Goal: Task Accomplishment & Management: Use online tool/utility

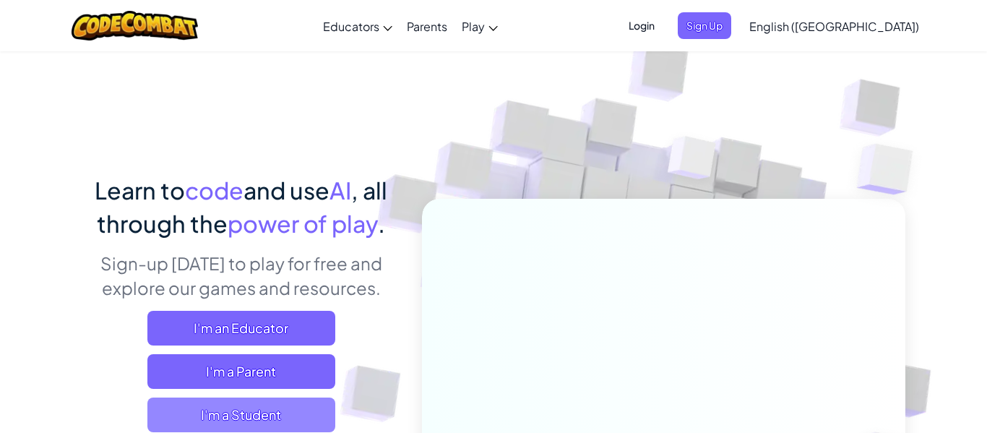
click at [257, 419] on span "I'm a Student" at bounding box center [241, 414] width 188 height 35
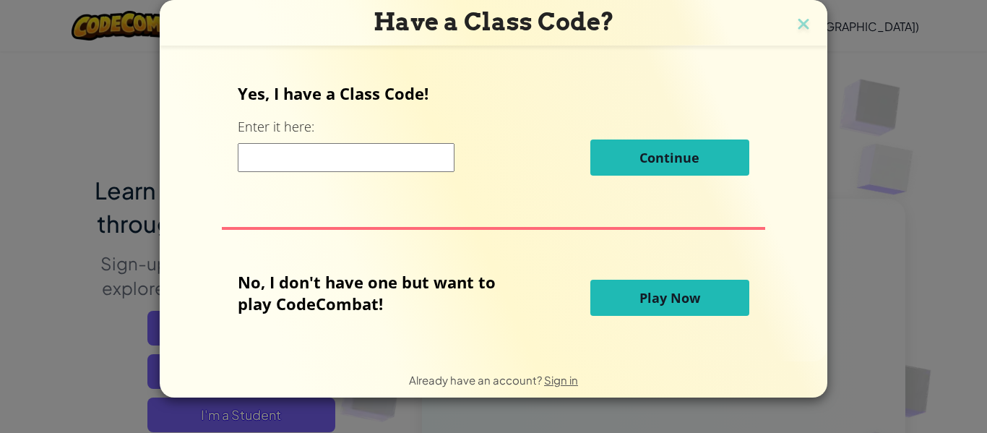
click at [716, 302] on button "Play Now" at bounding box center [669, 298] width 159 height 36
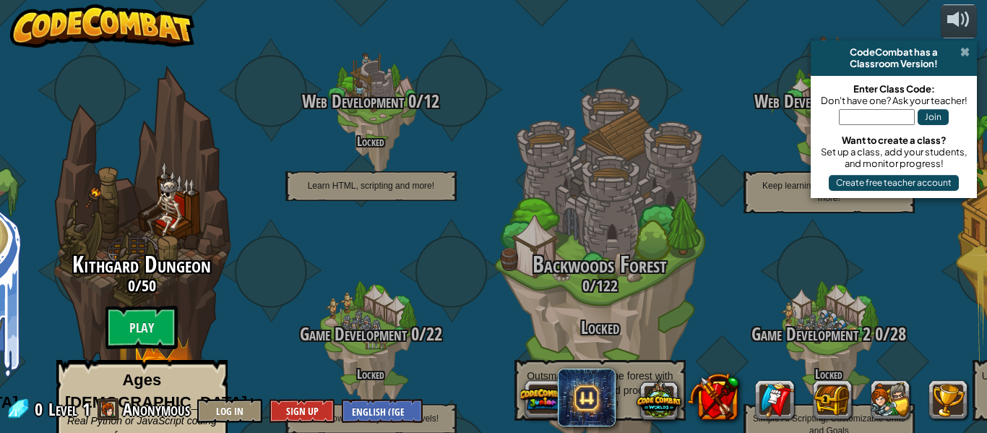
click at [966, 51] on span at bounding box center [964, 52] width 9 height 12
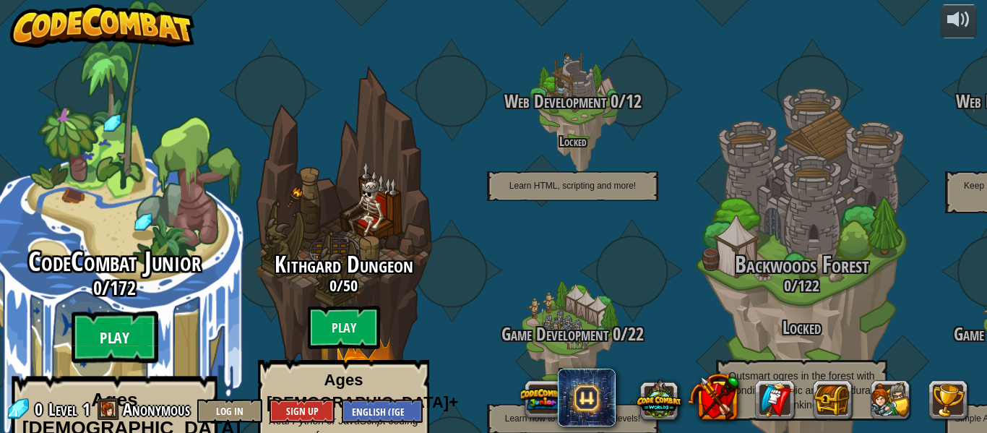
click at [86, 311] on btn "Play" at bounding box center [115, 337] width 87 height 52
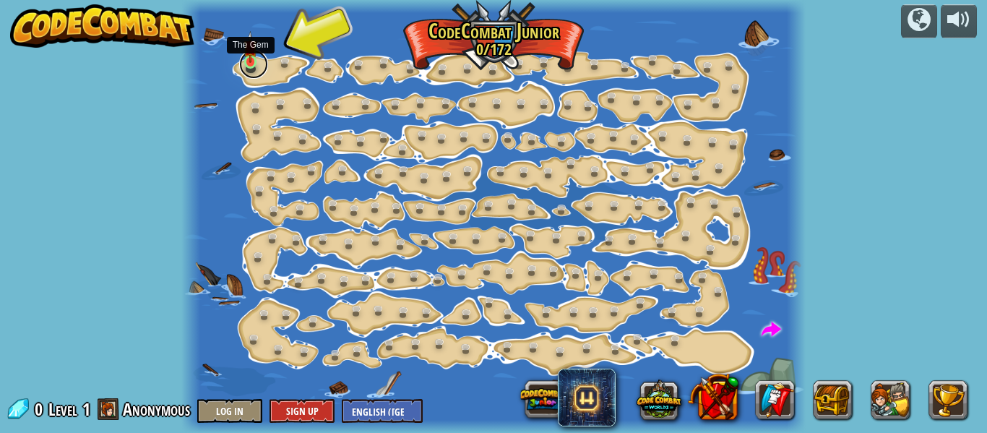
click at [251, 68] on link at bounding box center [253, 64] width 29 height 29
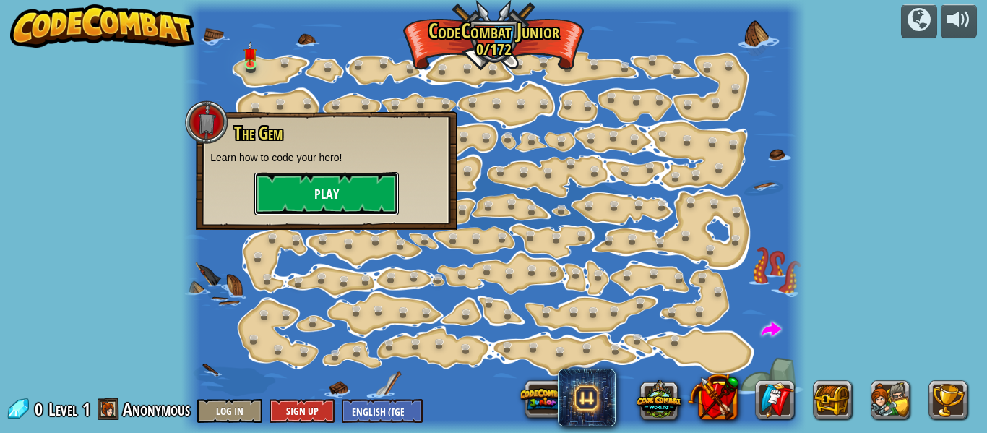
click at [295, 187] on button "Play" at bounding box center [326, 193] width 145 height 43
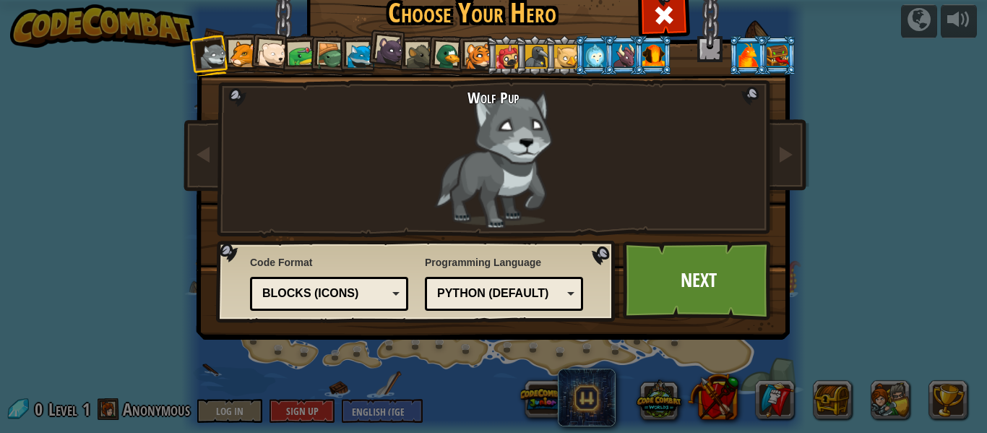
click at [757, 59] on div at bounding box center [748, 54] width 22 height 23
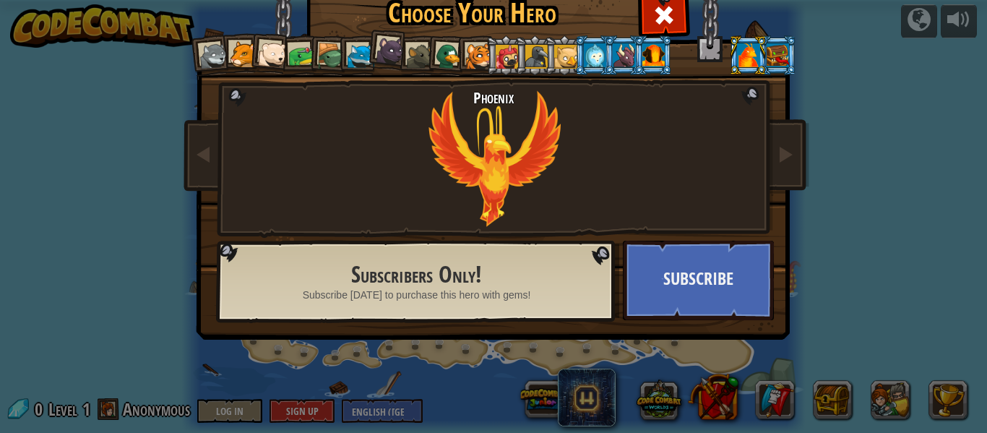
click at [653, 46] on div at bounding box center [653, 54] width 22 height 23
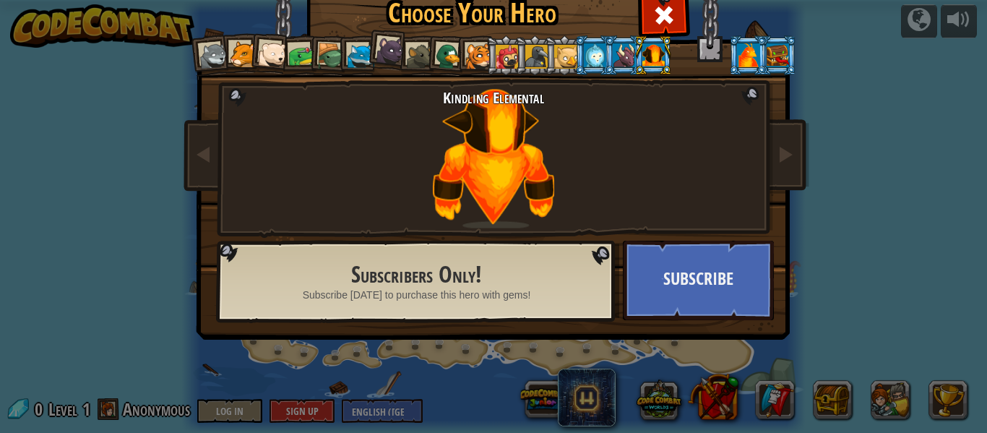
click at [561, 46] on div at bounding box center [565, 56] width 23 height 23
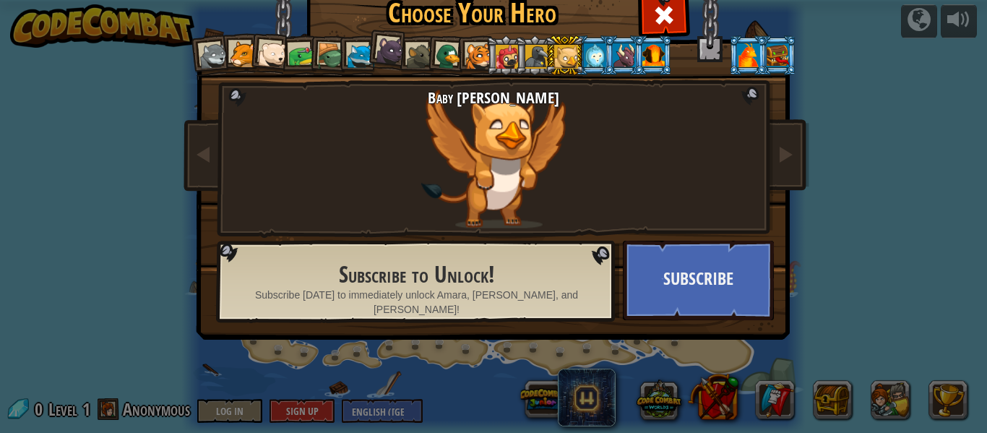
click at [525, 48] on div at bounding box center [536, 56] width 23 height 23
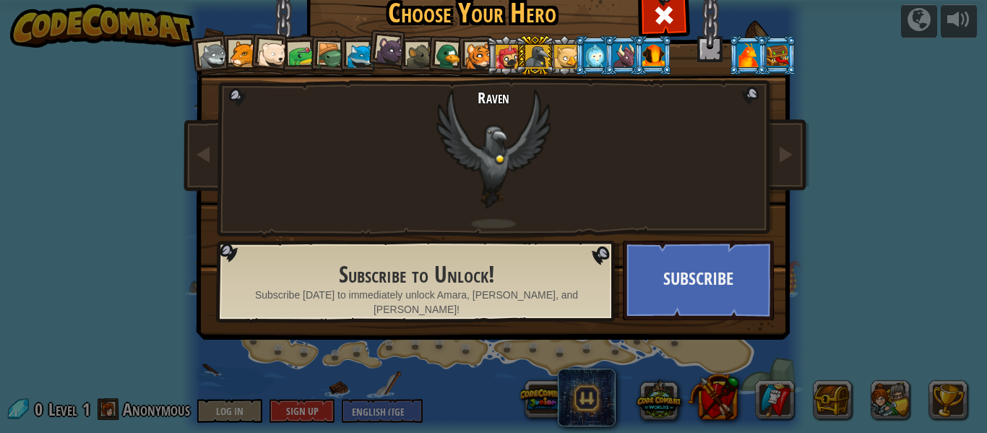
click at [474, 57] on div at bounding box center [478, 56] width 27 height 27
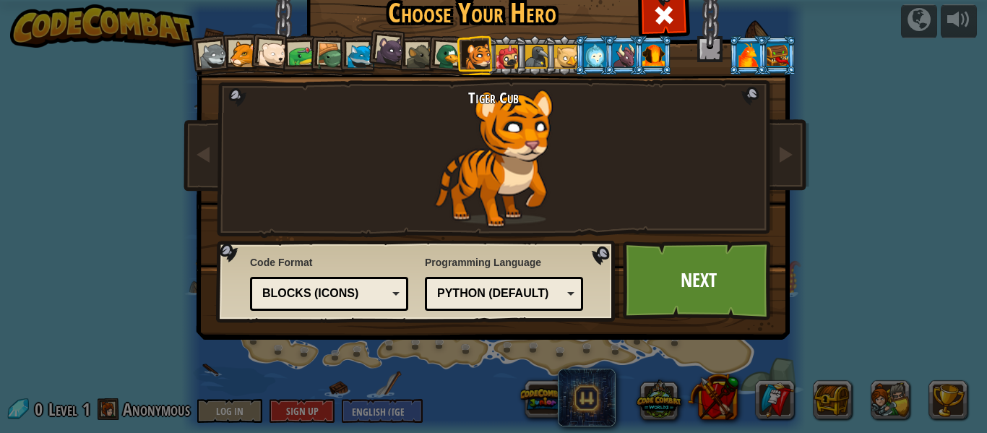
click at [438, 54] on div at bounding box center [449, 57] width 28 height 28
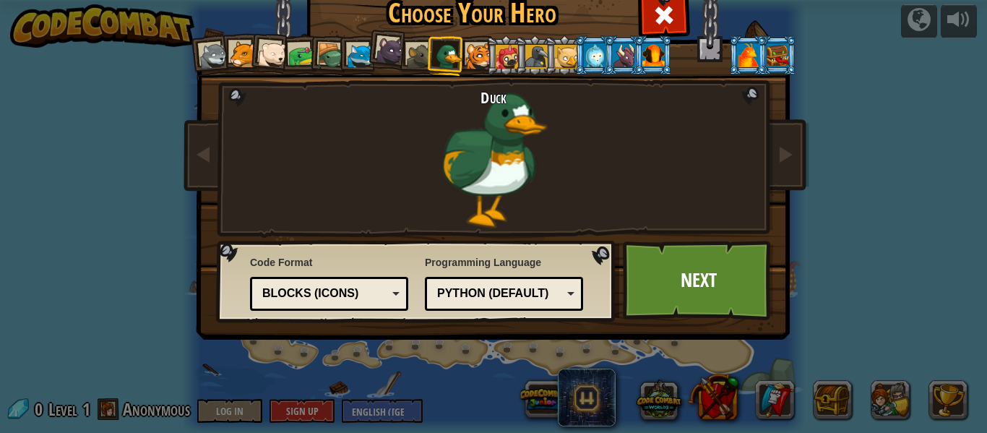
click at [432, 54] on li at bounding box center [447, 55] width 42 height 42
click at [417, 59] on div at bounding box center [420, 56] width 27 height 27
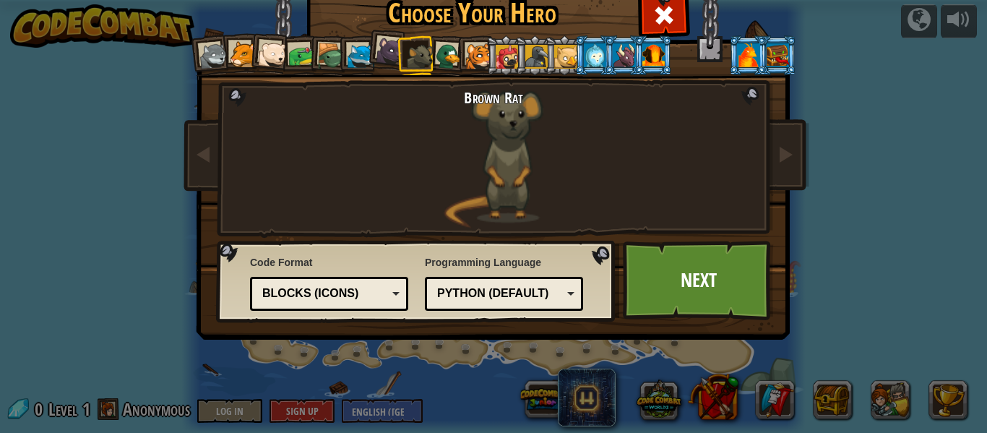
click at [398, 54] on li at bounding box center [416, 55] width 39 height 40
click at [391, 54] on div at bounding box center [390, 50] width 29 height 29
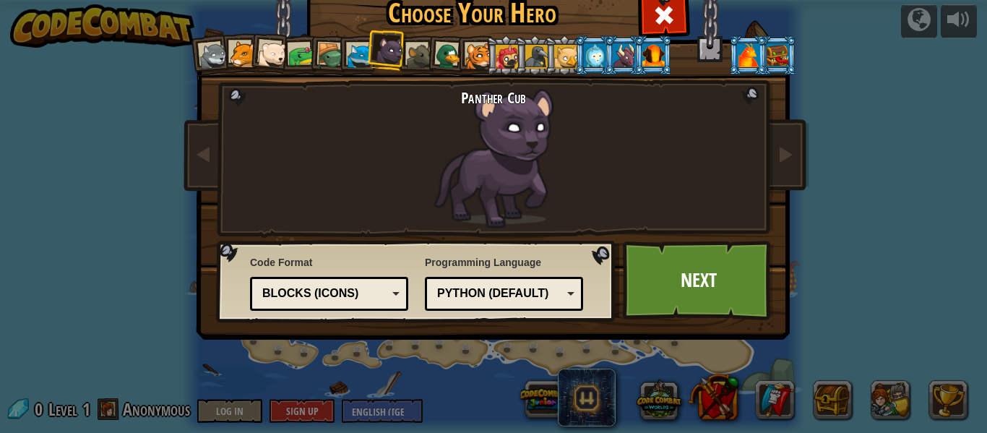
click at [356, 55] on div at bounding box center [361, 56] width 27 height 27
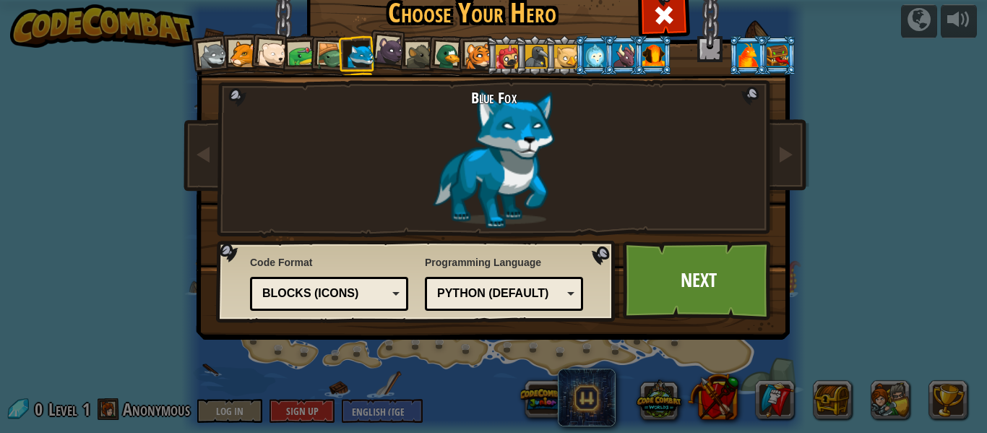
click at [356, 55] on div at bounding box center [361, 56] width 27 height 27
click at [336, 57] on div at bounding box center [330, 56] width 27 height 27
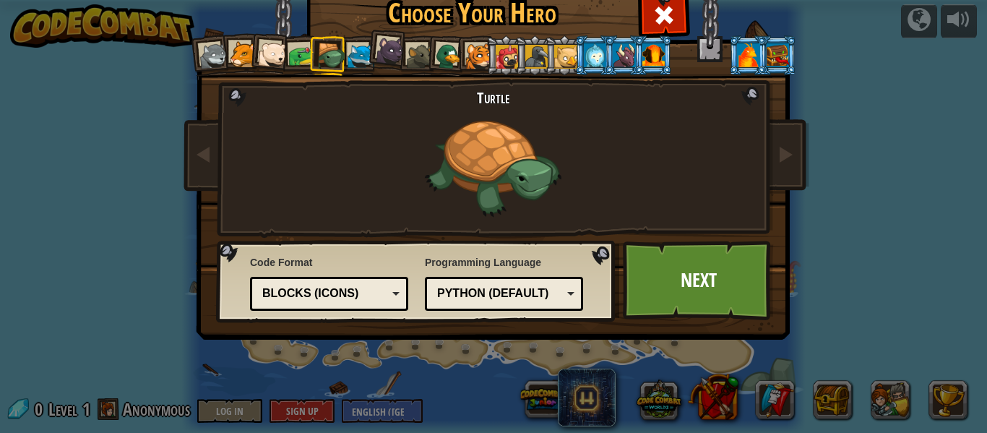
click at [278, 53] on div at bounding box center [272, 54] width 29 height 29
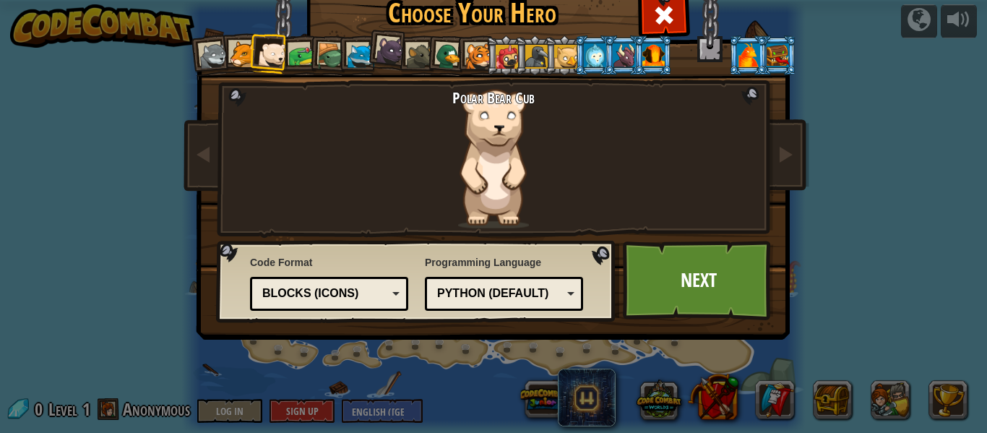
click at [496, 53] on div at bounding box center [507, 56] width 23 height 23
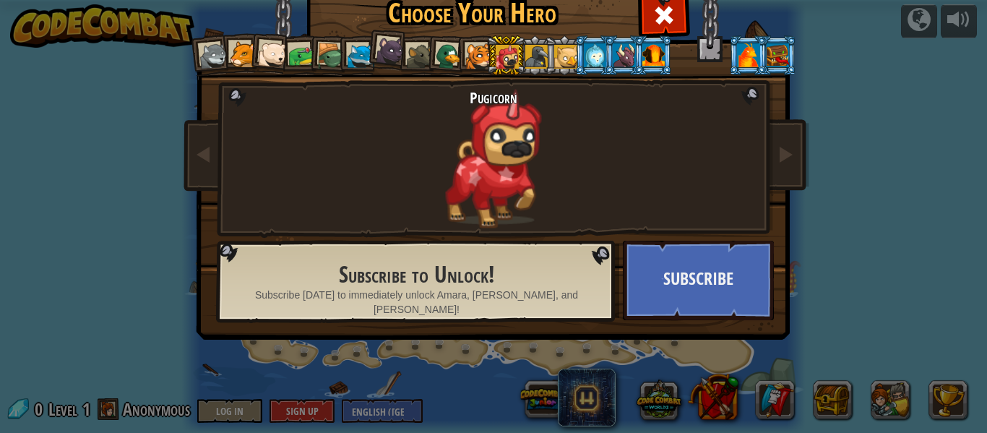
click at [496, 53] on div at bounding box center [507, 56] width 23 height 23
click at [448, 54] on div at bounding box center [449, 57] width 28 height 28
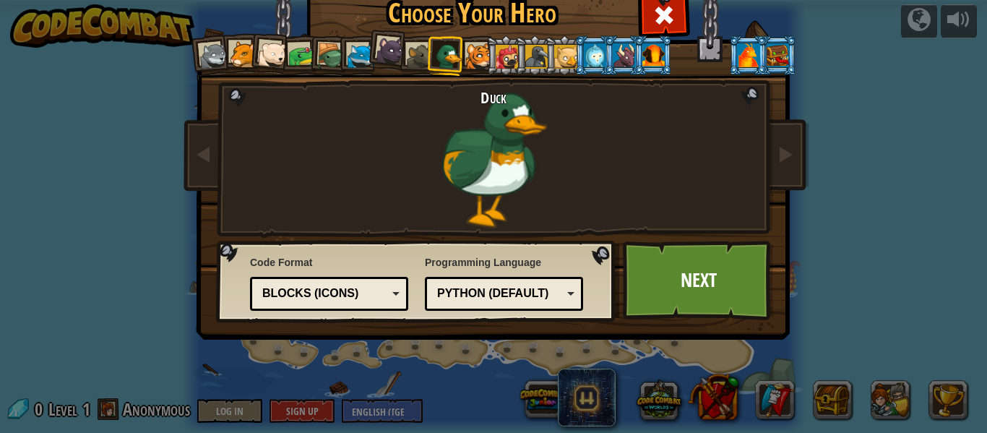
click at [374, 285] on div "Blocks (Icons)" at bounding box center [324, 293] width 125 height 17
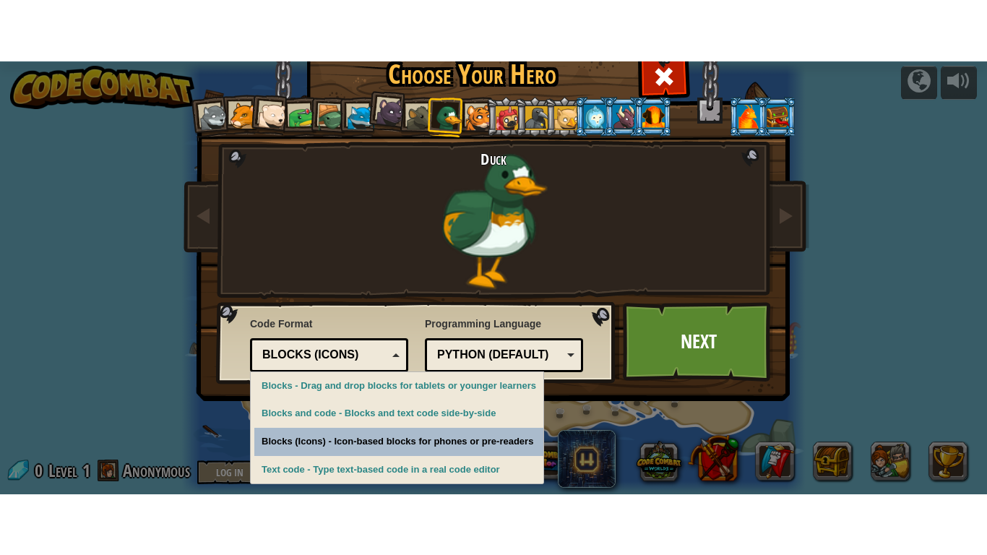
scroll to position [43, 0]
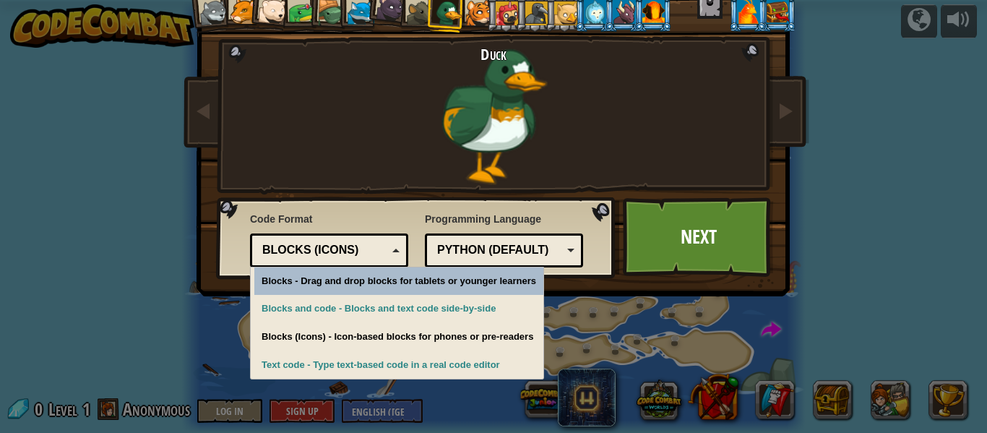
click at [444, 248] on div "Python (Default)" at bounding box center [499, 250] width 125 height 17
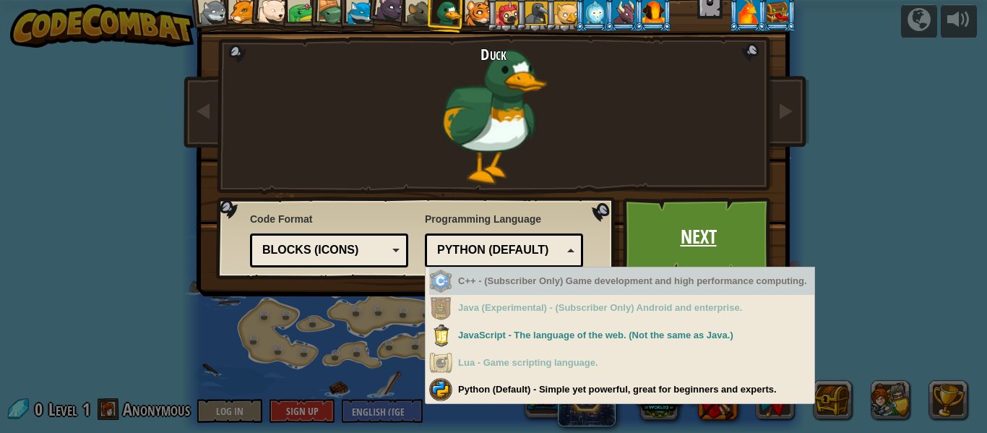
click at [707, 210] on link "Next" at bounding box center [698, 236] width 151 height 79
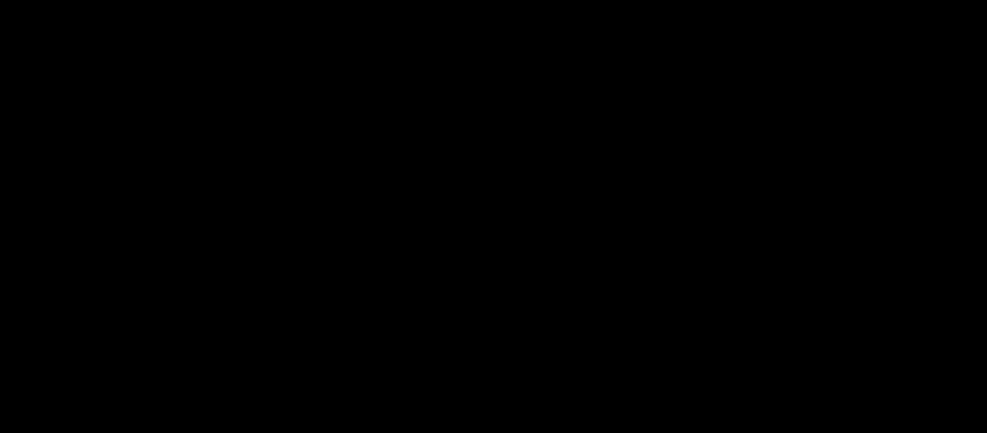
click at [698, 232] on div "The Gem Goals Start Level Error loading from server. Try refreshing the page. Y…" at bounding box center [493, 216] width 987 height 433
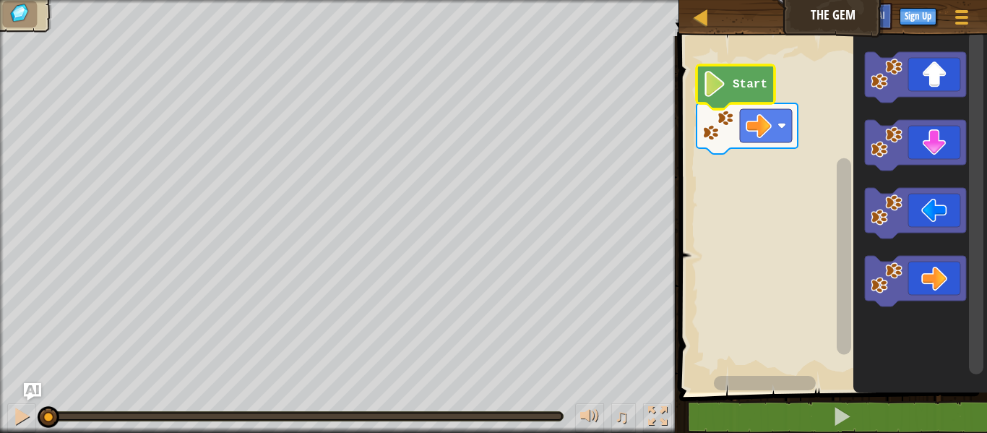
click at [702, 92] on image "Blockly Workspace" at bounding box center [714, 84] width 25 height 26
click at [715, 92] on image "Blockly Workspace" at bounding box center [714, 84] width 25 height 26
click at [713, 90] on image "Blockly Workspace" at bounding box center [714, 84] width 25 height 26
click at [818, 147] on rect "Blockly Workspace" at bounding box center [831, 211] width 312 height 364
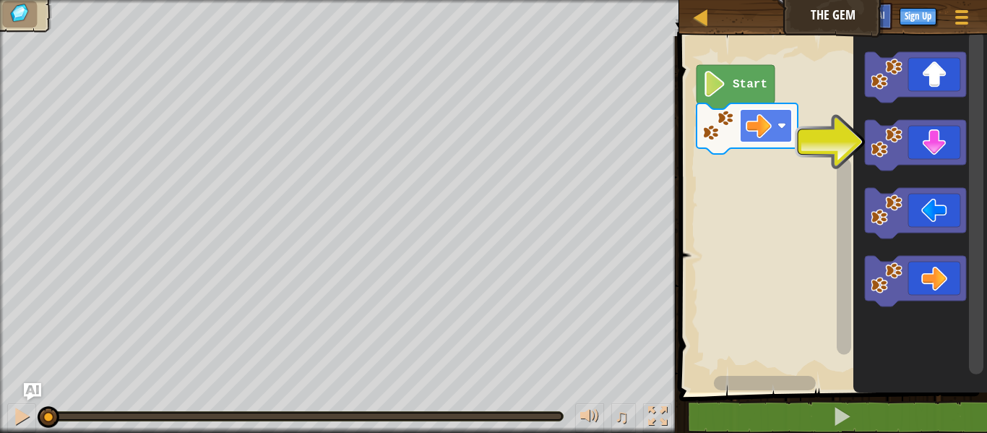
click at [786, 132] on rect "Blockly Workspace" at bounding box center [766, 125] width 52 height 33
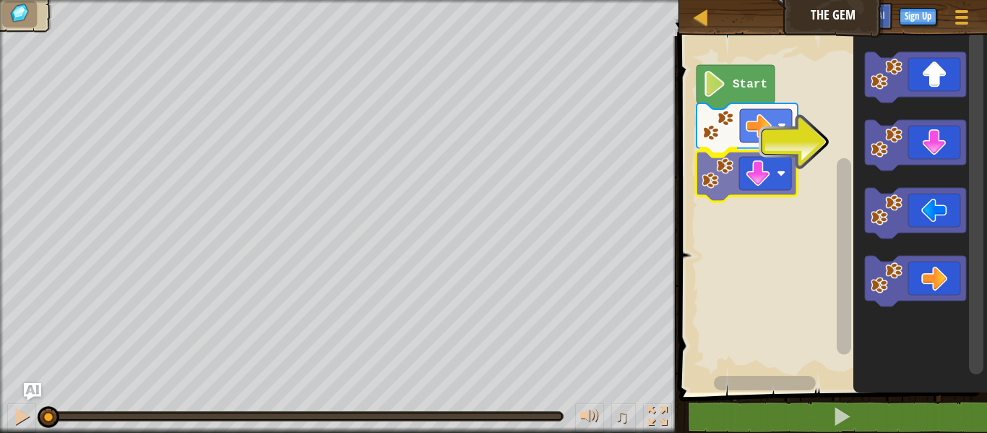
click at [765, 180] on div "Start" at bounding box center [831, 211] width 312 height 364
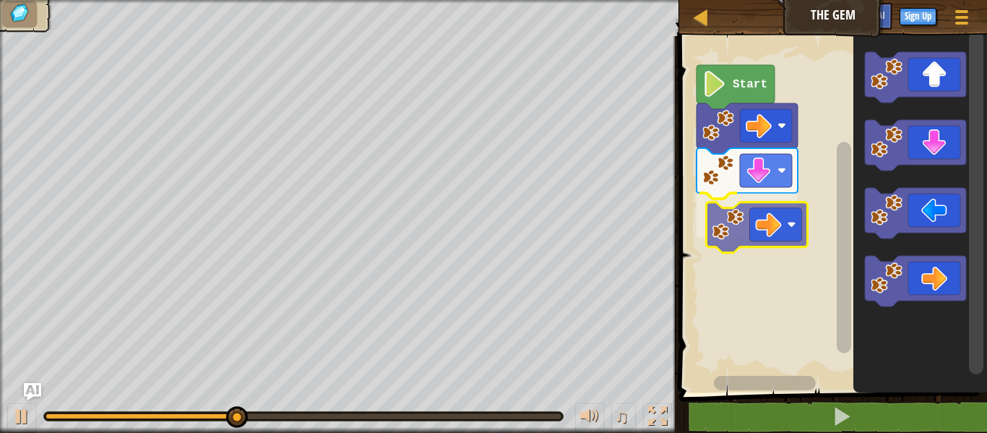
click at [755, 216] on div "Start" at bounding box center [831, 211] width 312 height 364
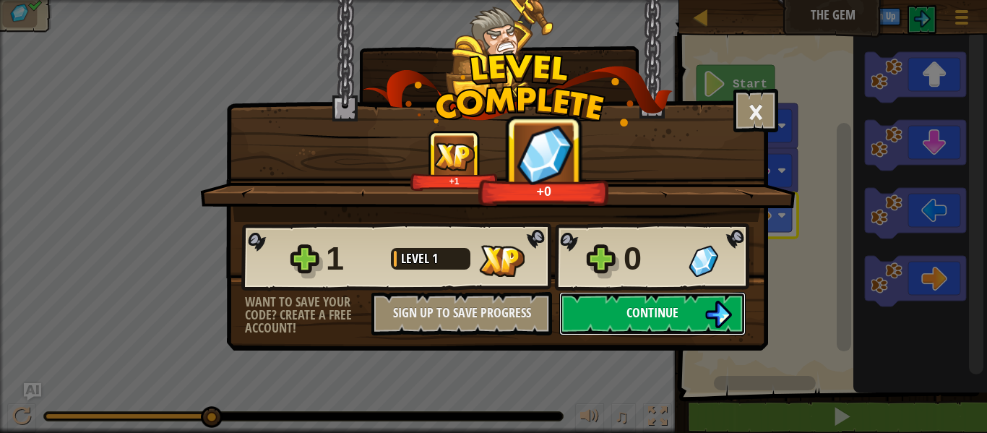
click at [655, 306] on span "Continue" at bounding box center [653, 313] width 52 height 18
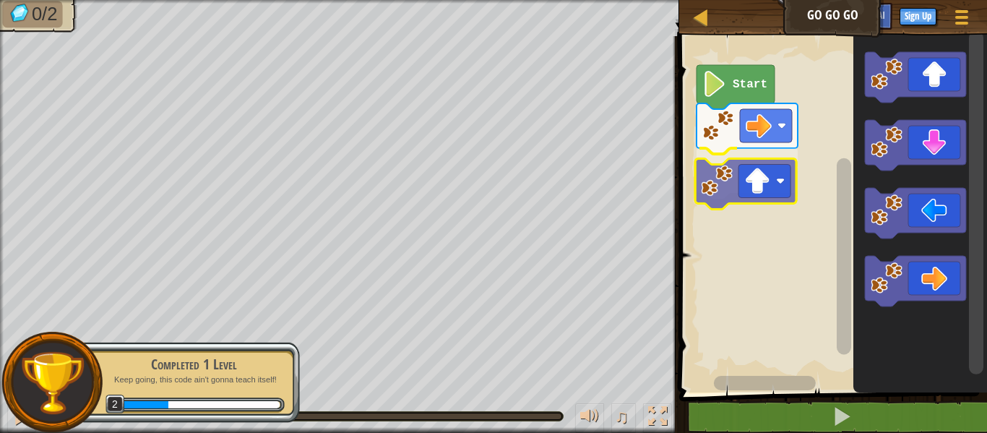
click at [735, 194] on div "Start" at bounding box center [831, 211] width 312 height 364
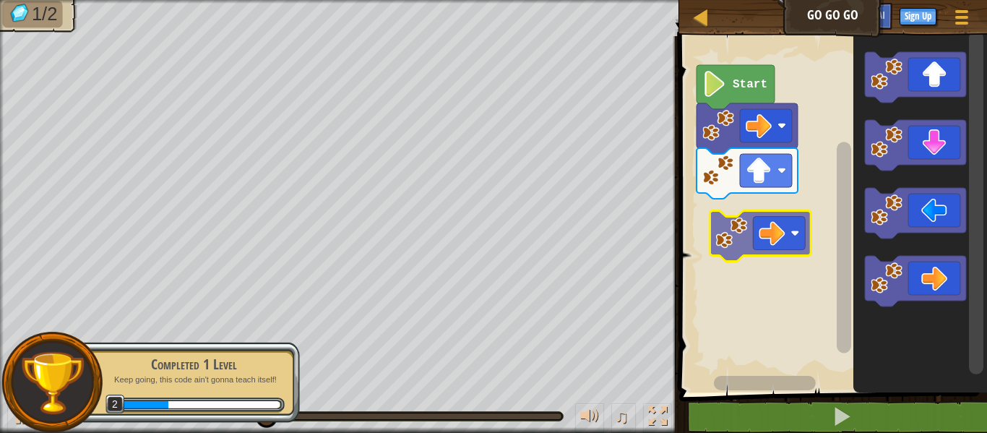
click at [776, 219] on div "Start" at bounding box center [831, 211] width 312 height 364
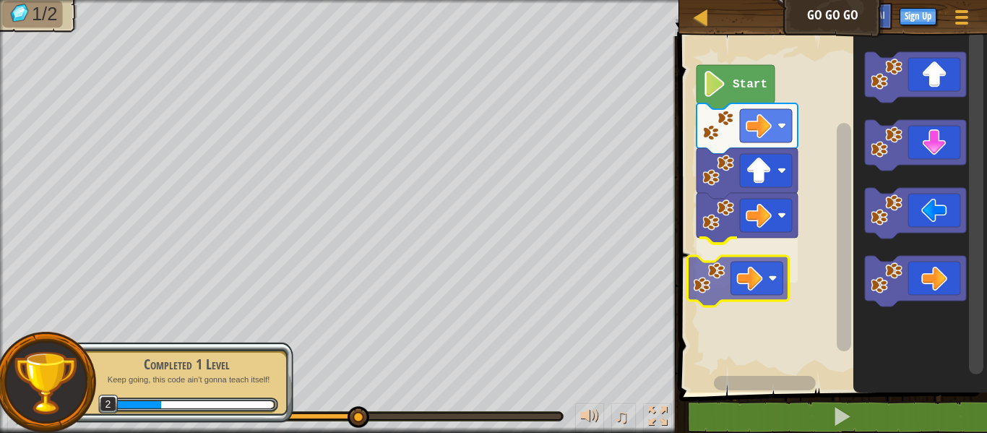
click at [746, 280] on div "Start" at bounding box center [831, 211] width 312 height 364
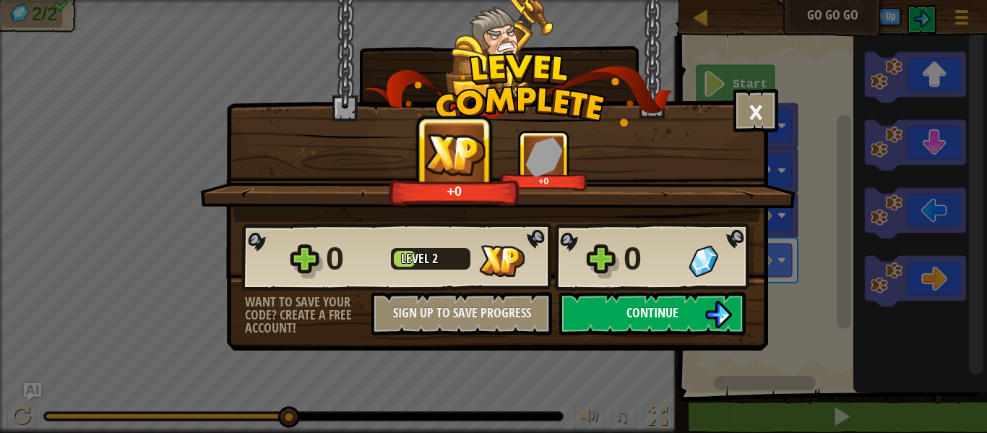
click at [696, 314] on button "Continue" at bounding box center [652, 313] width 186 height 43
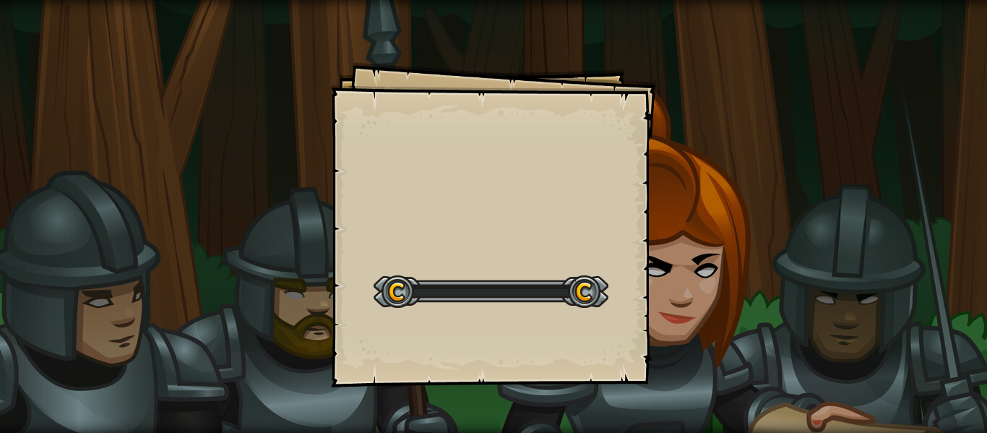
click at [696, 314] on div "Goals Start Level Error loading from server. Try refreshing the page. You'll ne…" at bounding box center [493, 216] width 987 height 433
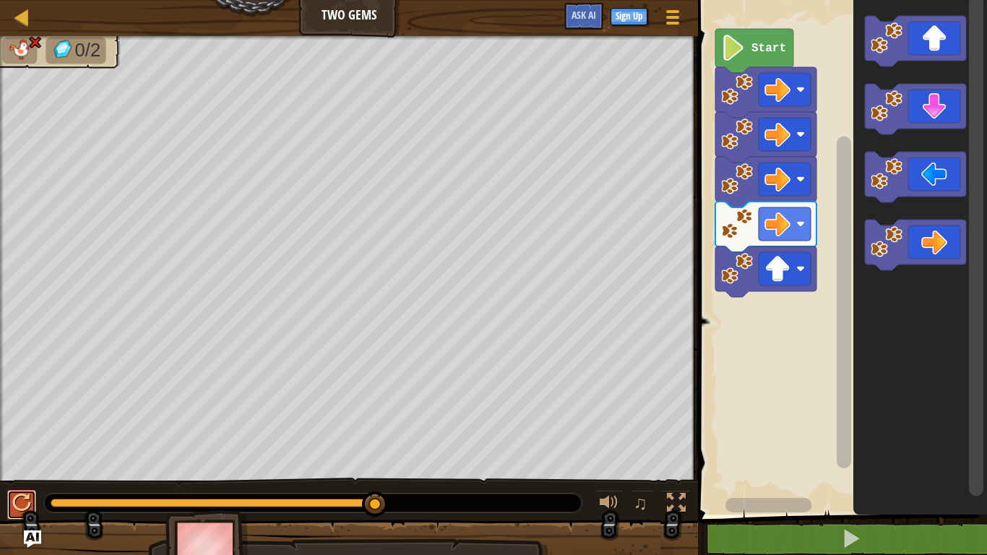
click at [33, 432] on button at bounding box center [21, 505] width 29 height 30
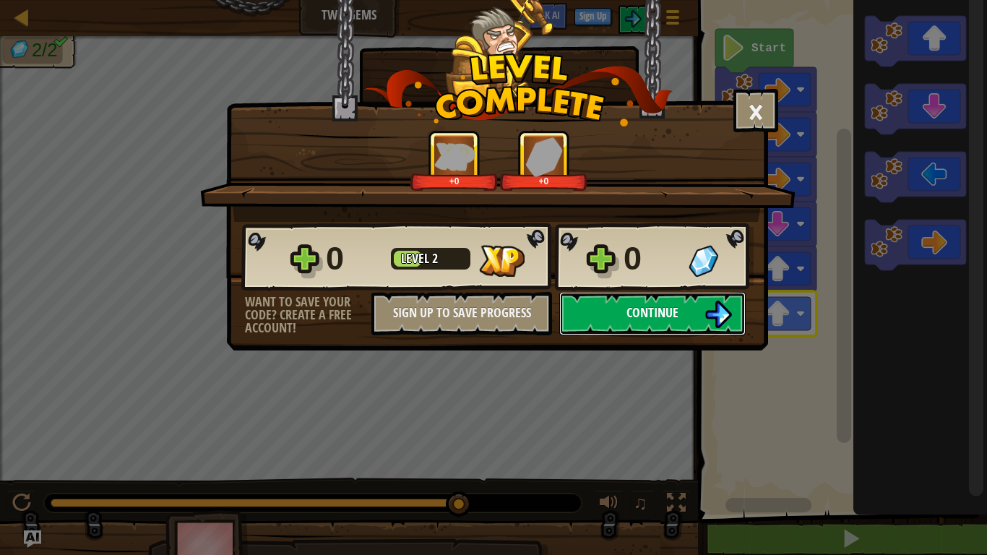
click at [627, 324] on button "Continue" at bounding box center [652, 313] width 186 height 43
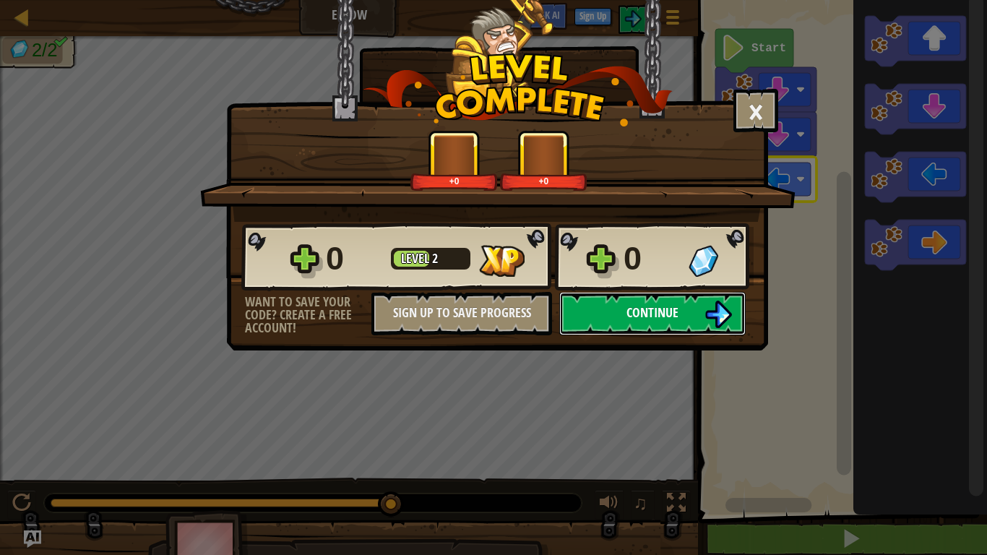
click at [693, 320] on button "Continue" at bounding box center [652, 313] width 186 height 43
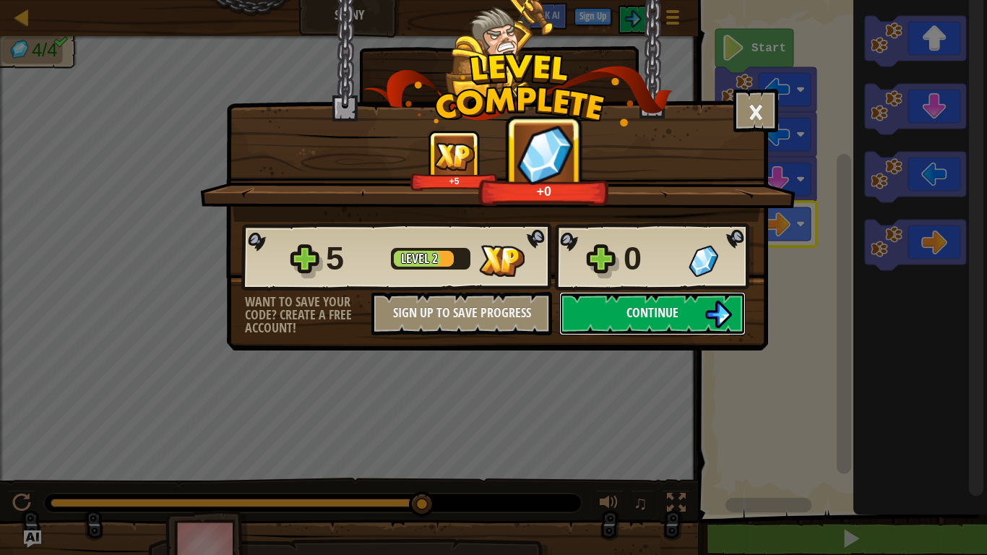
click at [629, 316] on span "Continue" at bounding box center [653, 313] width 52 height 18
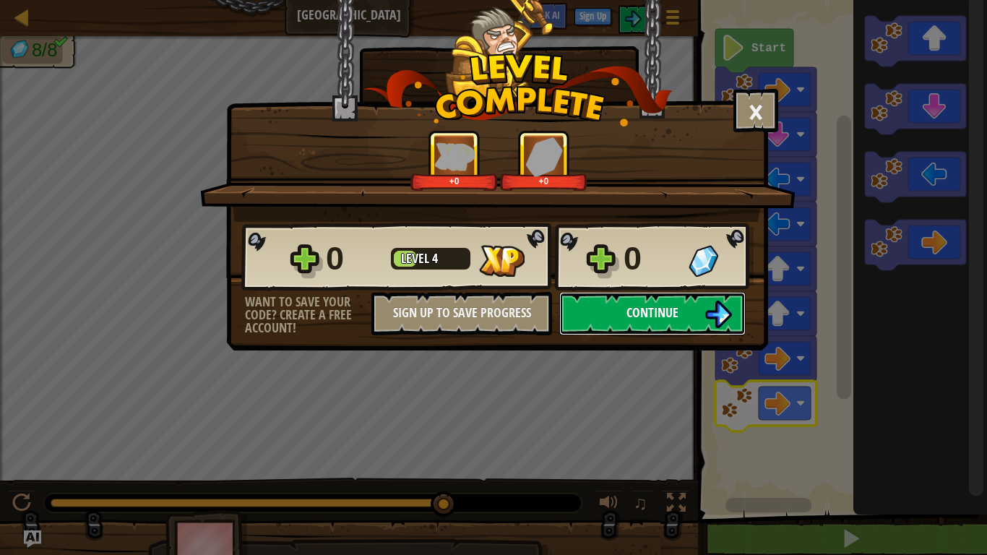
click at [612, 322] on button "Continue" at bounding box center [652, 313] width 186 height 43
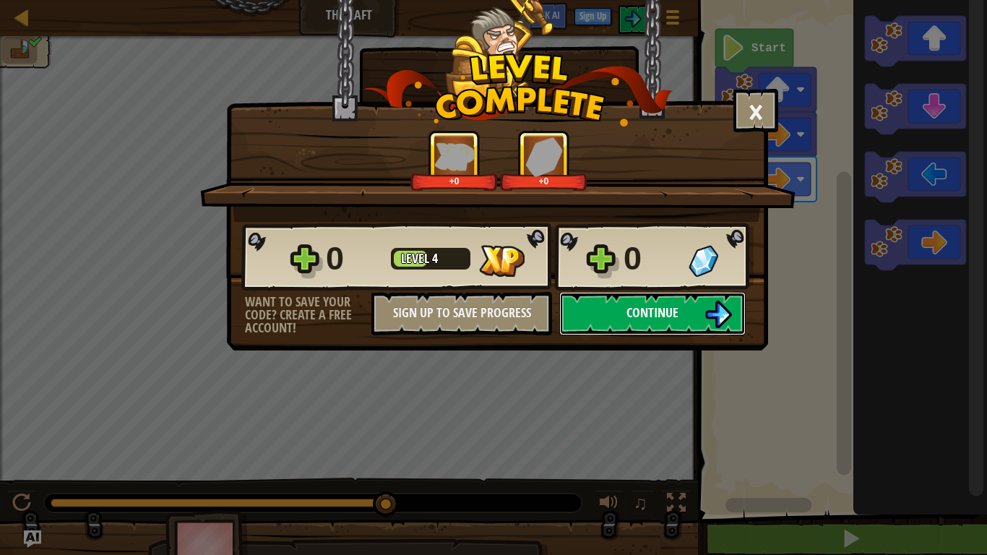
click at [577, 314] on button "Continue" at bounding box center [652, 313] width 186 height 43
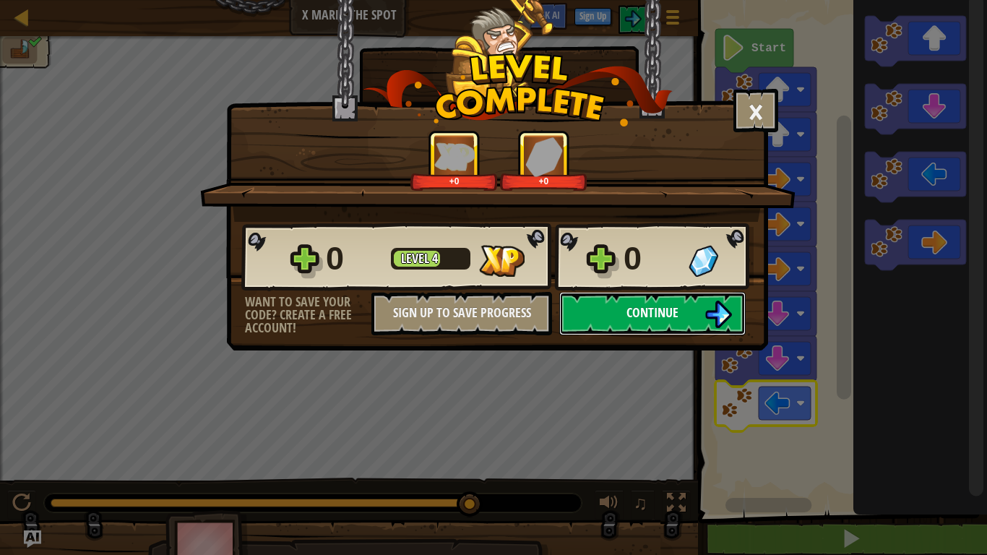
click at [608, 309] on button "Continue" at bounding box center [652, 313] width 186 height 43
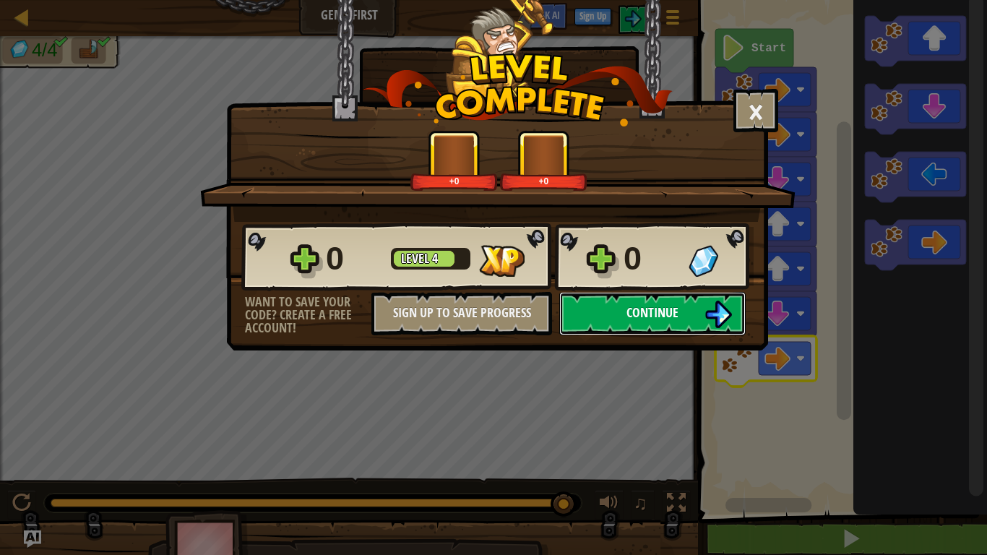
click at [600, 314] on button "Continue" at bounding box center [652, 313] width 186 height 43
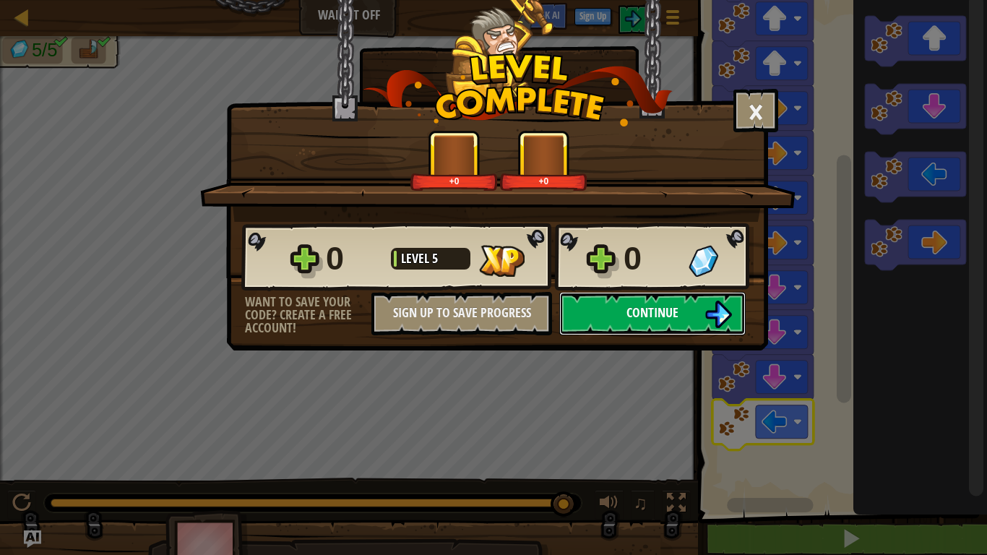
click at [640, 318] on span "Continue" at bounding box center [653, 313] width 52 height 18
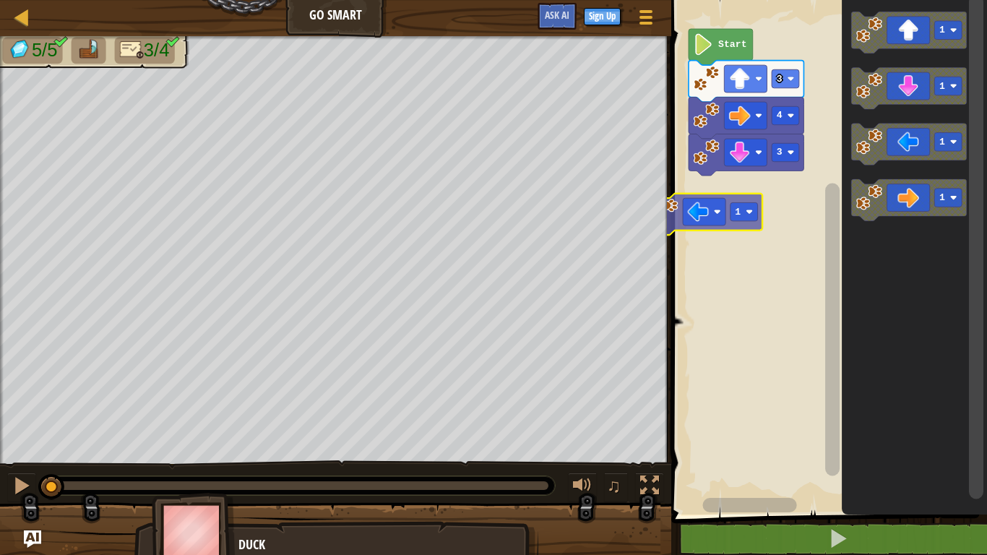
click at [705, 204] on div "3 4 3 Start 1 1 1 1 1 1" at bounding box center [827, 254] width 320 height 522
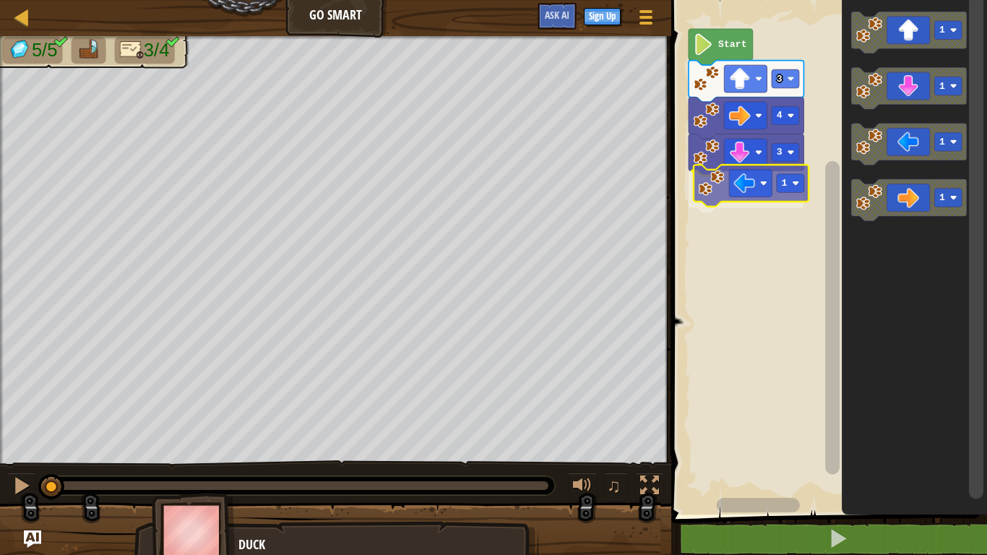
click at [775, 197] on div "3 1 4 3 Start 1 1 1 1 1" at bounding box center [827, 254] width 320 height 522
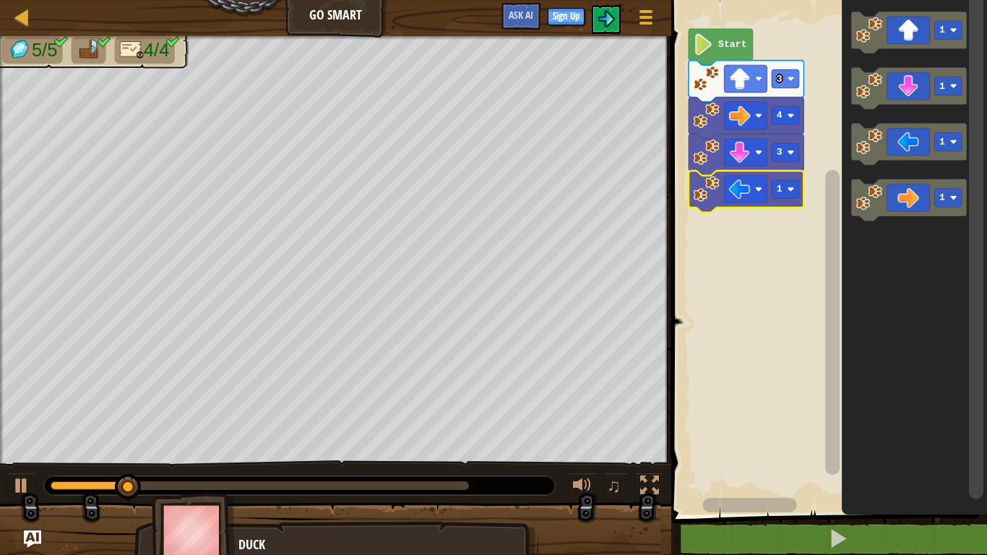
click at [783, 298] on rect "Blockly Workspace" at bounding box center [827, 254] width 320 height 522
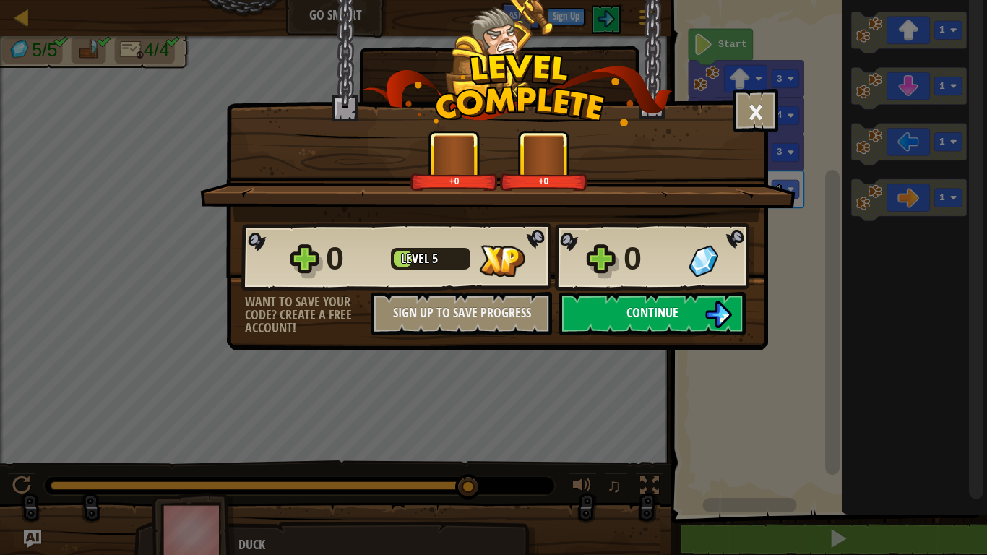
click at [716, 327] on img at bounding box center [718, 314] width 27 height 27
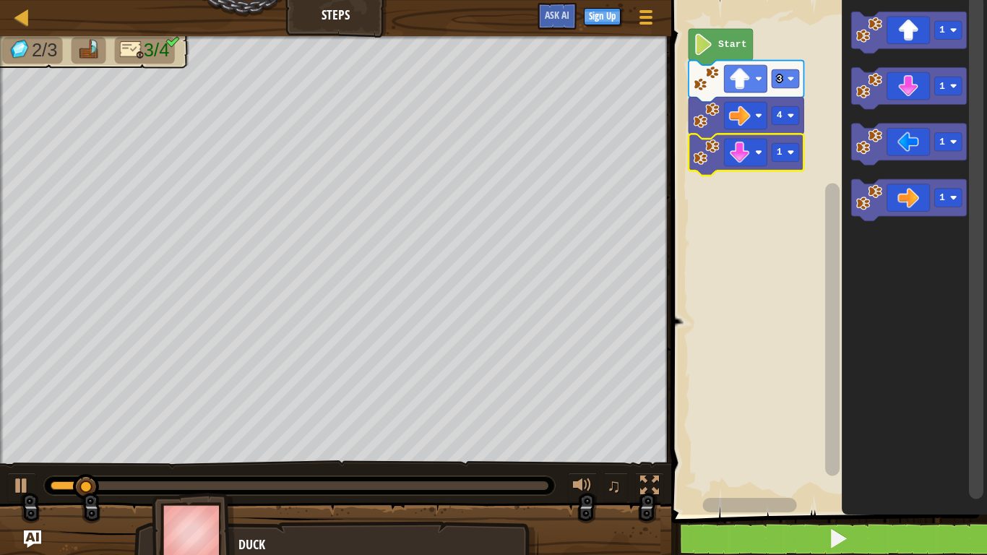
click at [0, 0] on div at bounding box center [0, 0] width 0 height 0
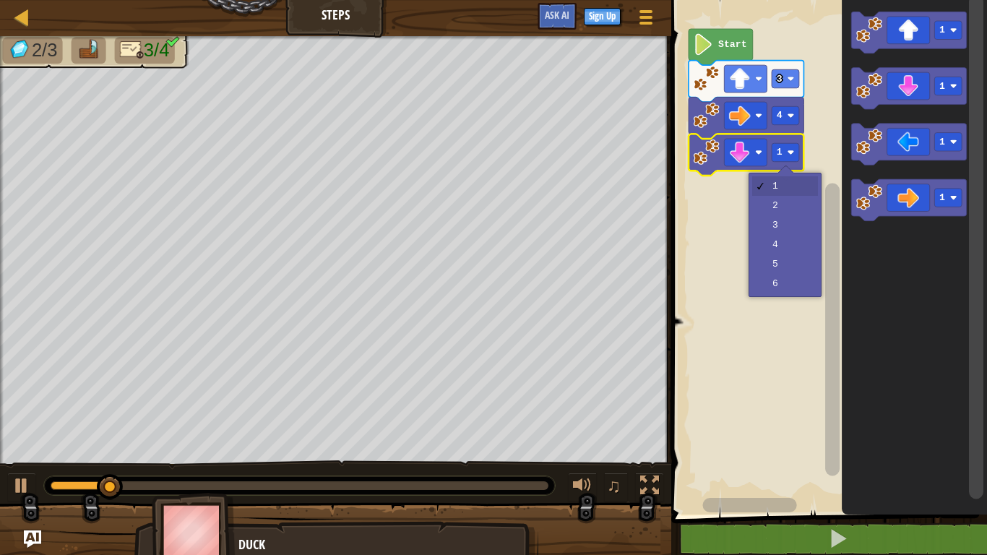
click at [796, 248] on rect "Blockly Workspace" at bounding box center [827, 254] width 320 height 522
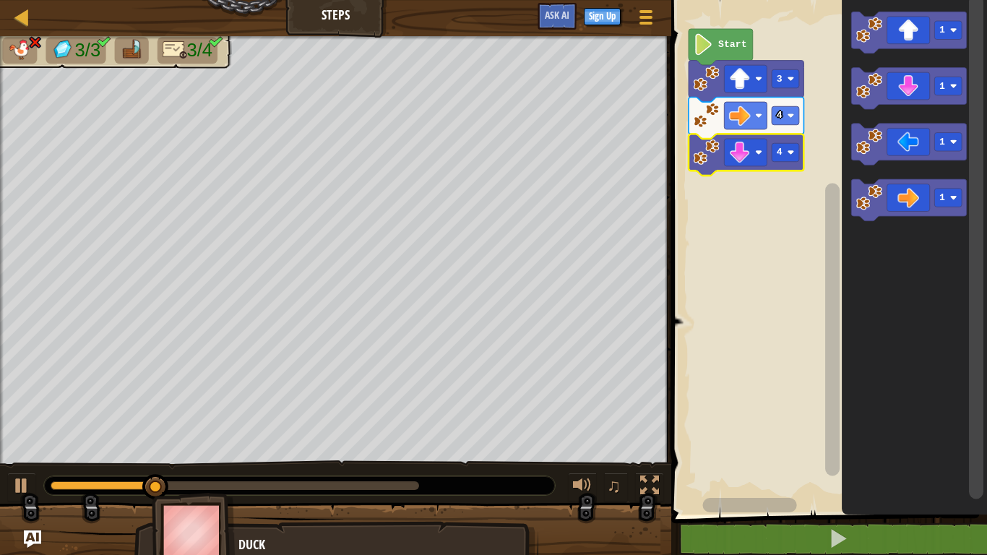
click at [0, 0] on div at bounding box center [0, 0] width 0 height 0
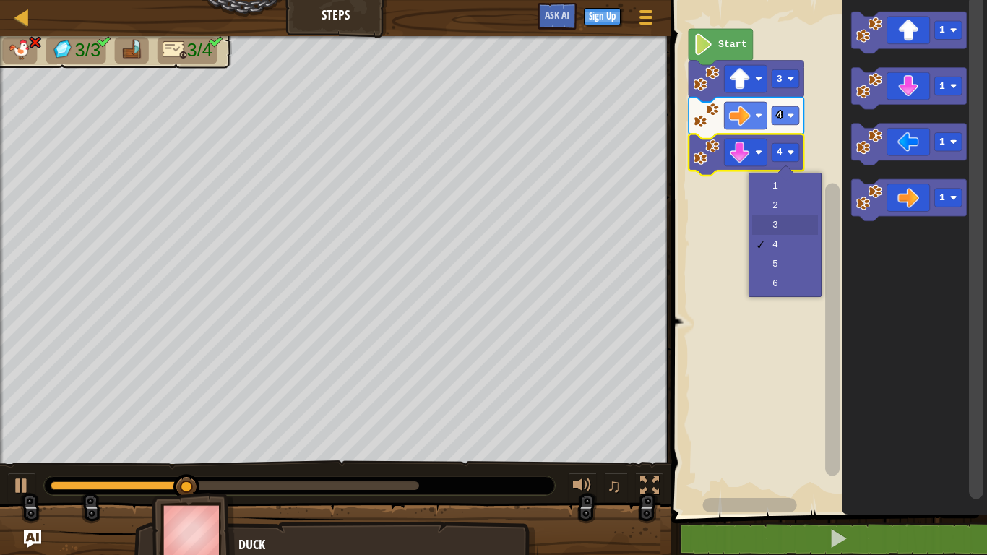
click at [796, 220] on rect "Blockly Workspace" at bounding box center [827, 254] width 320 height 522
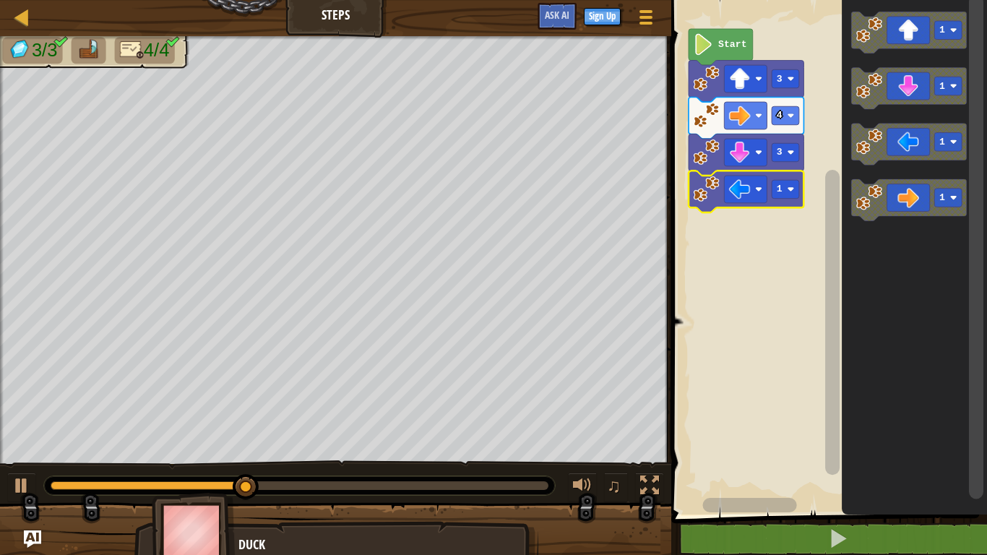
click at [0, 0] on div at bounding box center [0, 0] width 0 height 0
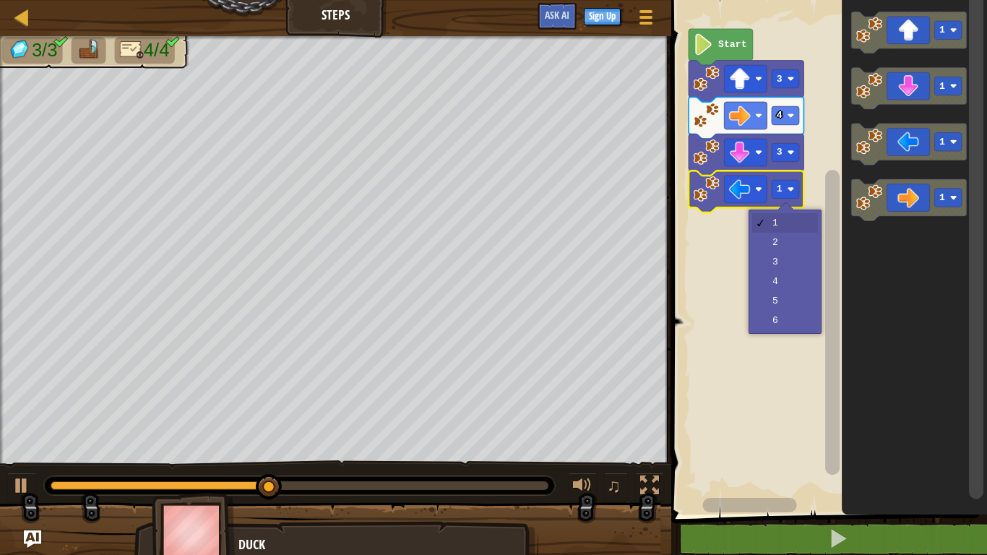
click at [796, 244] on rect "Blockly Workspace" at bounding box center [827, 254] width 320 height 522
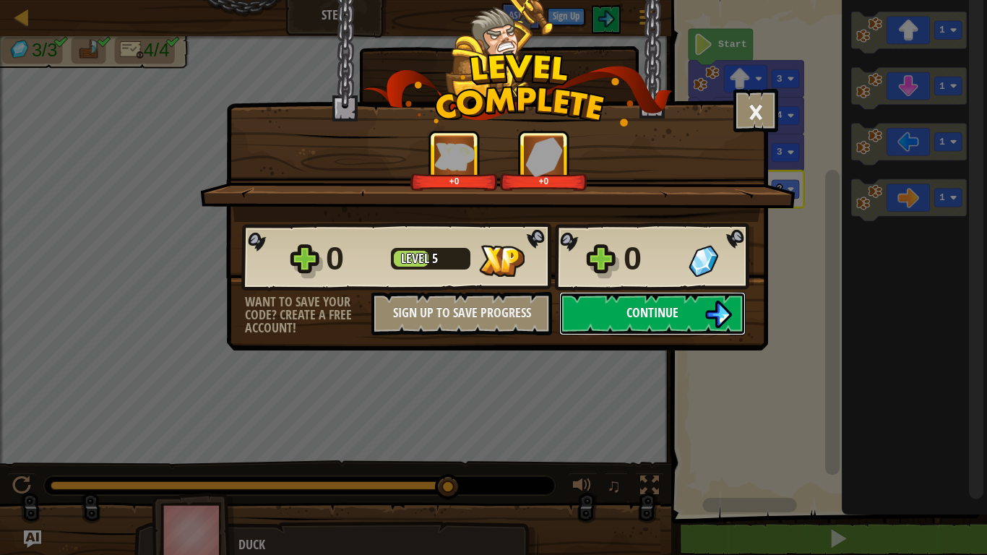
click at [669, 323] on button "Continue" at bounding box center [652, 313] width 186 height 43
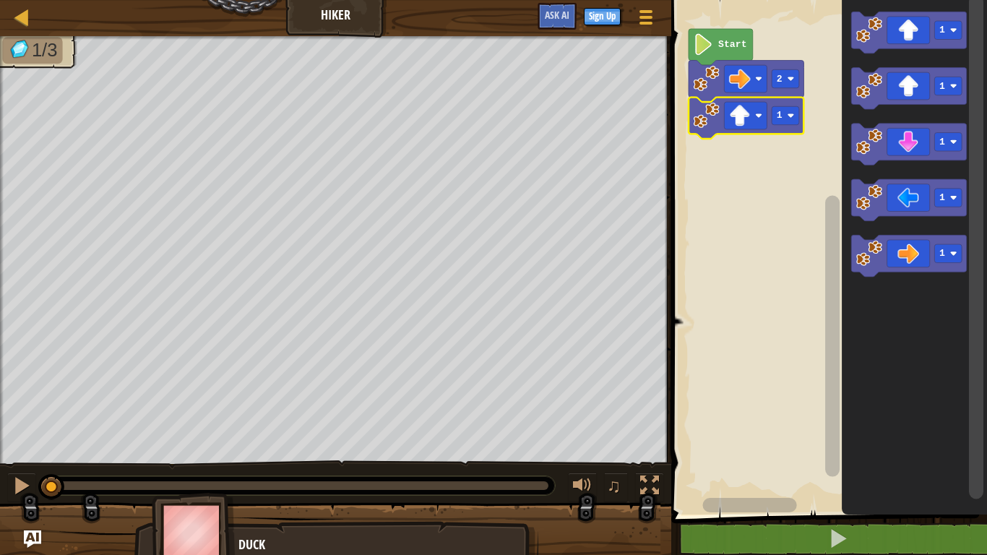
click at [787, 127] on icon "Blockly Workspace" at bounding box center [746, 119] width 115 height 42
click at [780, 118] on text "1" at bounding box center [780, 116] width 6 height 11
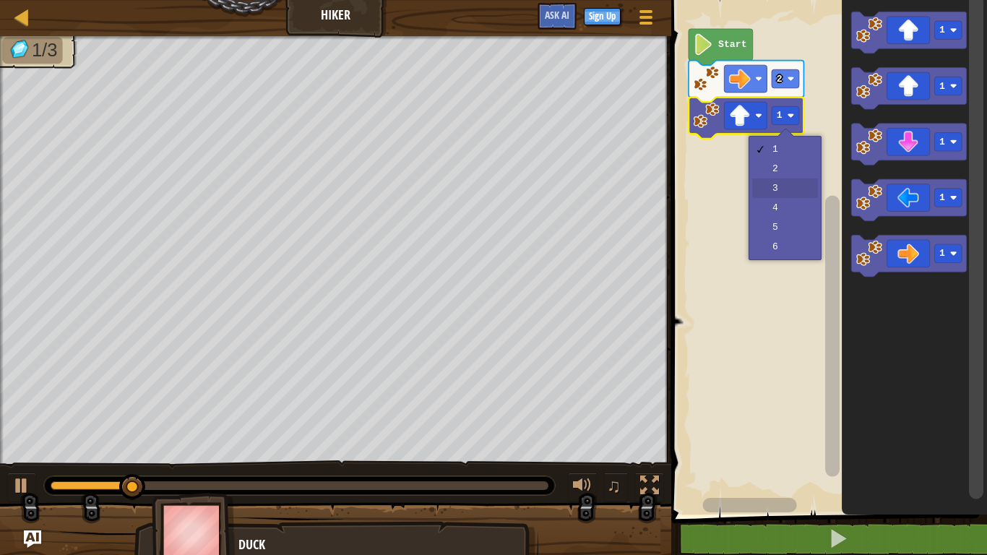
click at [791, 192] on rect "Blockly Workspace" at bounding box center [827, 254] width 320 height 522
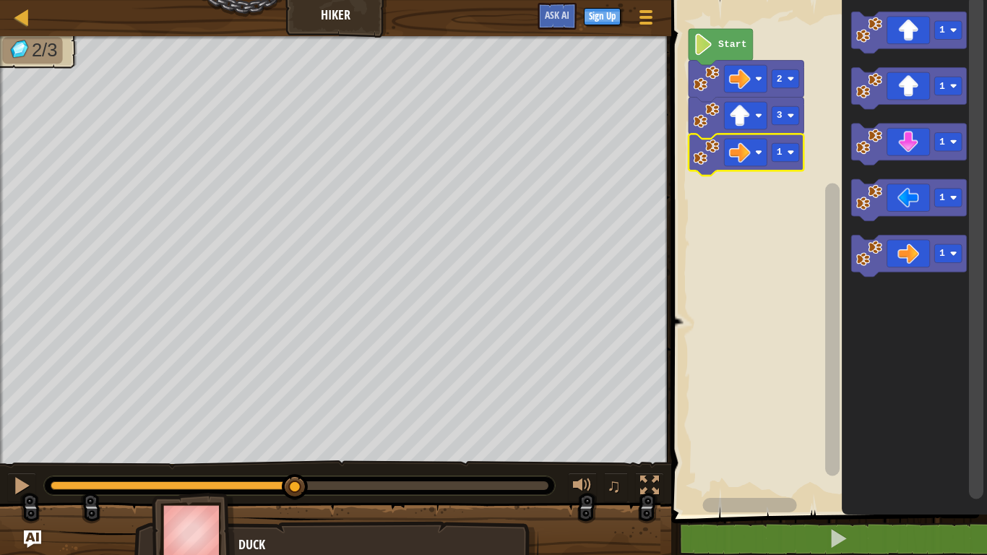
click at [0, 0] on div at bounding box center [0, 0] width 0 height 0
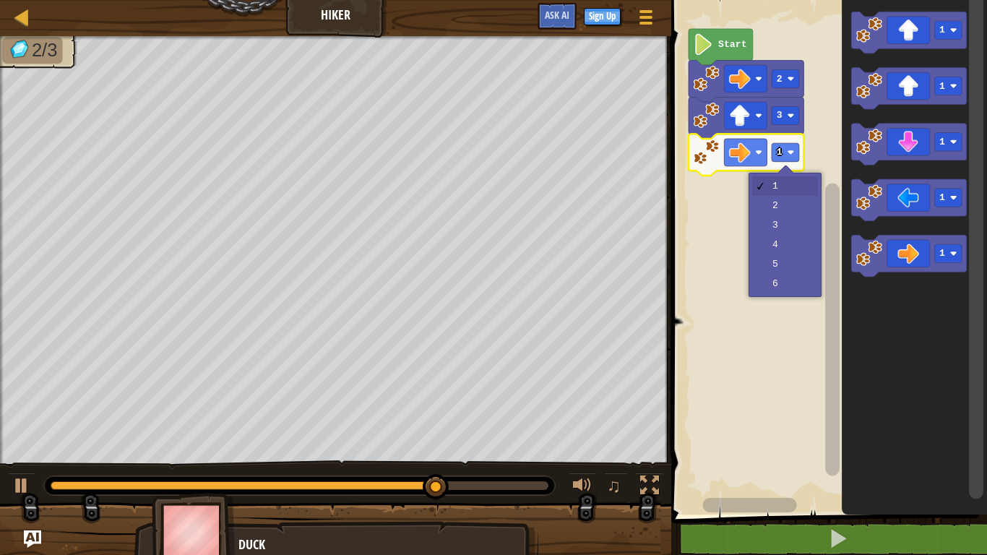
click at [787, 210] on rect "Blockly Workspace" at bounding box center [827, 254] width 320 height 522
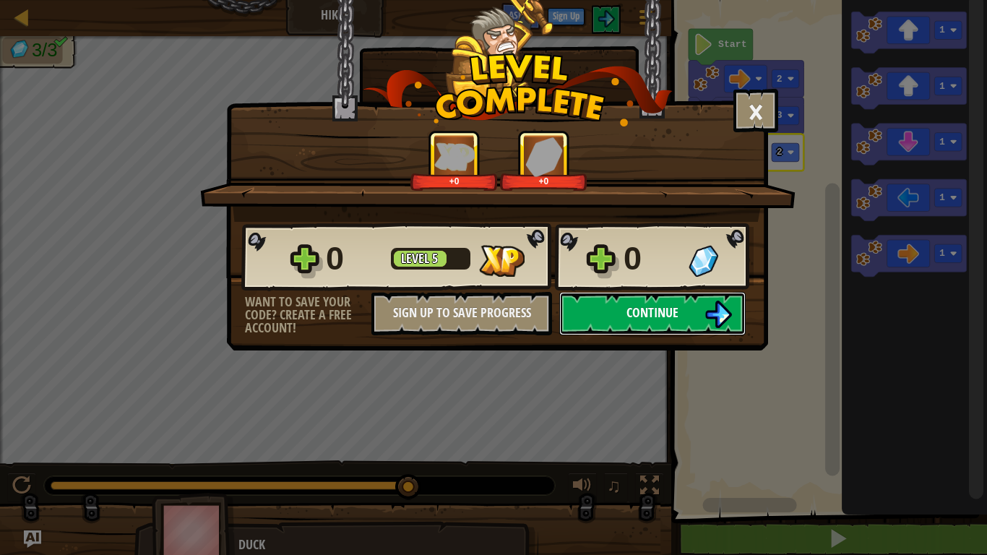
click at [697, 317] on button "Continue" at bounding box center [652, 313] width 186 height 43
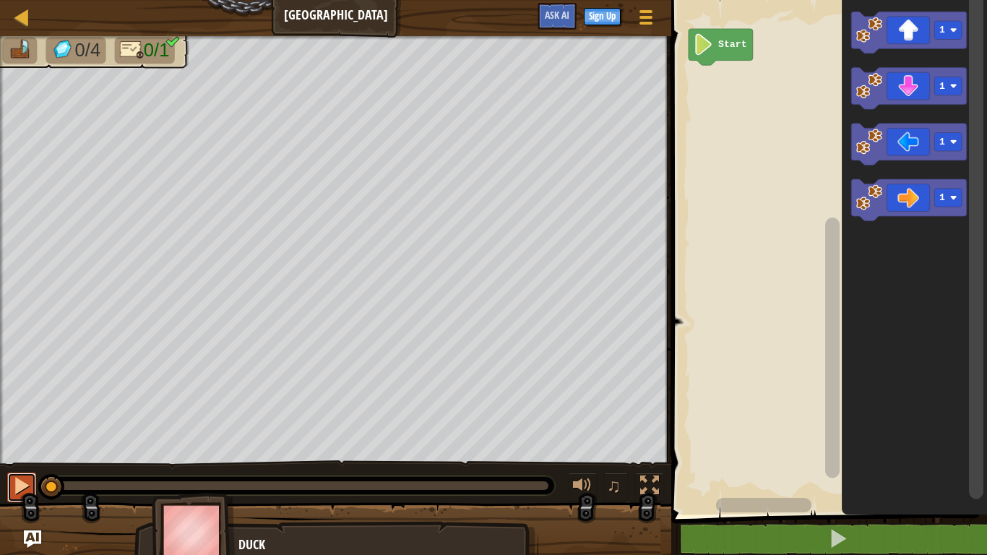
click at [25, 432] on div at bounding box center [21, 485] width 19 height 19
click at [20, 432] on div at bounding box center [21, 485] width 19 height 19
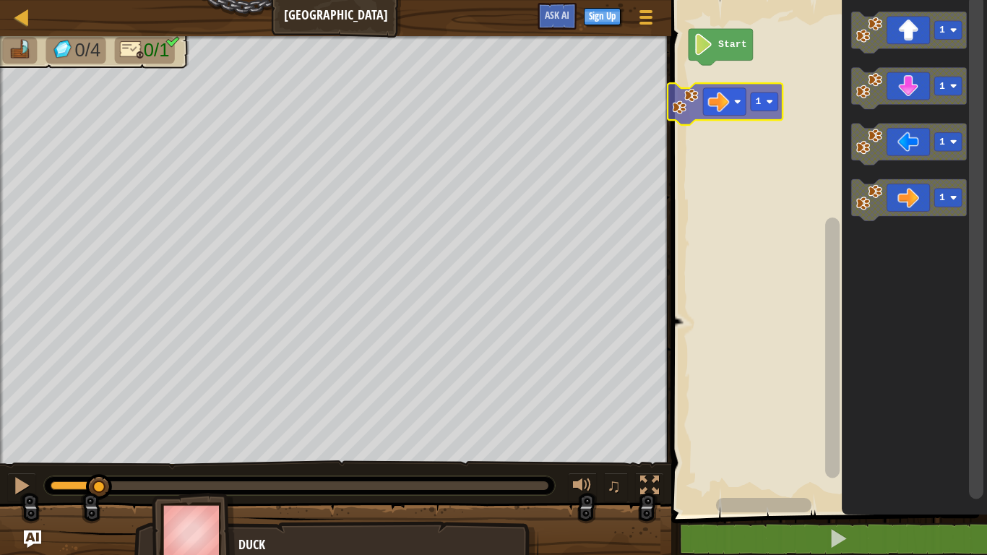
click at [725, 101] on div "Start 1 1 1 1 1" at bounding box center [827, 254] width 320 height 522
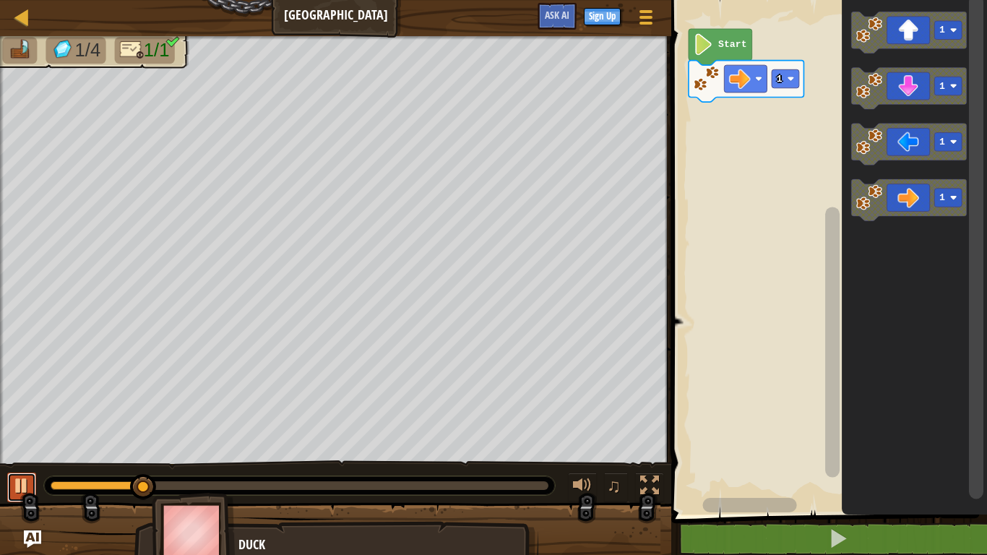
click at [16, 432] on div at bounding box center [21, 485] width 19 height 19
drag, startPoint x: 134, startPoint y: 486, endPoint x: 20, endPoint y: 484, distance: 114.2
click at [20, 432] on div "♫" at bounding box center [335, 481] width 671 height 43
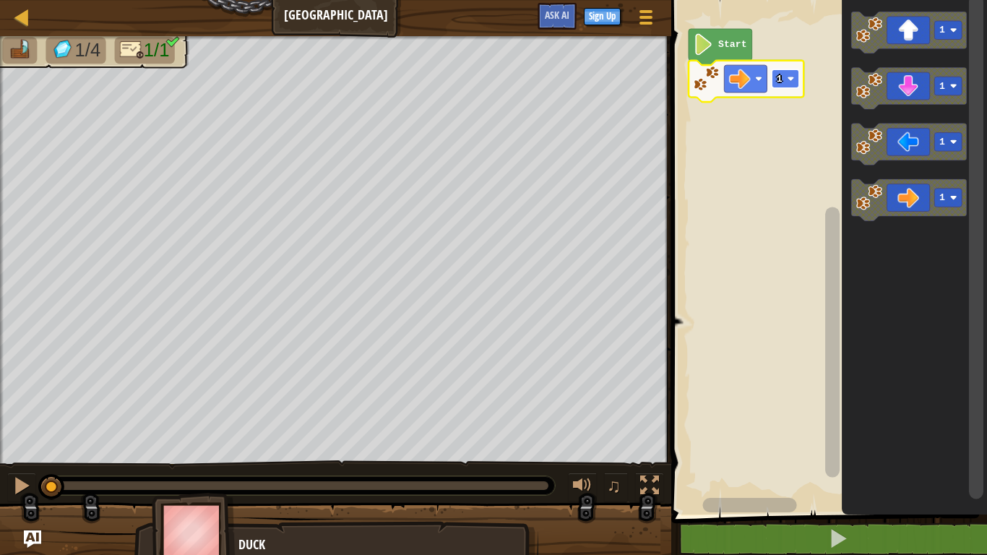
click at [781, 81] on text "1" at bounding box center [780, 79] width 6 height 11
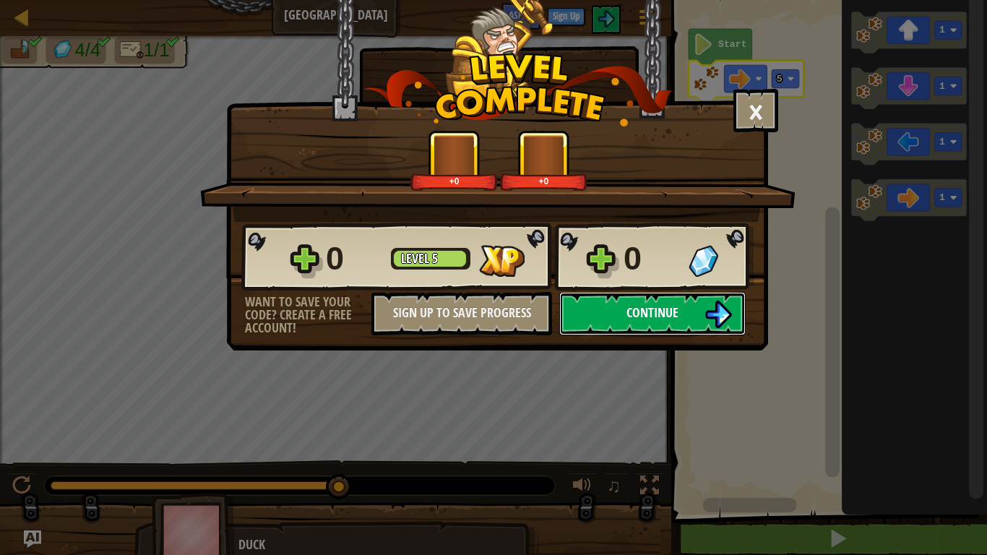
click at [673, 311] on span "Continue" at bounding box center [653, 313] width 52 height 18
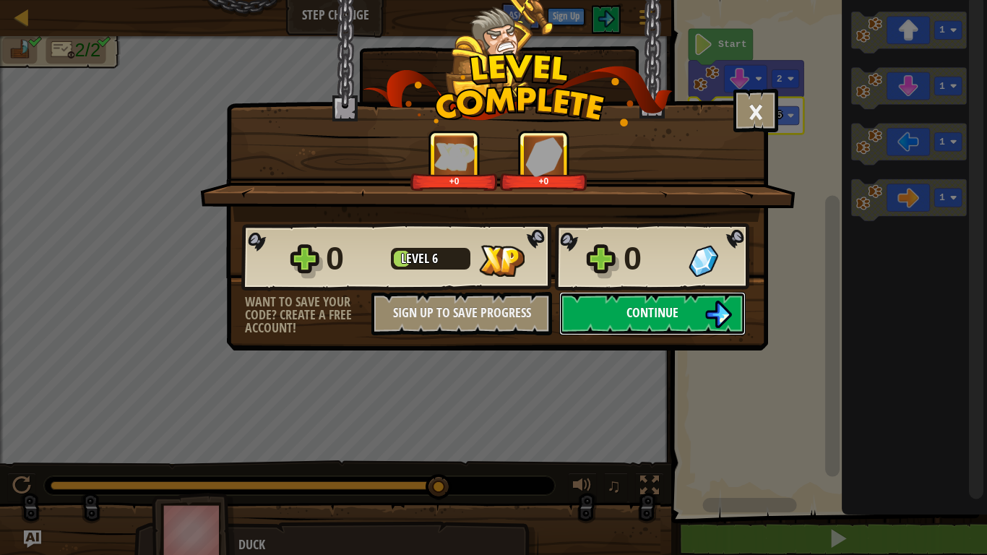
click at [687, 312] on button "Continue" at bounding box center [652, 313] width 186 height 43
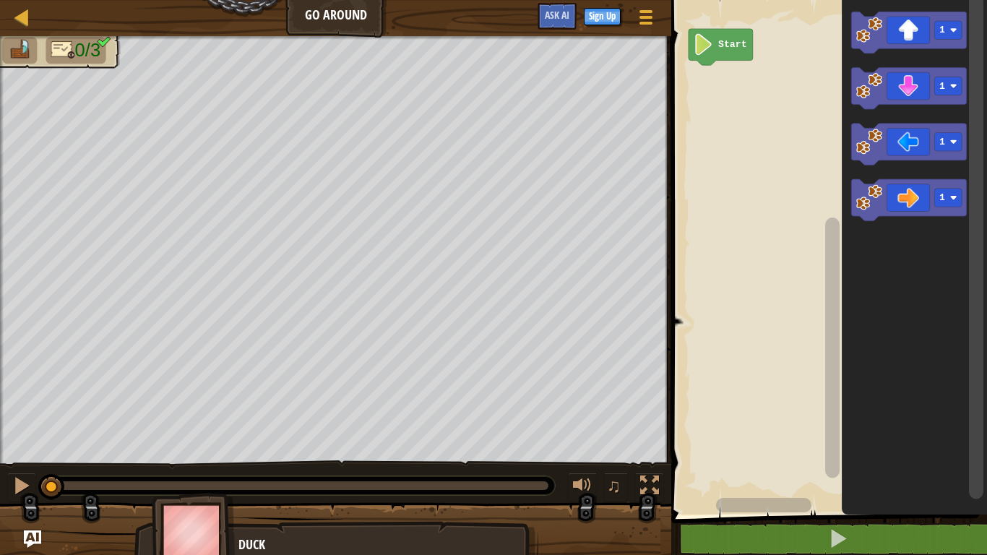
click at [80, 46] on span "0/3" at bounding box center [88, 50] width 26 height 21
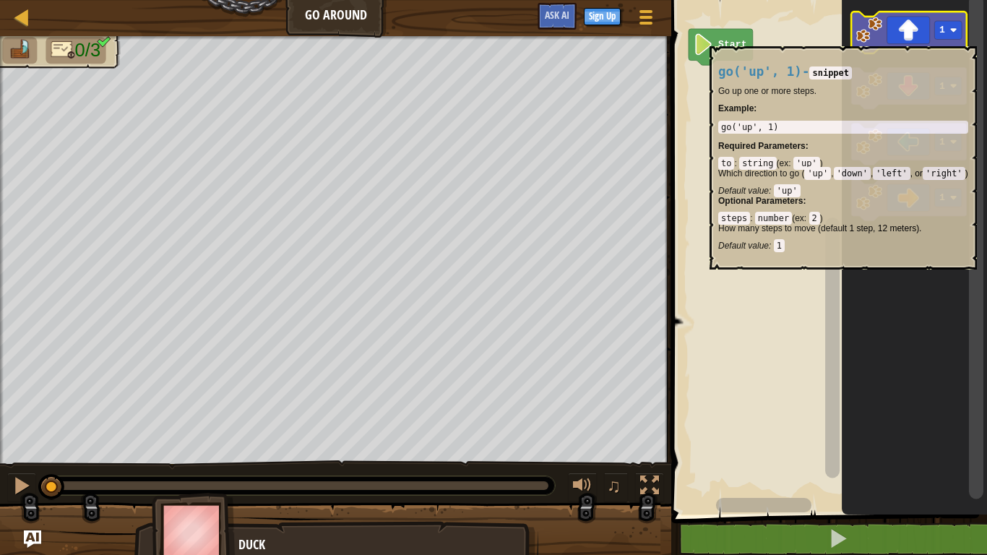
click at [913, 40] on icon "Blockly Workspace" at bounding box center [909, 33] width 115 height 42
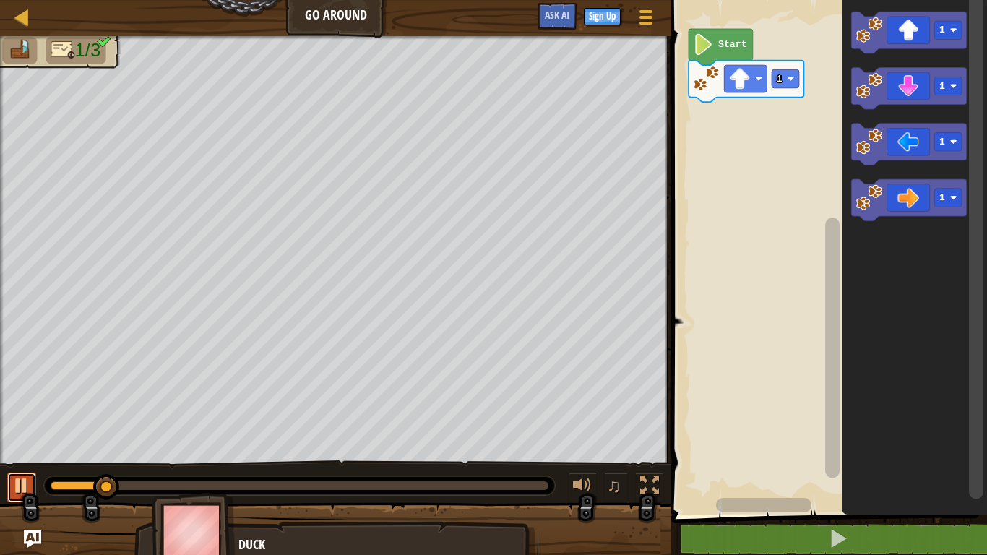
click at [22, 432] on div at bounding box center [21, 485] width 19 height 19
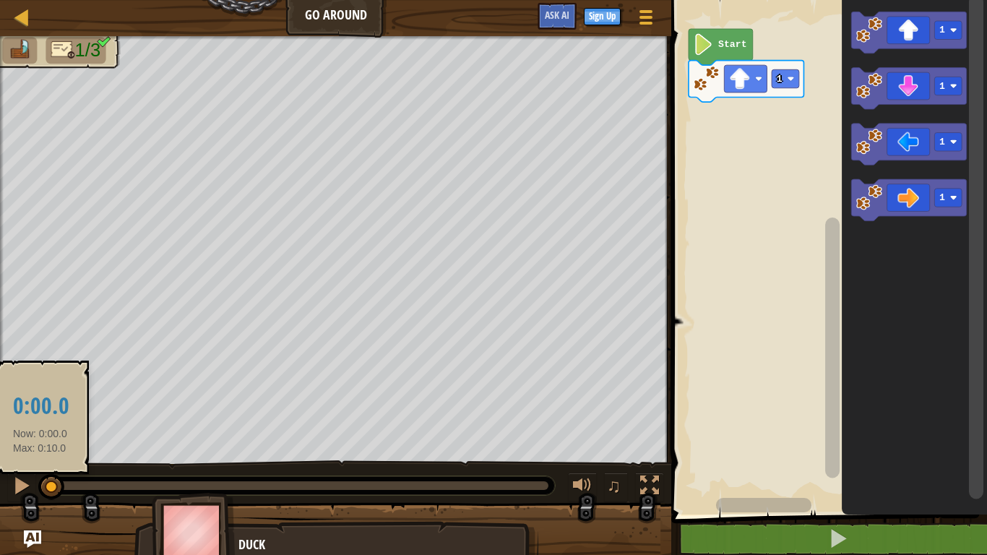
drag, startPoint x: 100, startPoint y: 485, endPoint x: 40, endPoint y: 480, distance: 59.5
click at [51, 432] on div at bounding box center [51, 485] width 1 height 9
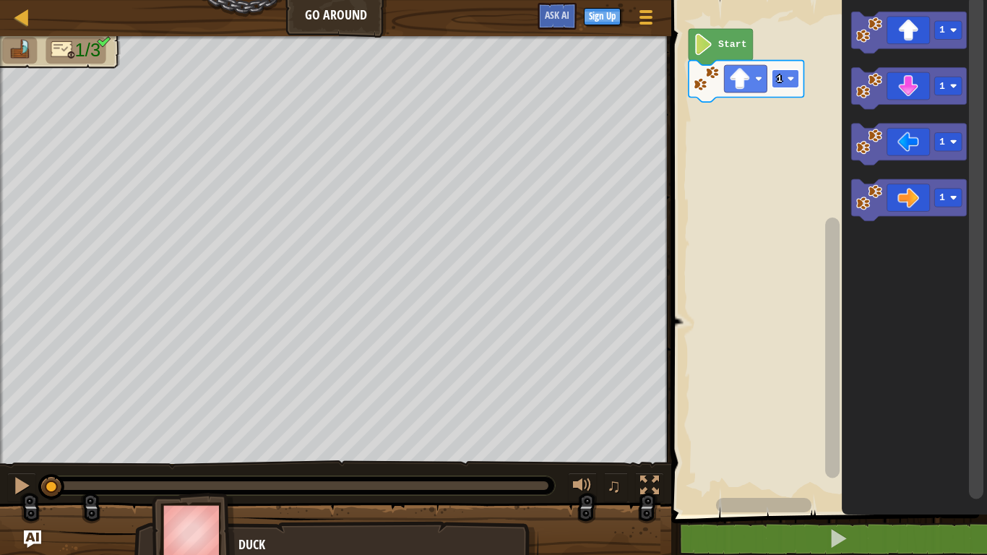
click at [782, 75] on text "1" at bounding box center [780, 79] width 6 height 11
click at [746, 82] on image "Blockly Workspace" at bounding box center [740, 79] width 22 height 22
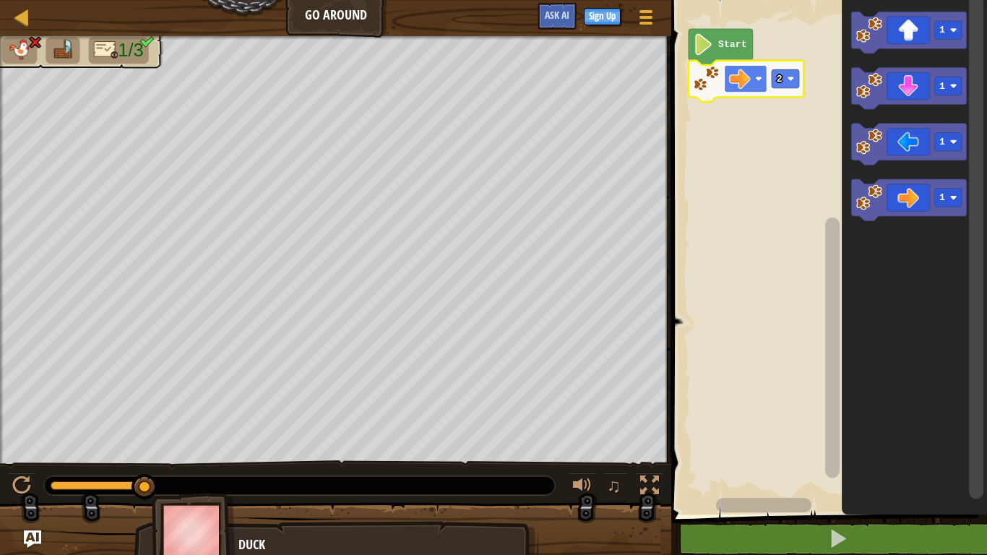
click at [754, 78] on rect "Blockly Workspace" at bounding box center [746, 78] width 43 height 27
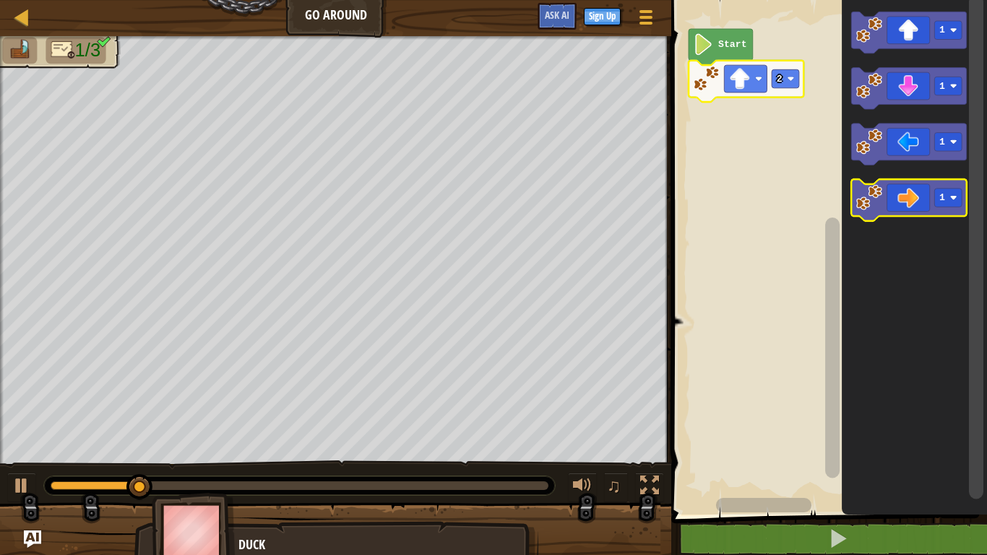
click at [897, 194] on icon "Blockly Workspace" at bounding box center [909, 200] width 115 height 42
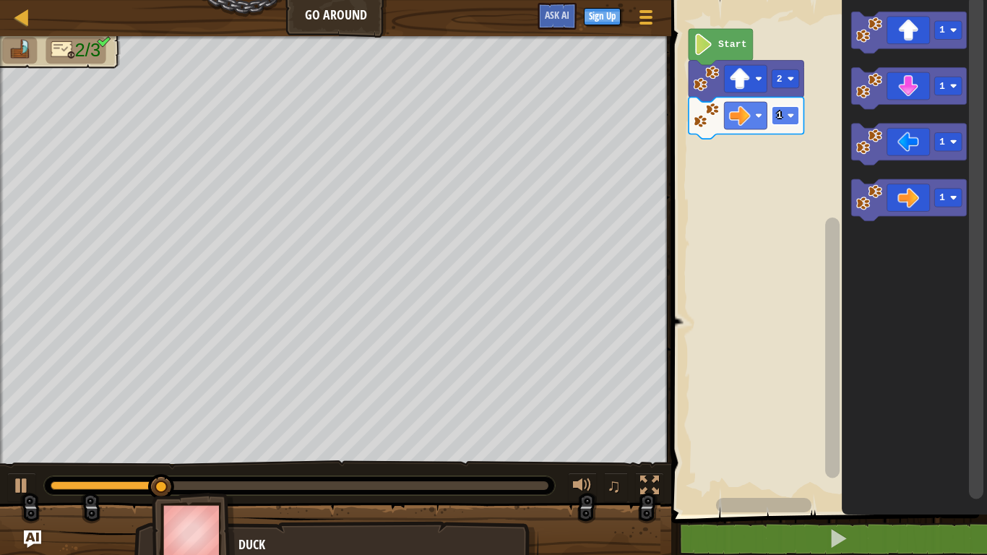
click at [791, 121] on rect "Blockly Workspace" at bounding box center [785, 115] width 27 height 18
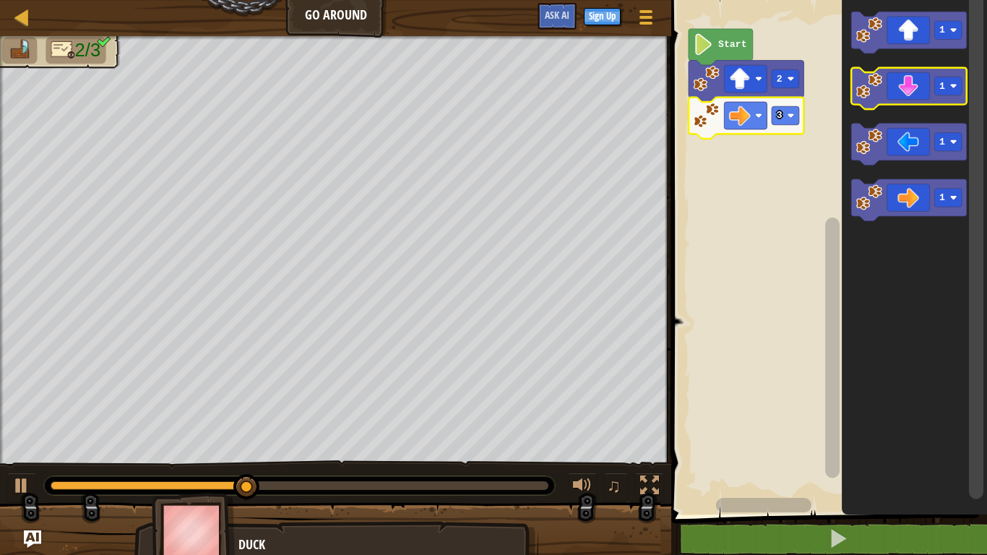
click at [905, 98] on icon "Blockly Workspace" at bounding box center [909, 89] width 115 height 42
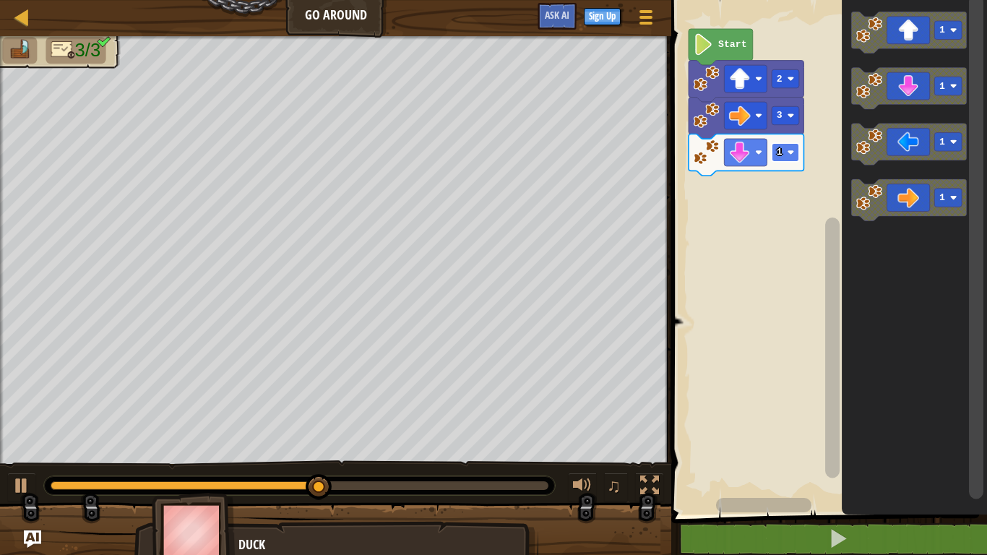
click at [772, 160] on rect "Blockly Workspace" at bounding box center [785, 152] width 27 height 18
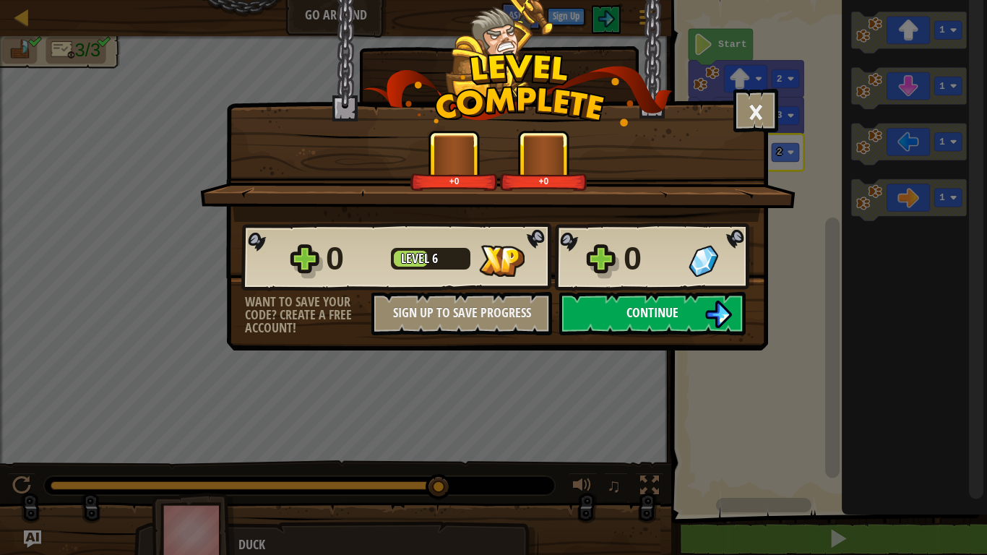
click at [674, 318] on span "Continue" at bounding box center [653, 313] width 52 height 18
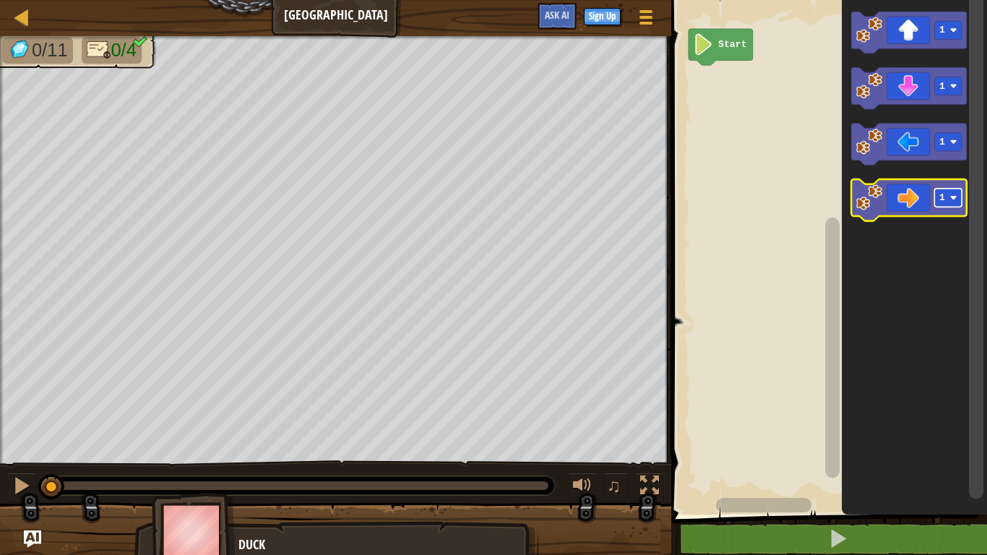
click at [939, 194] on text "1" at bounding box center [942, 197] width 6 height 11
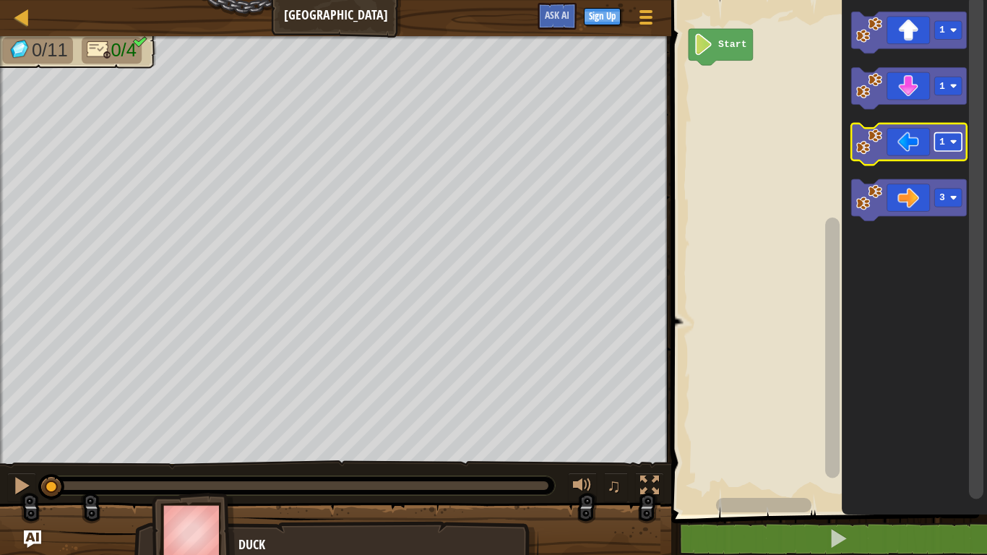
click at [942, 149] on rect "Blockly Workspace" at bounding box center [948, 142] width 27 height 18
click at [0, 0] on div at bounding box center [0, 0] width 0 height 0
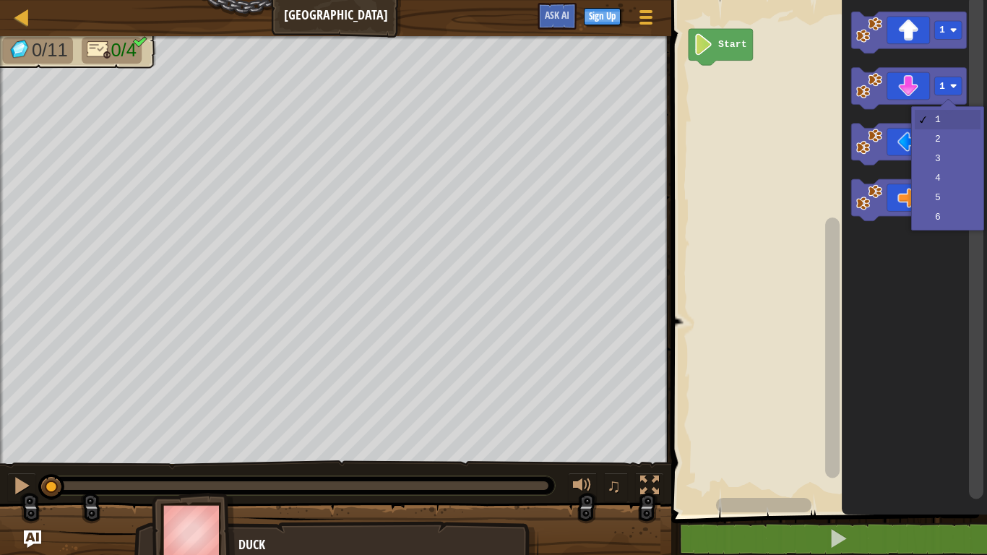
click at [945, 165] on icon "Blockly Workspace" at bounding box center [914, 254] width 145 height 522
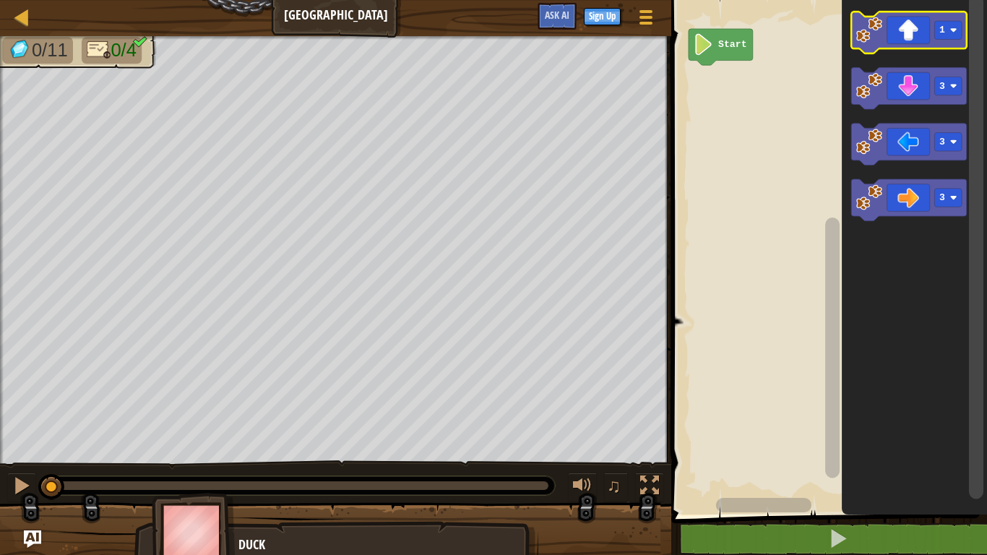
click at [945, 41] on icon "Blockly Workspace" at bounding box center [909, 33] width 115 height 42
click at [0, 0] on div at bounding box center [0, 0] width 0 height 0
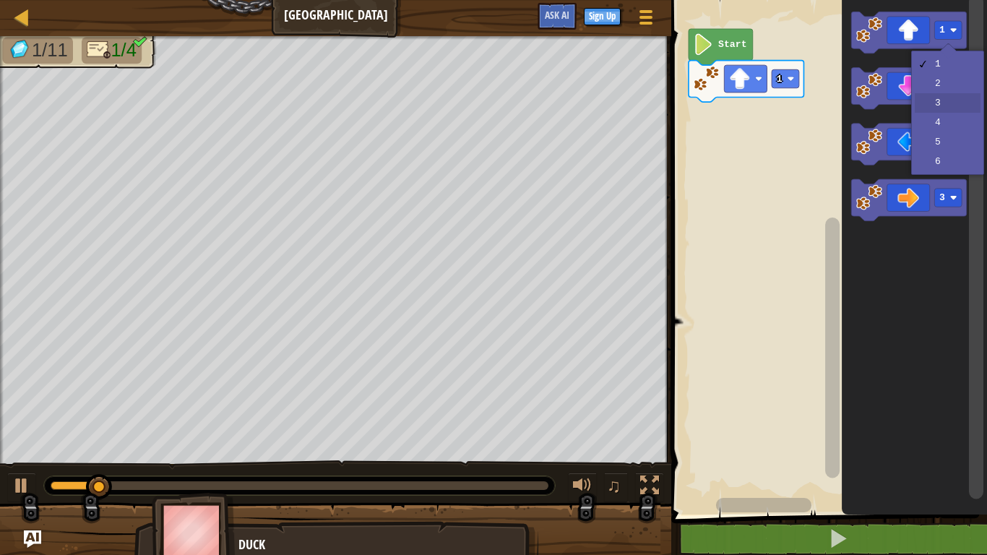
click at [947, 107] on rect "Blockly Workspace" at bounding box center [909, 89] width 115 height 42
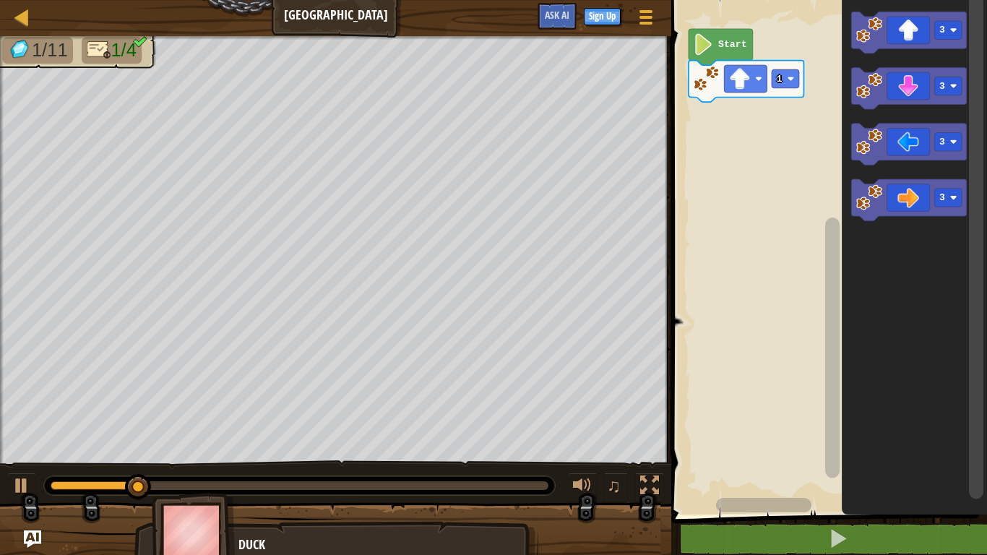
click at [900, 92] on icon "Blockly Workspace" at bounding box center [909, 89] width 115 height 42
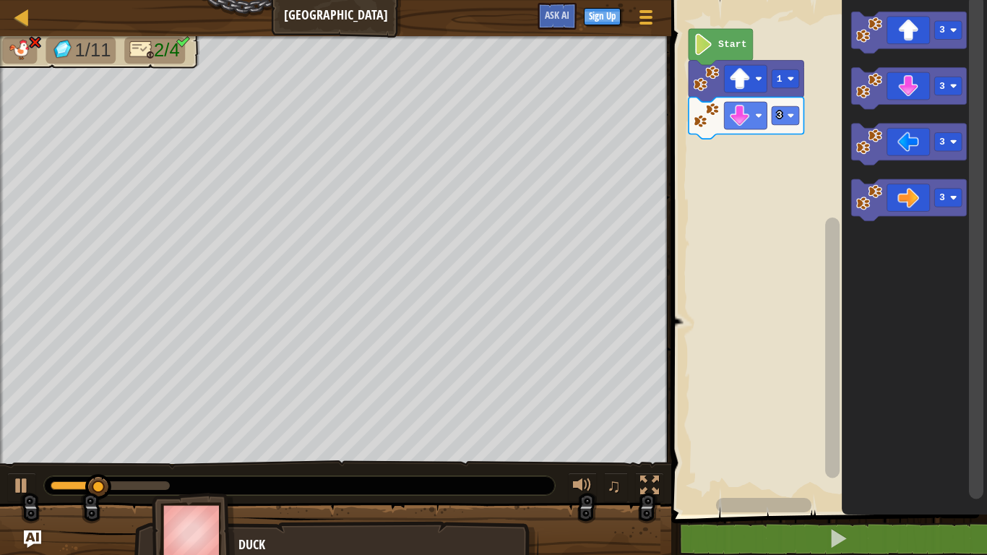
click at [909, 150] on icon "Blockly Workspace" at bounding box center [909, 145] width 115 height 42
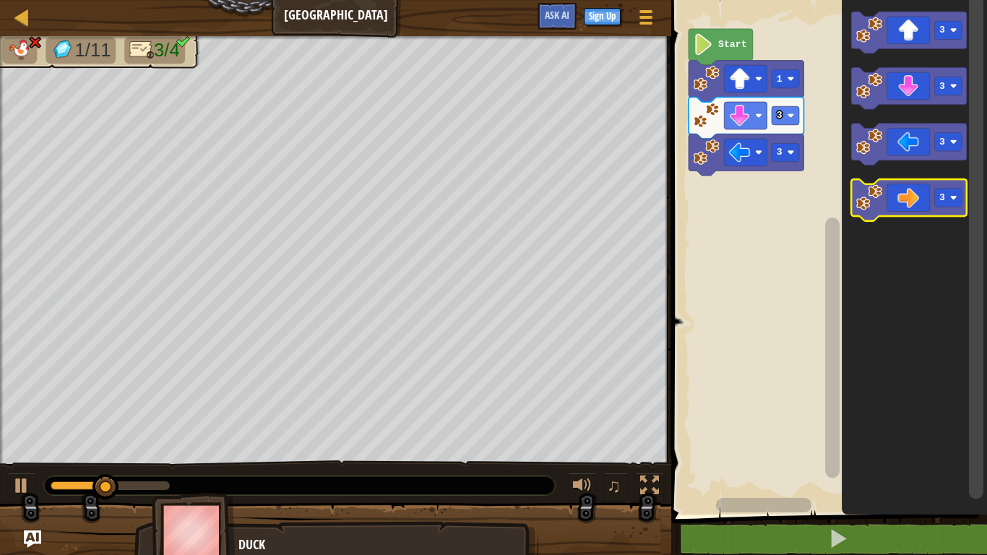
click at [907, 205] on icon "Blockly Workspace" at bounding box center [909, 200] width 115 height 42
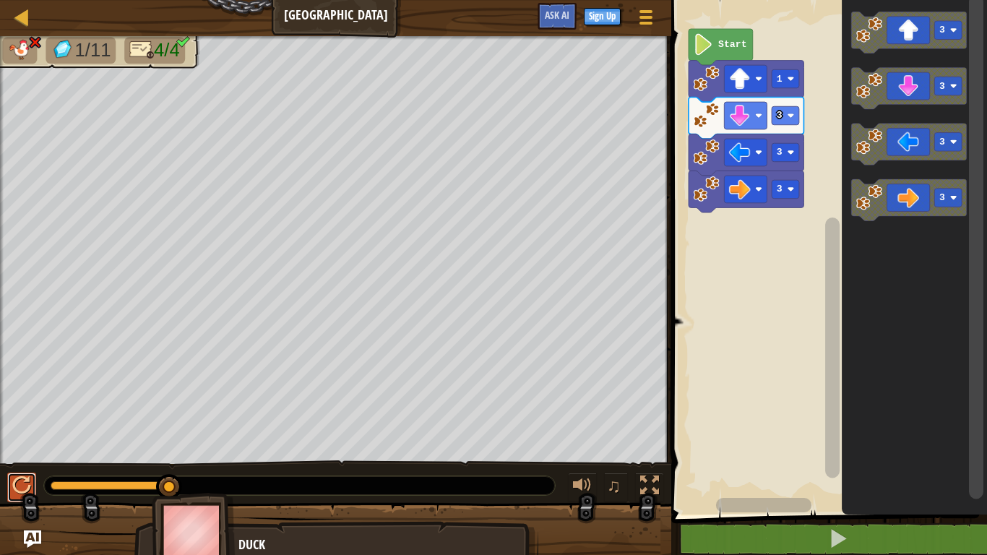
click at [27, 432] on div at bounding box center [21, 485] width 19 height 19
click at [30, 432] on button at bounding box center [21, 488] width 29 height 30
click at [780, 78] on text "1" at bounding box center [780, 79] width 6 height 11
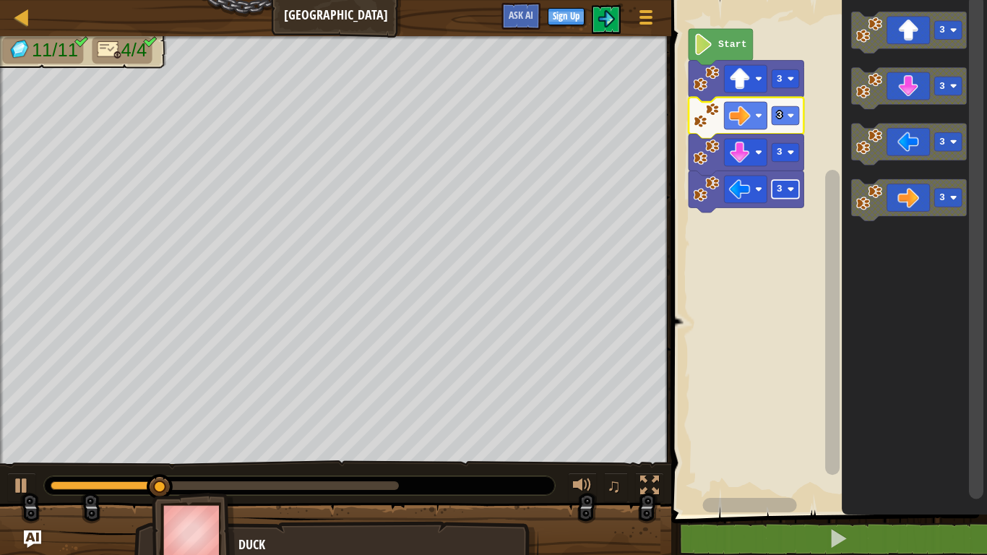
click at [786, 185] on rect "Blockly Workspace" at bounding box center [785, 189] width 27 height 18
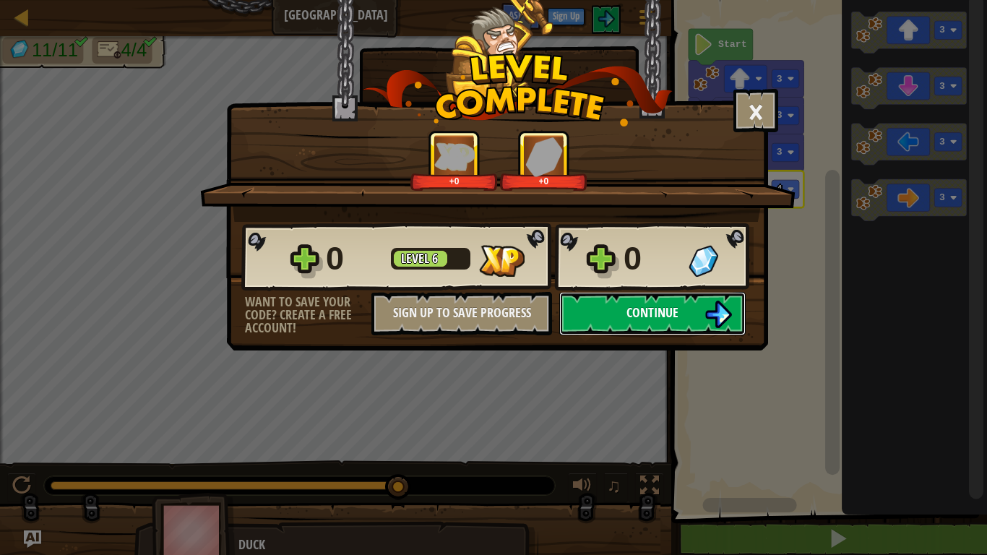
click at [636, 306] on span "Continue" at bounding box center [653, 313] width 52 height 18
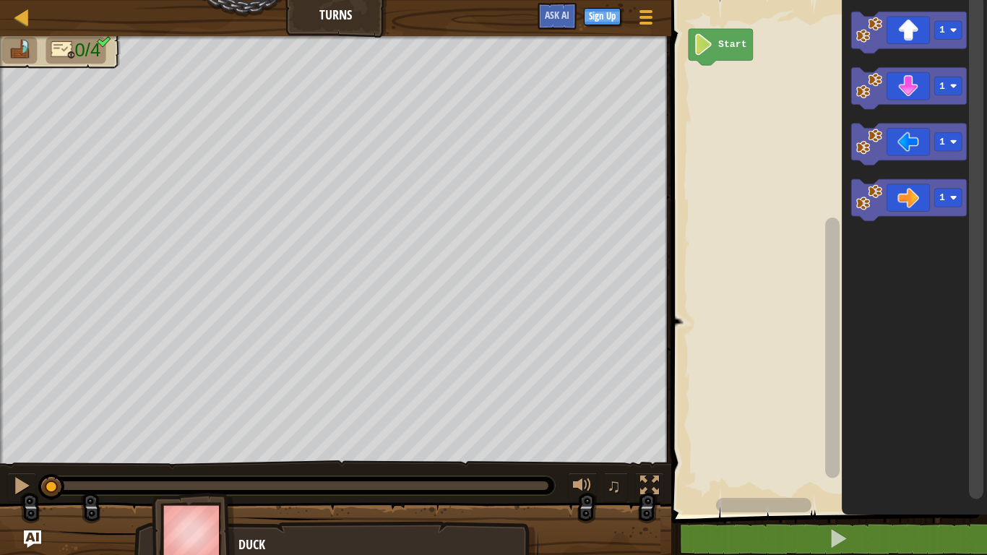
click at [0, 0] on div at bounding box center [0, 0] width 0 height 0
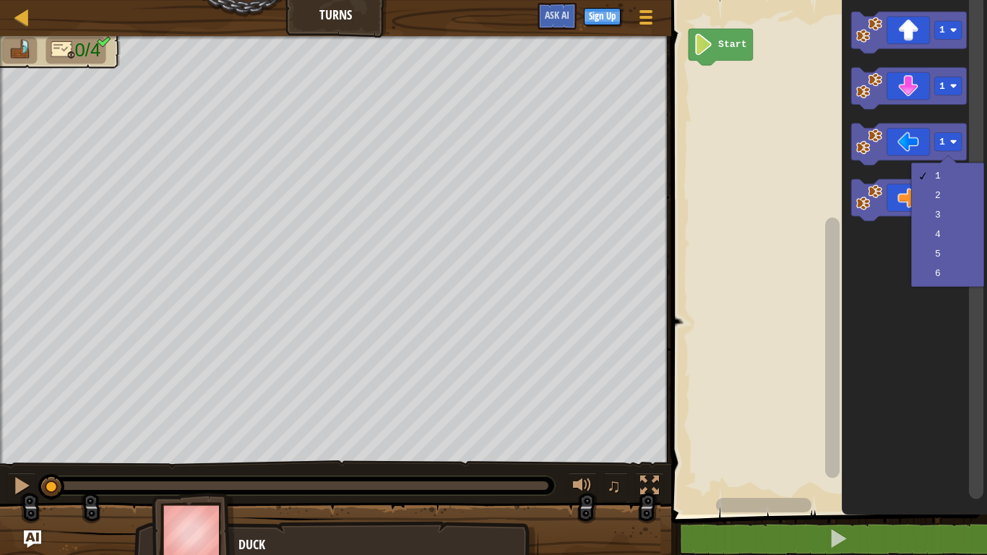
click at [945, 204] on rect "Blockly Workspace" at bounding box center [948, 198] width 27 height 18
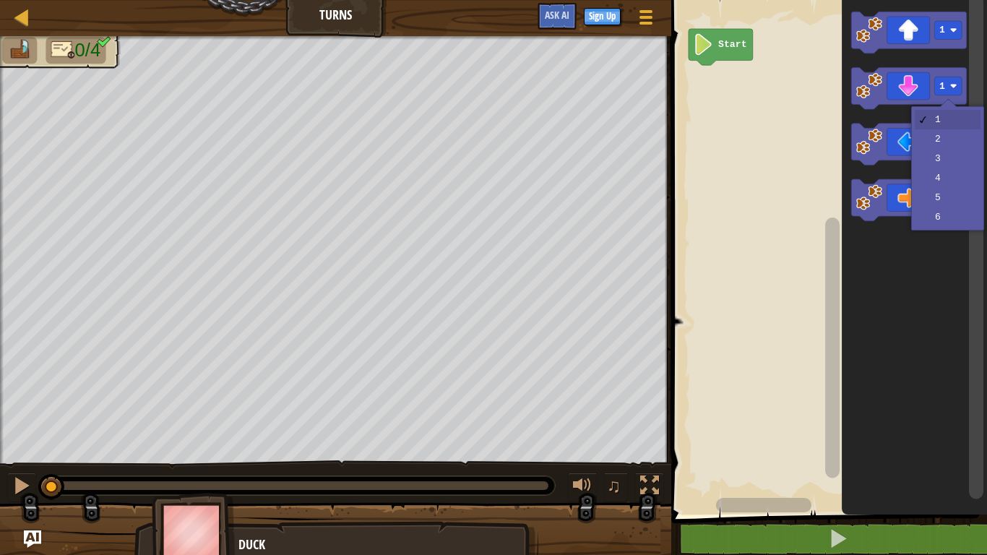
click at [939, 93] on rect "Blockly Workspace" at bounding box center [948, 86] width 27 height 18
click at [953, 148] on rect "Blockly Workspace" at bounding box center [948, 142] width 27 height 18
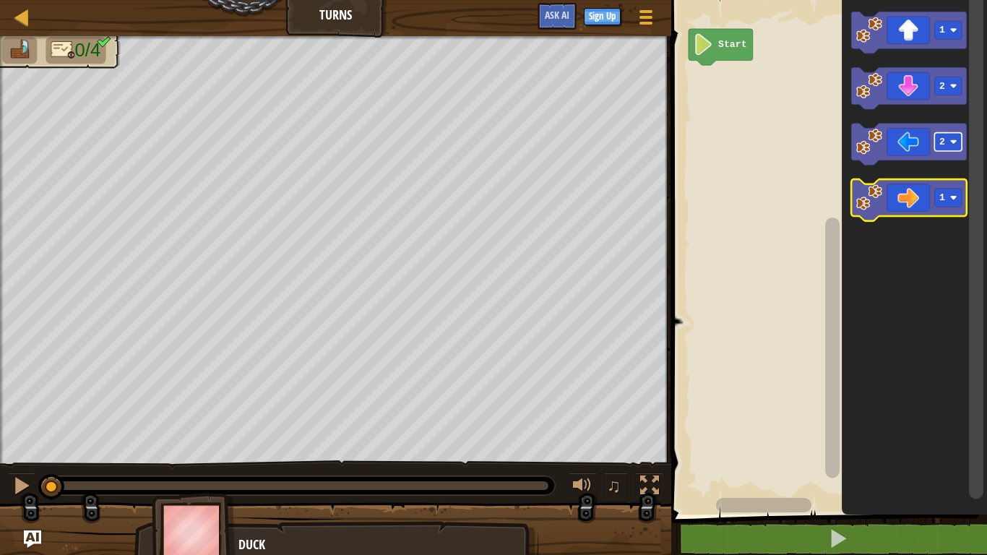
click at [945, 195] on text "1" at bounding box center [942, 197] width 6 height 11
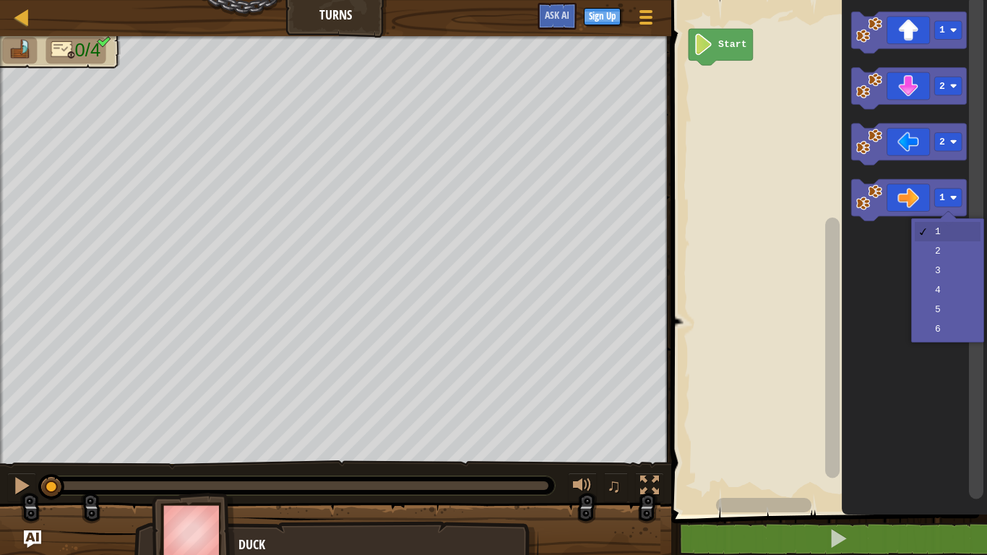
click at [947, 294] on icon "Blockly Workspace" at bounding box center [914, 254] width 145 height 522
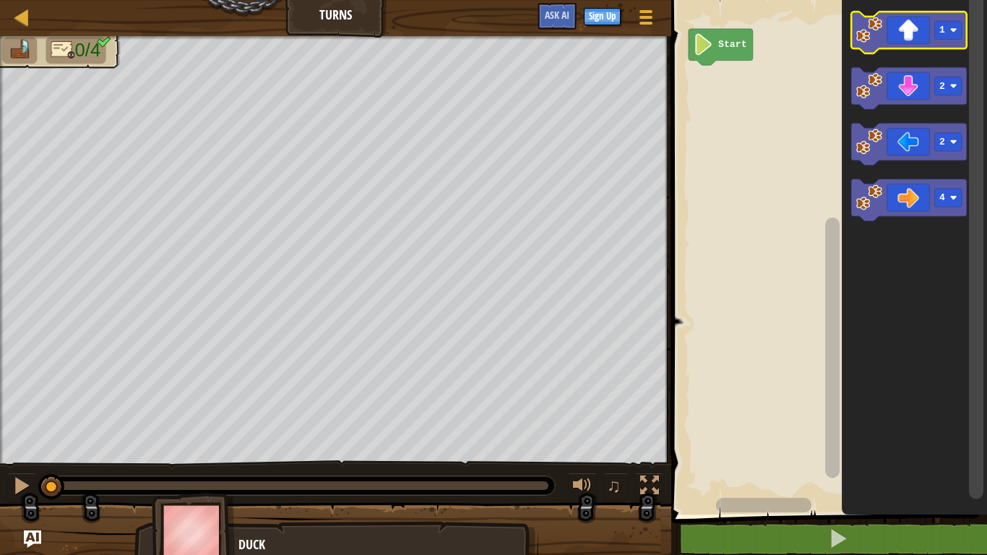
click at [944, 47] on icon "Blockly Workspace" at bounding box center [909, 33] width 115 height 42
click at [938, 34] on rect "Blockly Workspace" at bounding box center [948, 30] width 27 height 18
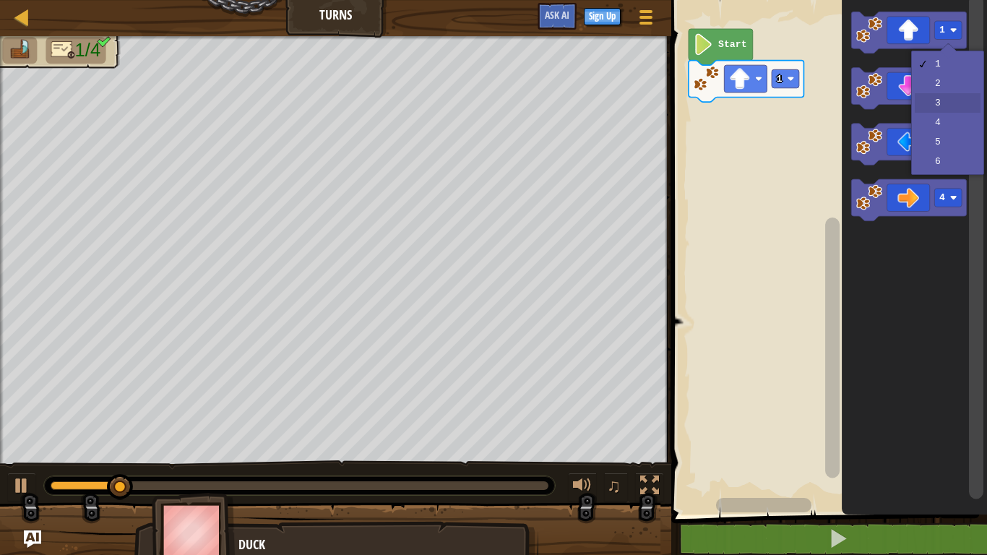
click at [948, 109] on rect "Blockly Workspace" at bounding box center [909, 89] width 115 height 42
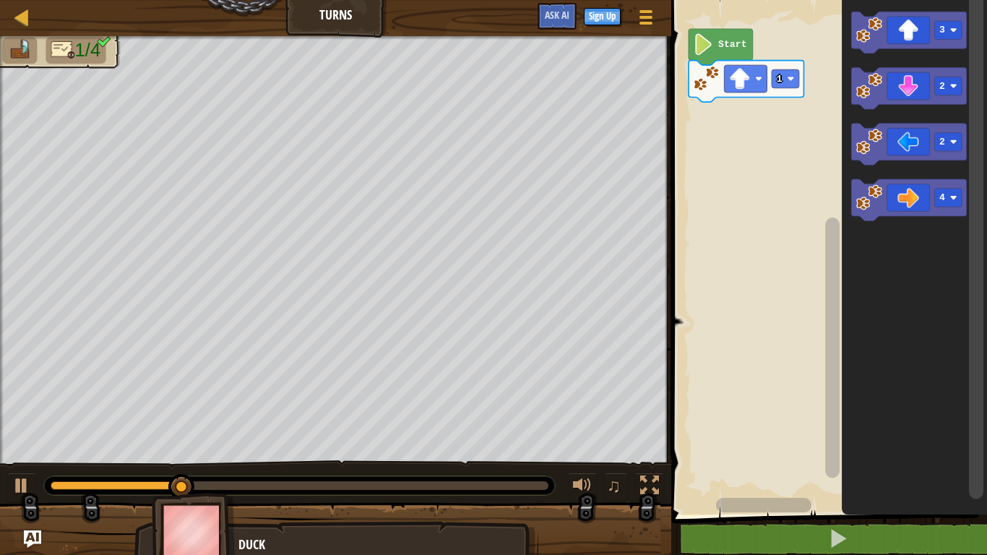
click at [739, 85] on image "Blockly Workspace" at bounding box center [740, 79] width 22 height 22
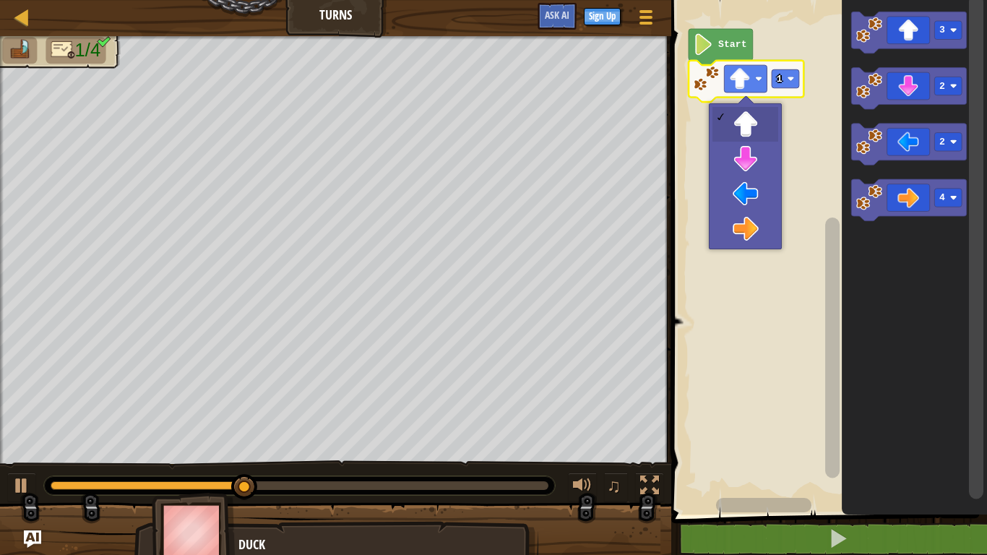
click at [754, 165] on rect "Blockly Workspace" at bounding box center [827, 254] width 320 height 522
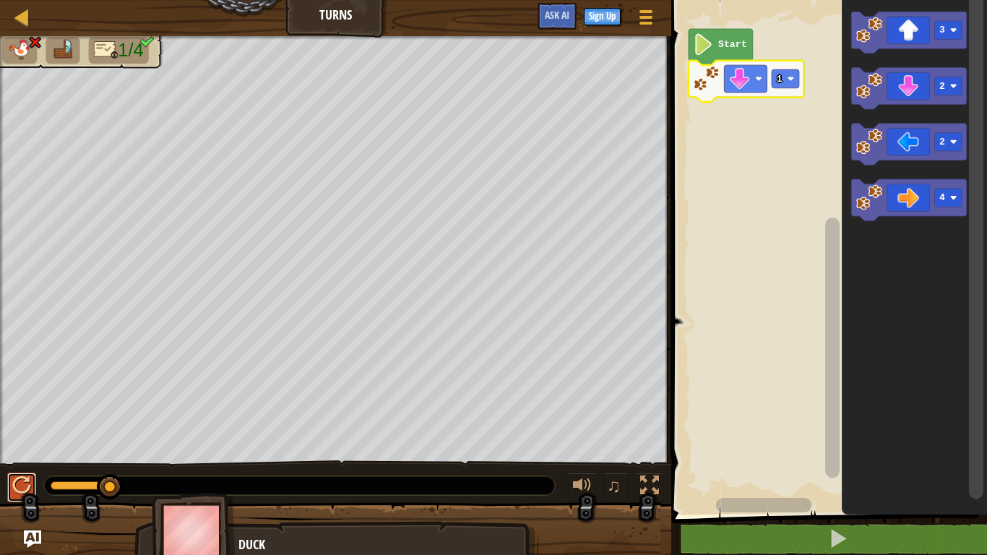
click at [33, 432] on button at bounding box center [21, 488] width 29 height 30
click at [749, 76] on image "Blockly Workspace" at bounding box center [740, 79] width 22 height 22
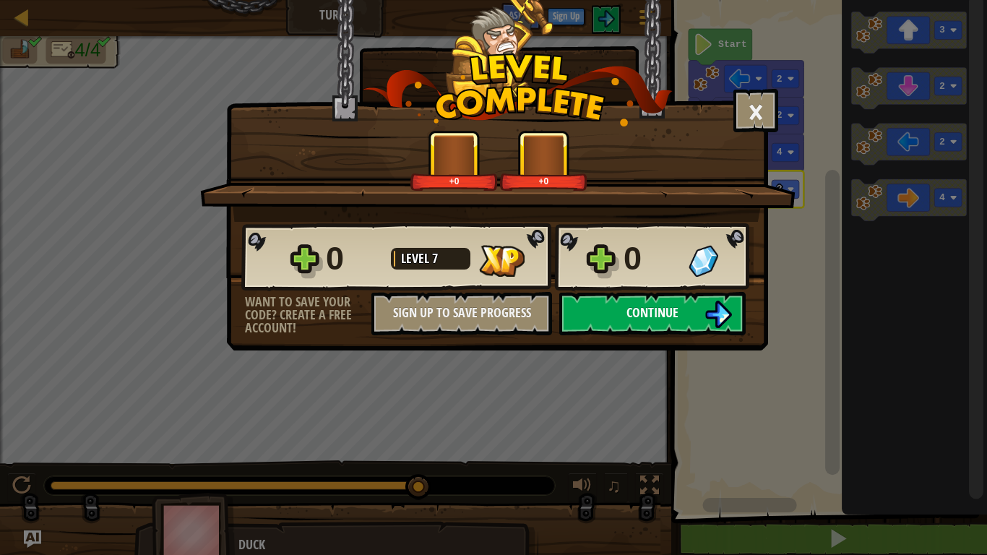
click at [588, 333] on button "Continue" at bounding box center [652, 313] width 186 height 43
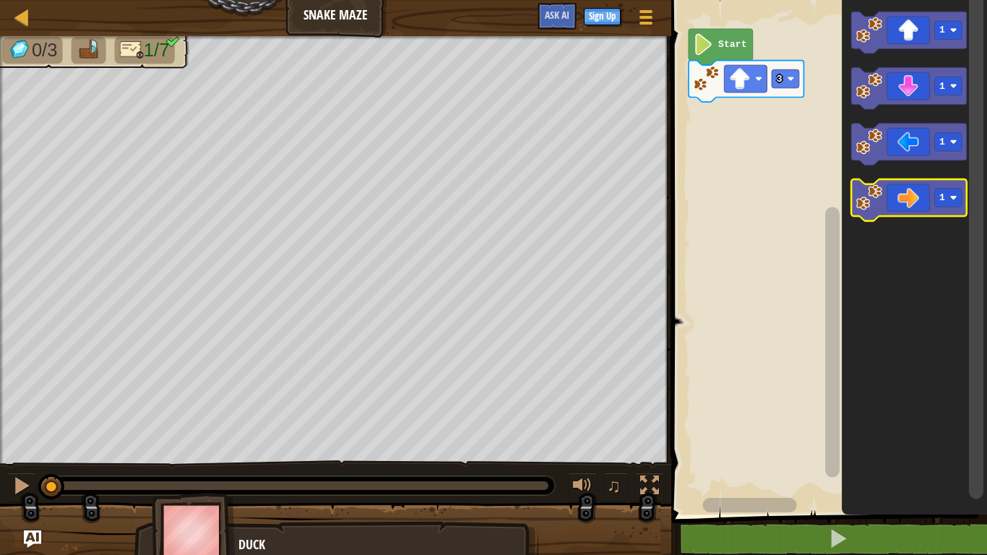
click at [0, 0] on div at bounding box center [0, 0] width 0 height 0
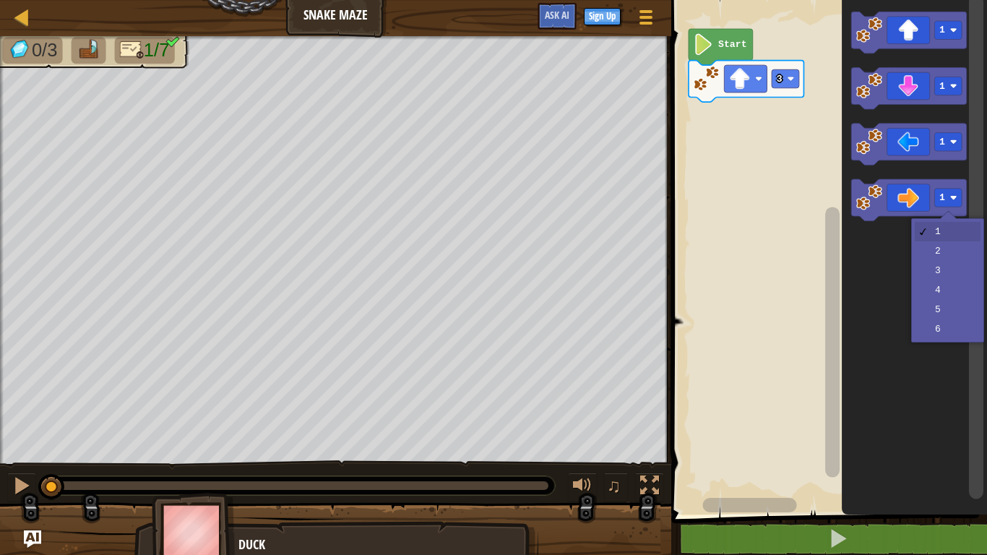
click at [942, 262] on icon "Blockly Workspace" at bounding box center [914, 254] width 145 height 522
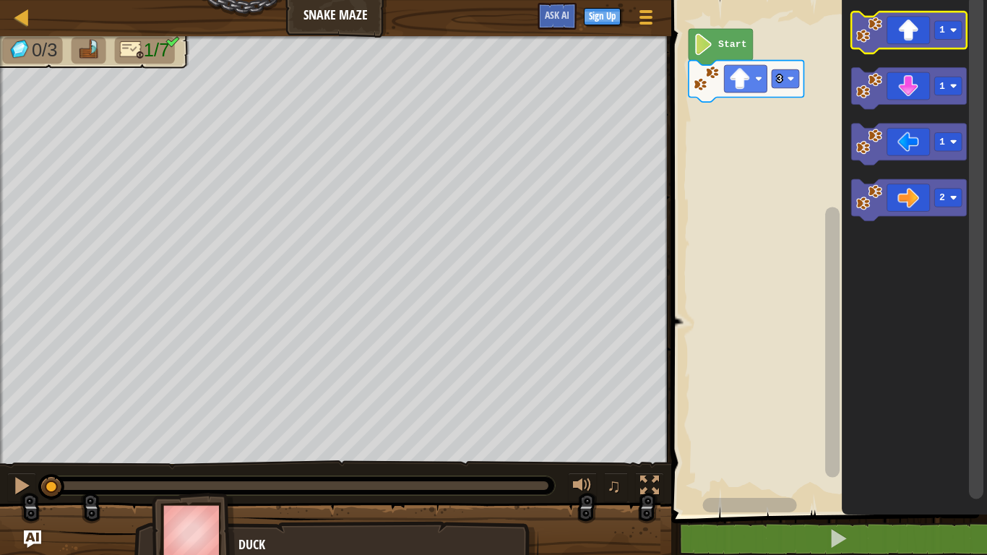
click at [944, 40] on icon "Blockly Workspace" at bounding box center [909, 33] width 115 height 42
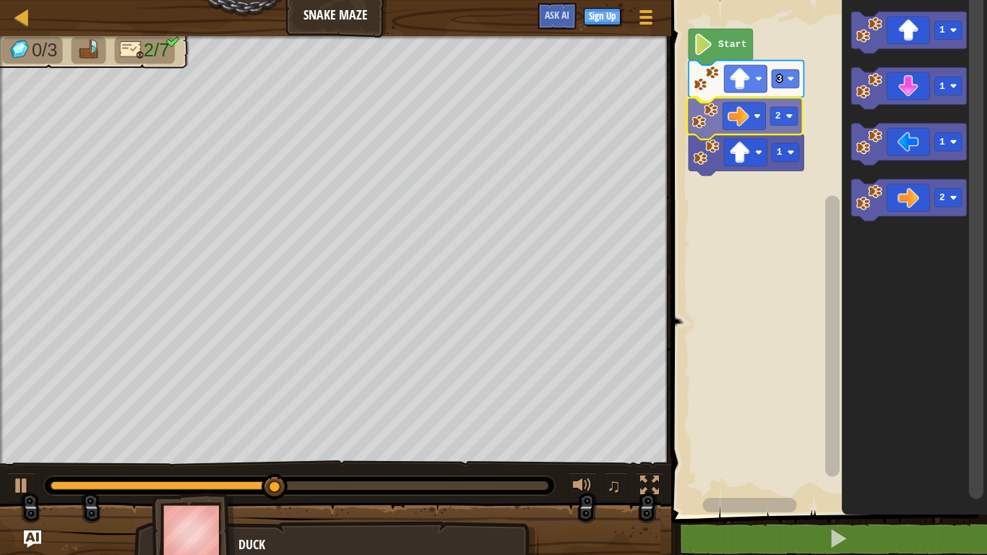
click at [703, 121] on div "3 2 1 Start 1 1 1 2 2" at bounding box center [827, 254] width 320 height 522
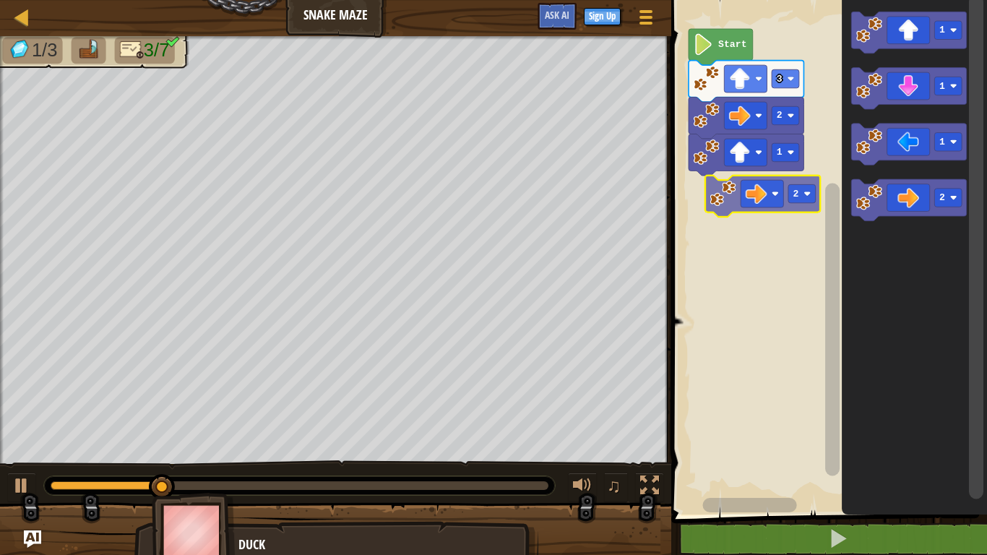
click at [751, 203] on div "3 2 1 Start 1 1 1 2 2" at bounding box center [827, 254] width 320 height 522
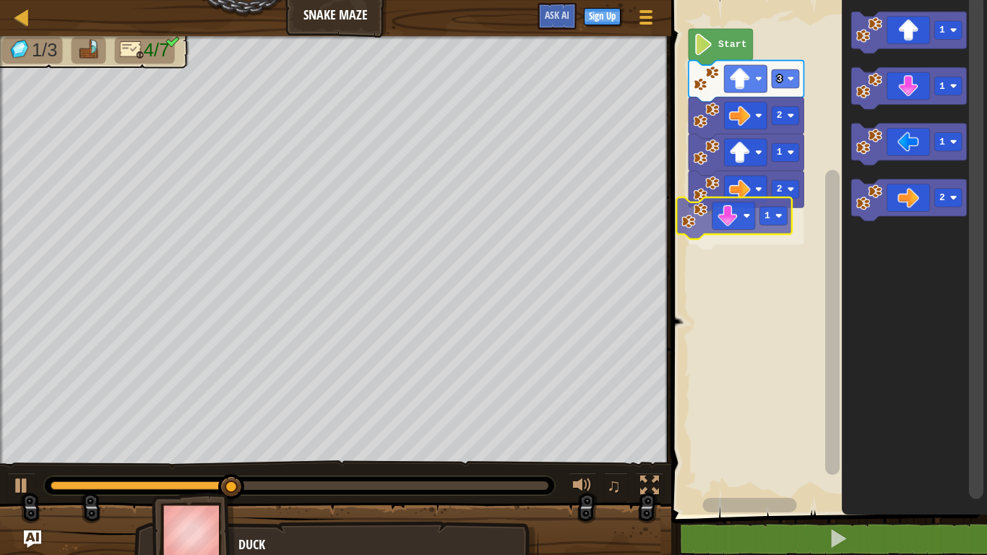
click at [750, 215] on div "3 2 1 2 1 Start 1 1 1 2 1" at bounding box center [827, 254] width 320 height 522
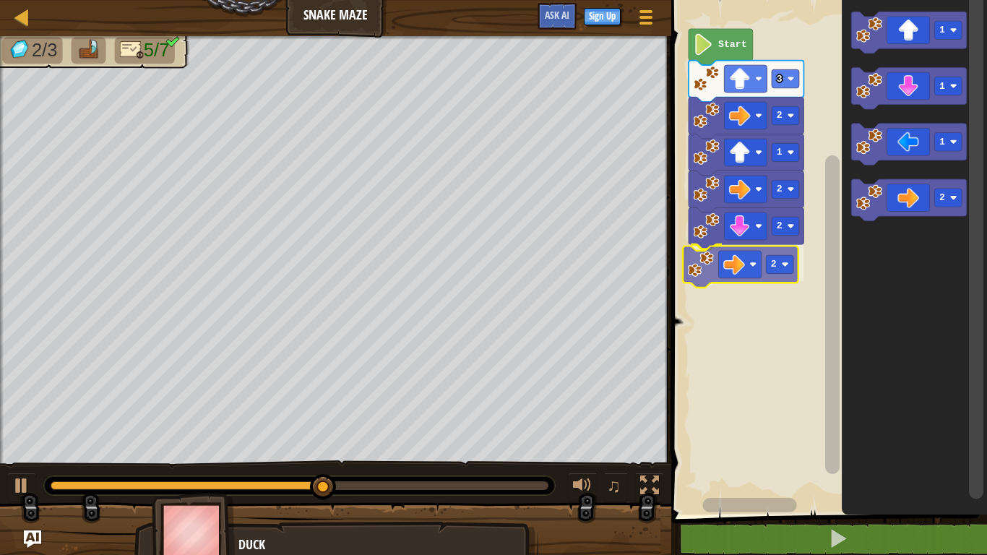
click at [731, 257] on div "Start 3 2 1 2 2 2 1 1 1 2 2" at bounding box center [827, 254] width 320 height 522
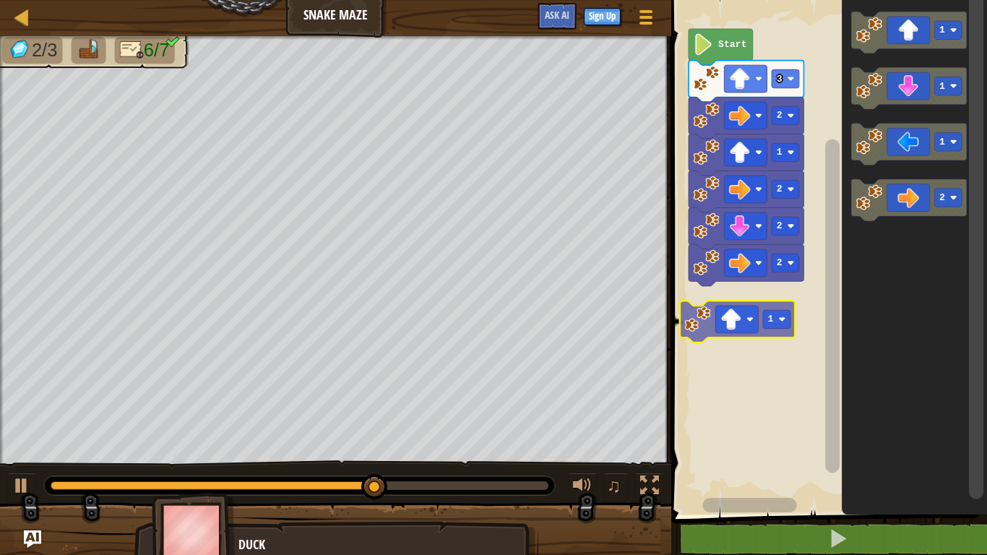
click at [733, 314] on div "Start 3 2 1 2 2 2 1 1 1 2 1" at bounding box center [827, 254] width 320 height 522
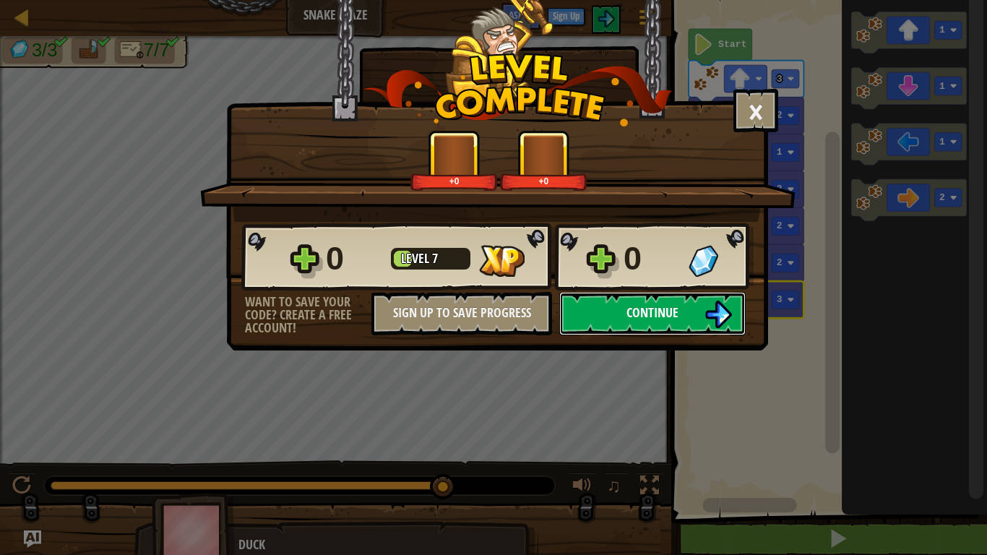
click at [694, 329] on button "Continue" at bounding box center [652, 313] width 186 height 43
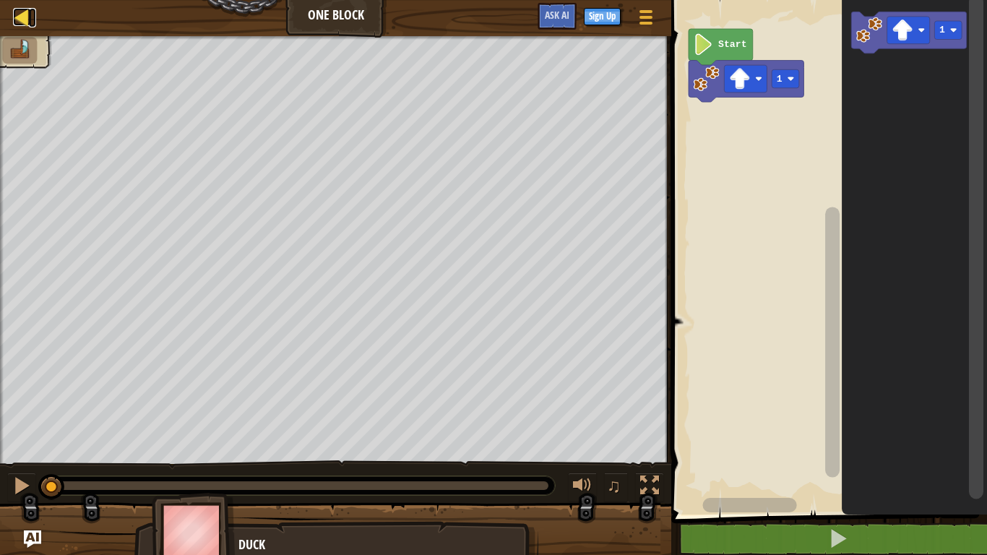
click at [28, 20] on div at bounding box center [22, 17] width 18 height 18
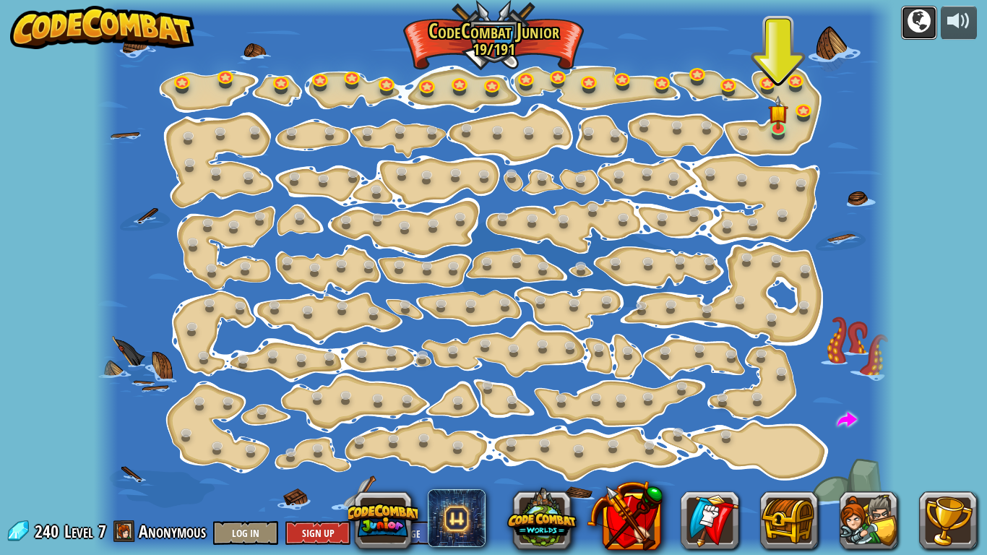
click at [919, 21] on div at bounding box center [919, 20] width 23 height 23
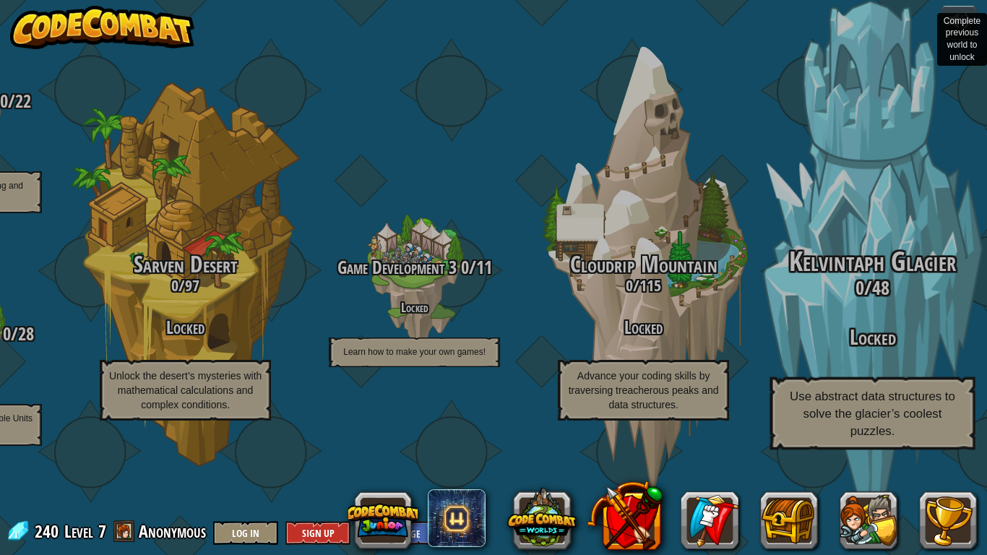
click at [898, 298] on h3 "0 / 48" at bounding box center [872, 288] width 275 height 21
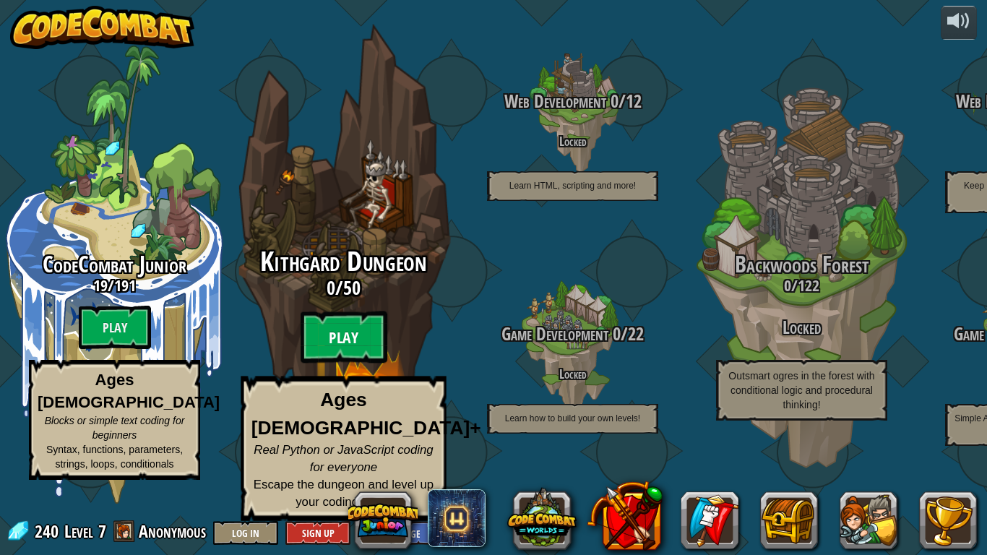
click at [353, 356] on btn "Play" at bounding box center [344, 337] width 87 height 52
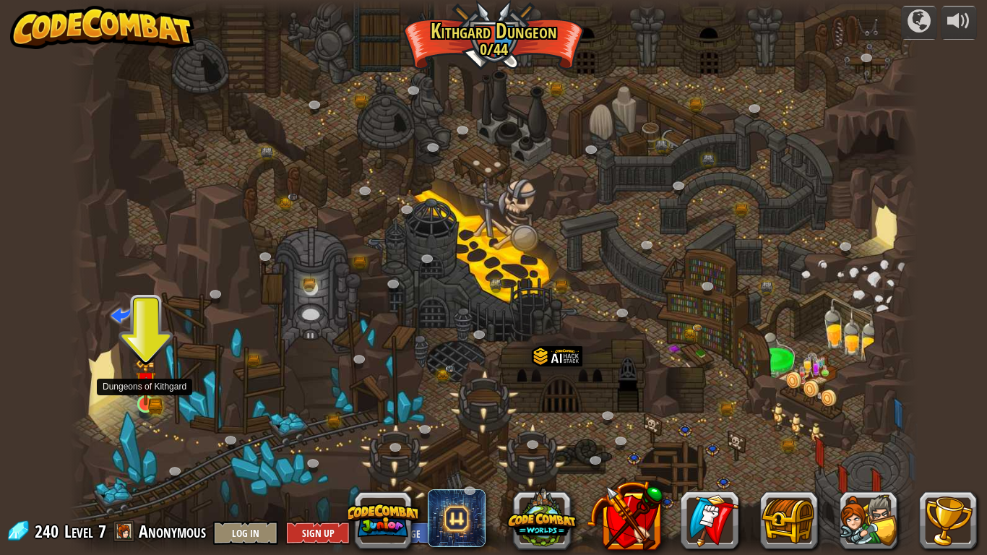
click at [144, 404] on img at bounding box center [146, 381] width 22 height 47
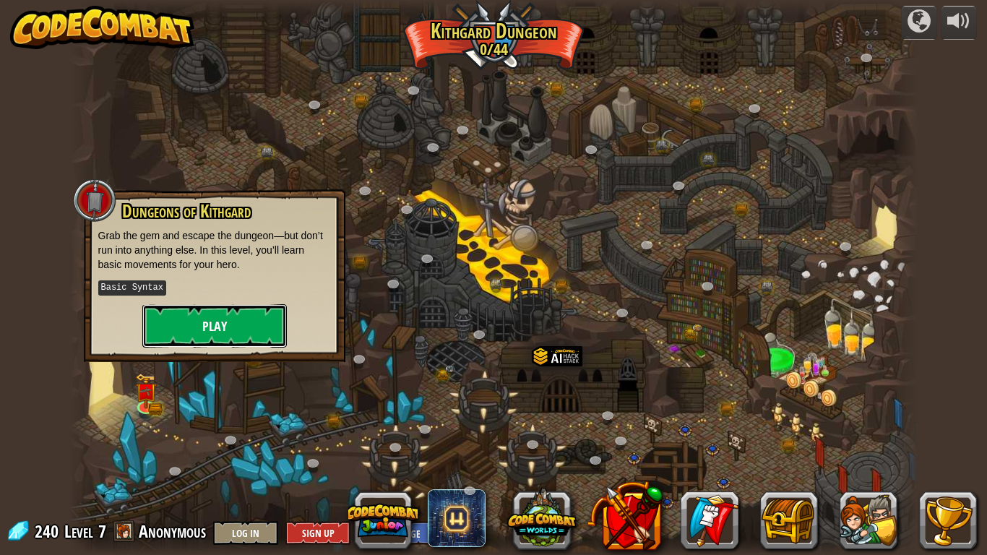
click at [225, 331] on button "Play" at bounding box center [214, 325] width 145 height 43
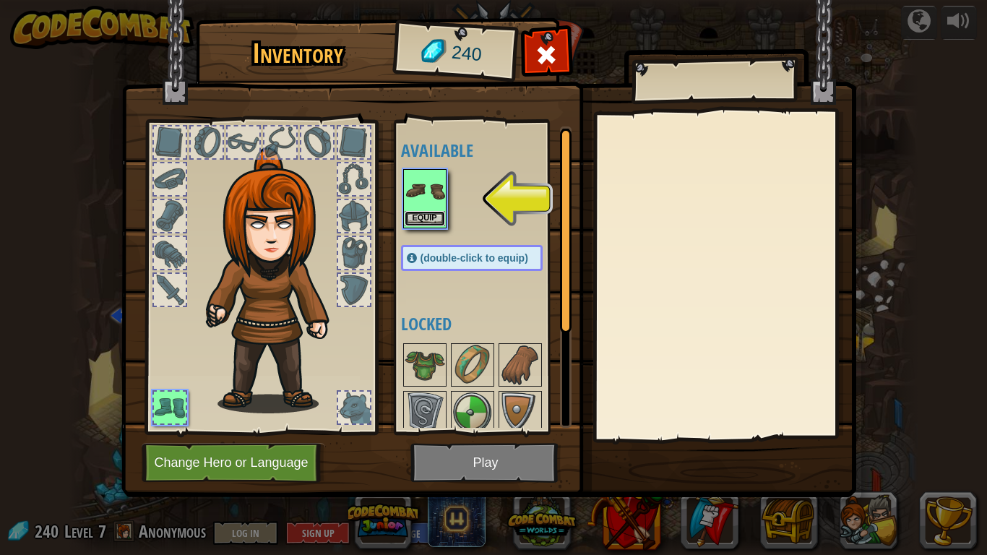
click at [421, 217] on button "Equip" at bounding box center [425, 218] width 40 height 15
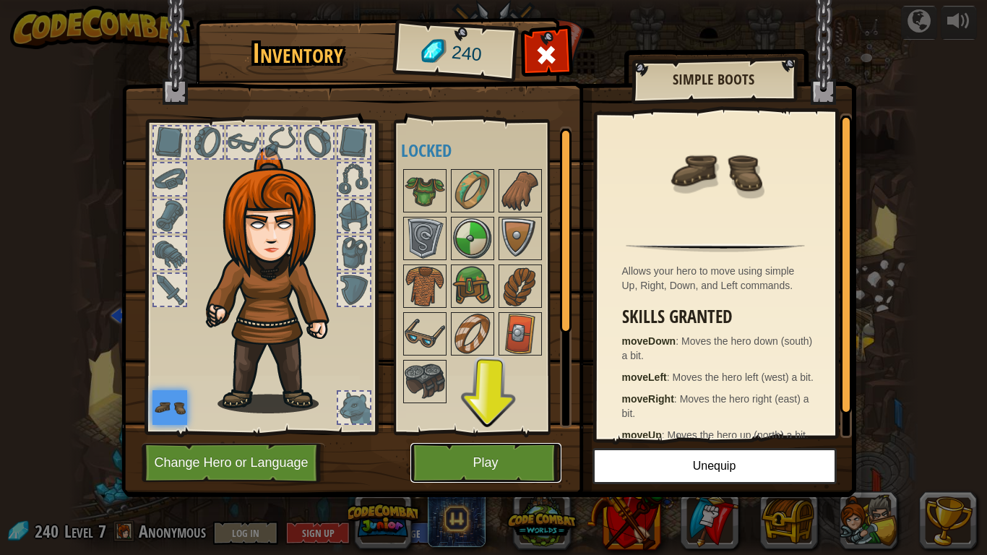
click at [489, 432] on button "Play" at bounding box center [485, 463] width 151 height 40
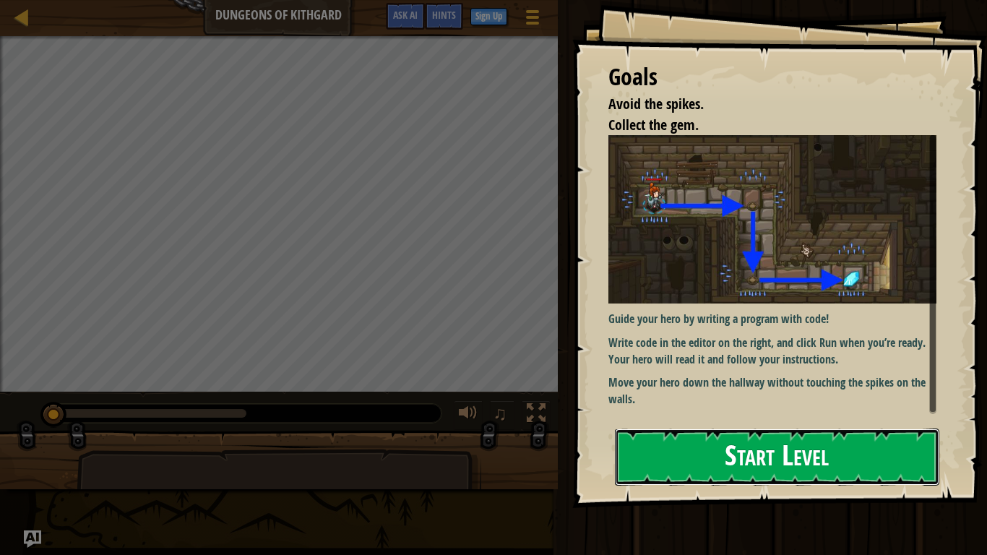
click at [698, 432] on button "Start Level" at bounding box center [777, 457] width 324 height 57
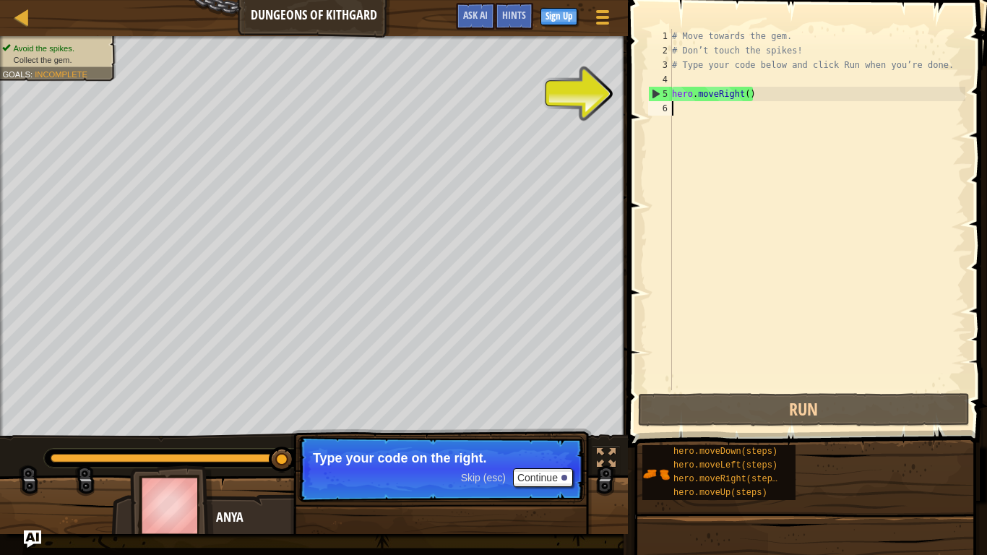
click at [684, 115] on div "# Move towards the gem. # Don’t touch the spikes! # Type your code below and cl…" at bounding box center [817, 224] width 296 height 390
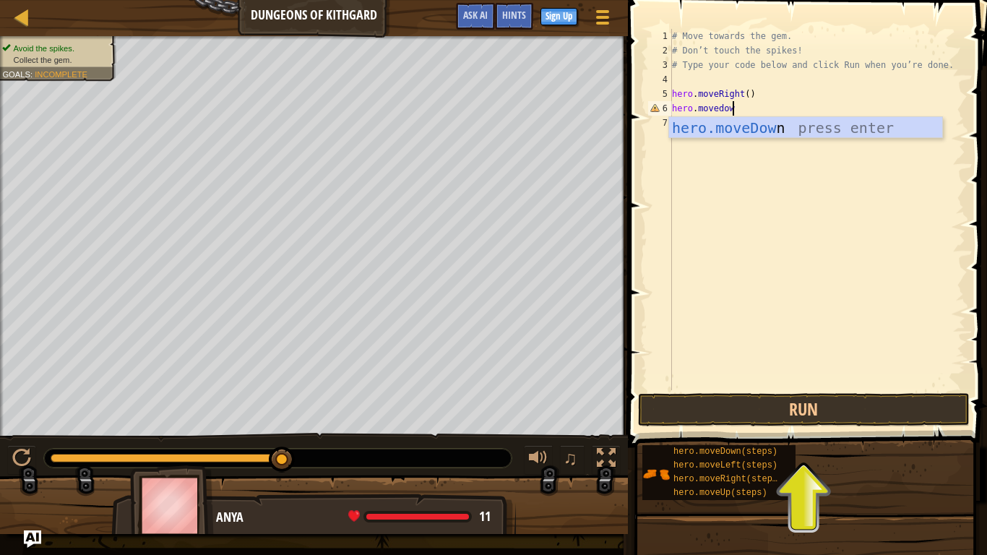
scroll to position [7, 9]
click at [842, 402] on button "Run" at bounding box center [804, 409] width 332 height 33
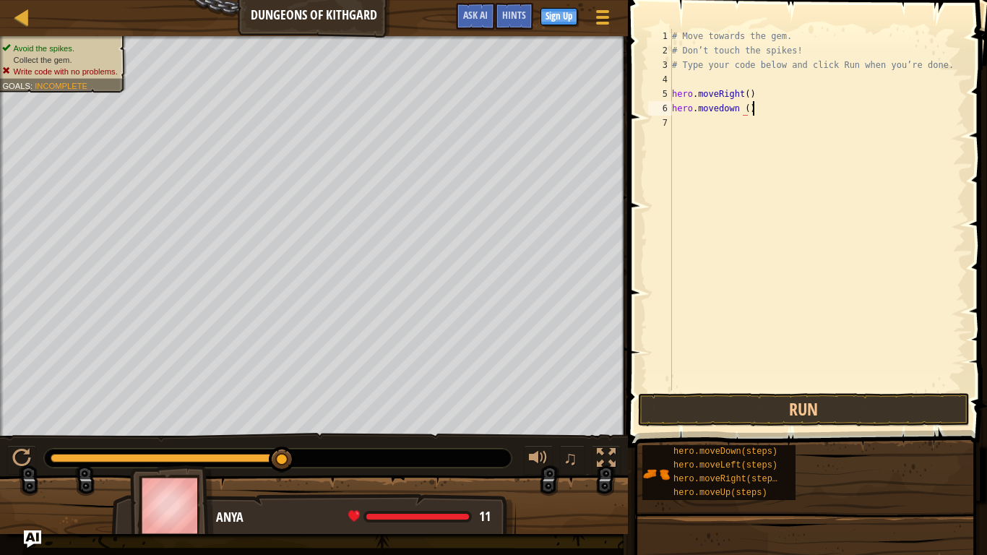
scroll to position [7, 11]
type textarea "hero.movedown ()"
click at [724, 419] on button "Run" at bounding box center [804, 409] width 332 height 33
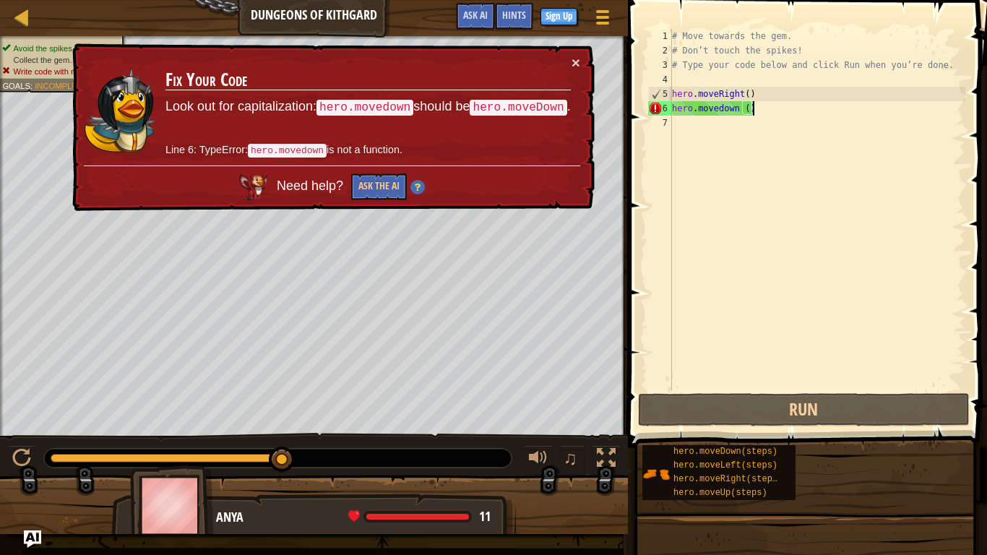
click at [693, 116] on div "# Move towards the gem. # Don’t touch the spikes! # Type your code below and cl…" at bounding box center [817, 224] width 296 height 390
click at [692, 110] on div "# Move towards the gem. # Don’t touch the spikes! # Type your code below and cl…" at bounding box center [817, 224] width 296 height 390
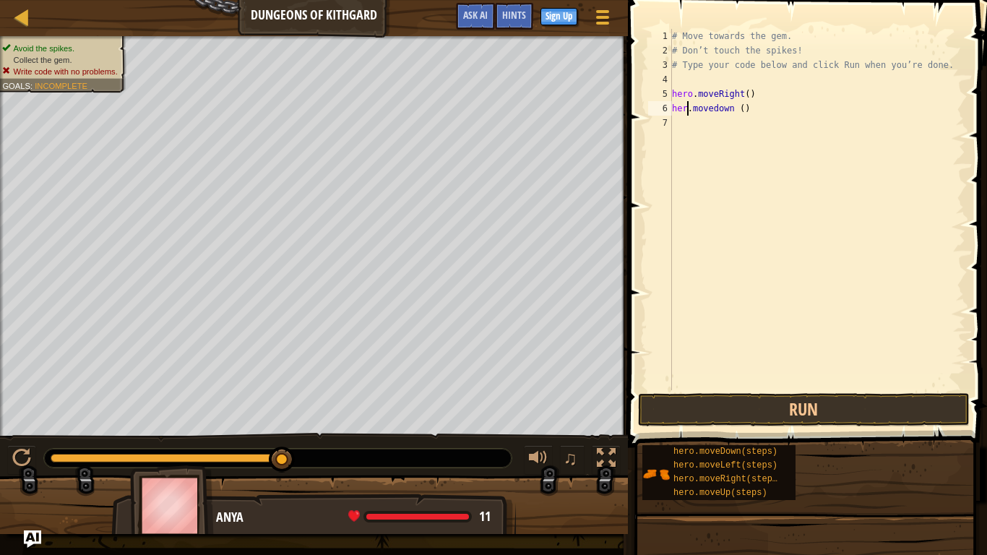
scroll to position [7, 3]
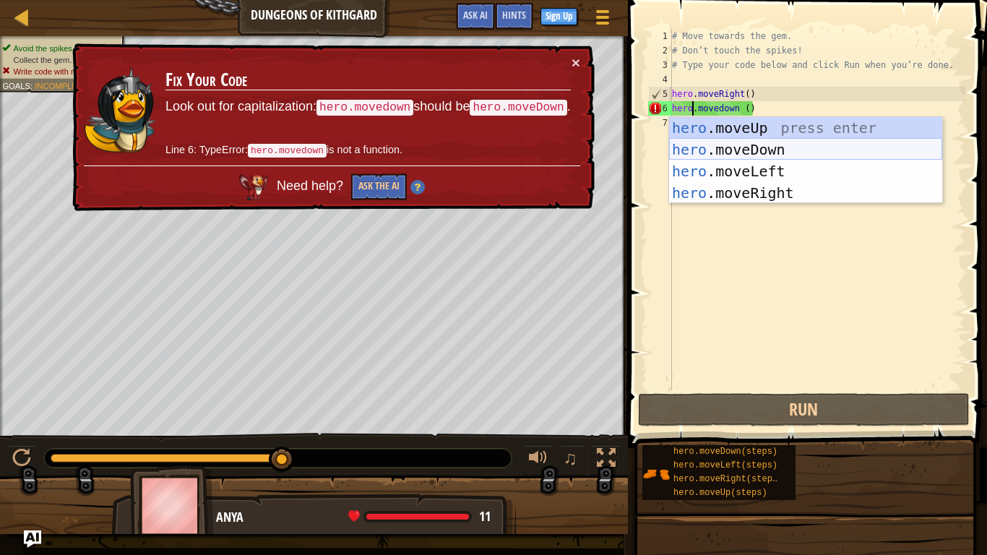
click at [736, 153] on div "hero .moveUp press enter hero .moveDown press enter hero .moveLeft press enter …" at bounding box center [805, 182] width 273 height 130
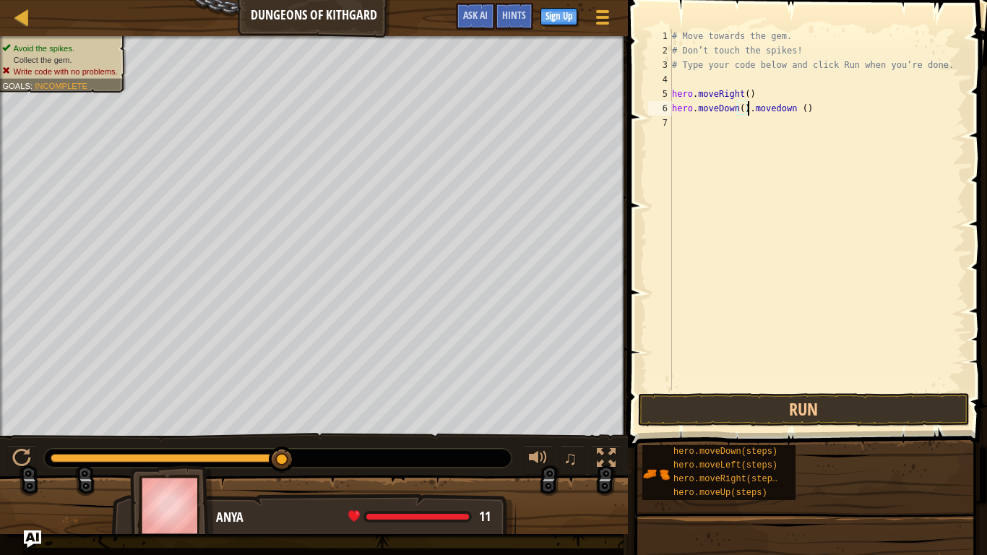
click at [816, 113] on div "# Move towards the gem. # Don’t touch the spikes! # Type your code below and cl…" at bounding box center [817, 224] width 296 height 390
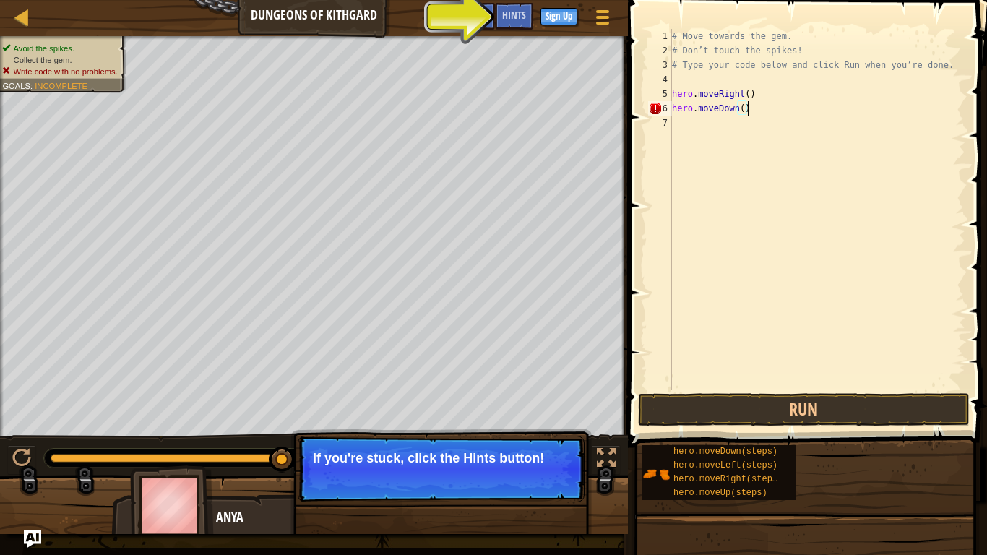
scroll to position [7, 10]
type textarea "hero.moveDown()"
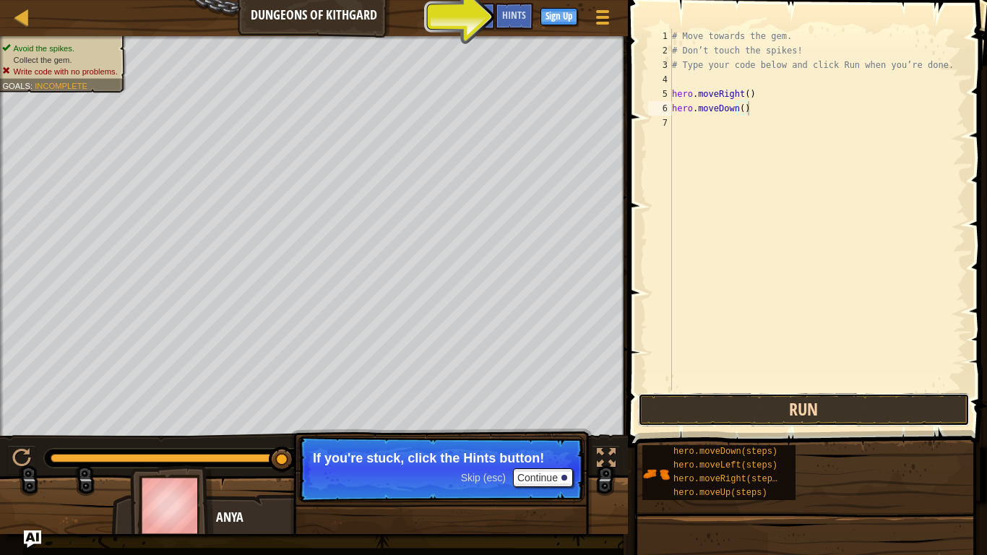
click at [822, 418] on button "Run" at bounding box center [804, 409] width 332 height 33
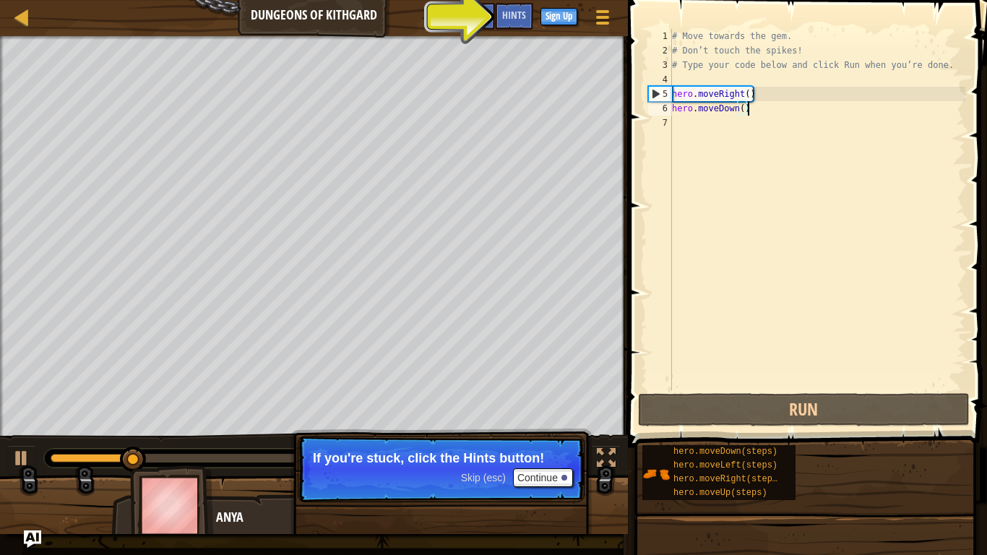
click at [675, 126] on div "# Move towards the gem. # Don’t touch the spikes! # Type your code below and cl…" at bounding box center [817, 224] width 296 height 390
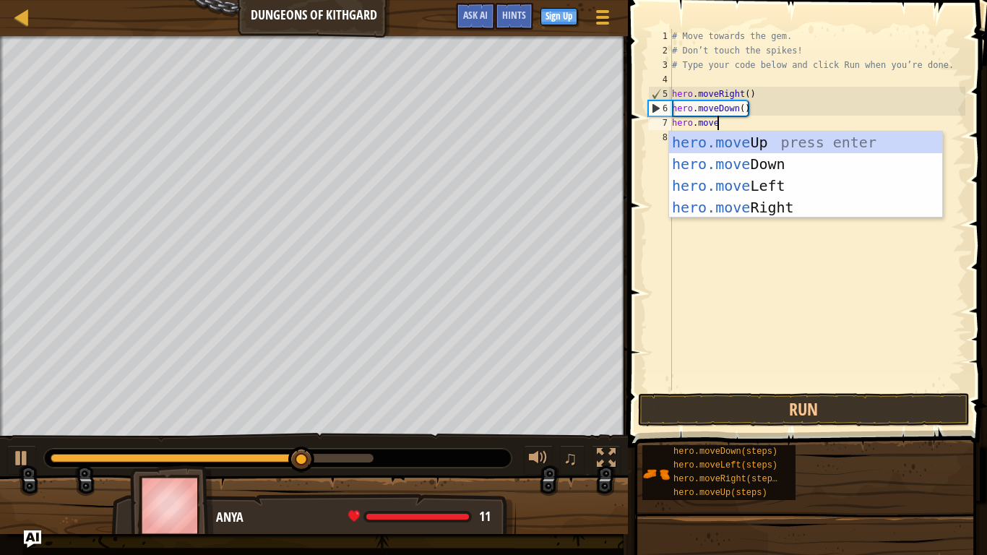
scroll to position [7, 6]
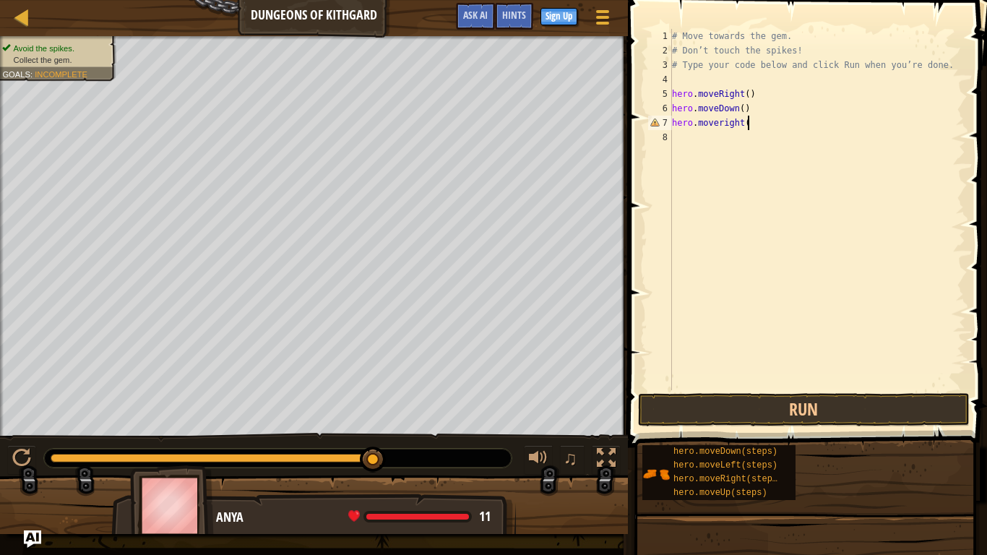
type textarea "hero.moveright()"
click at [661, 409] on button "Run" at bounding box center [804, 409] width 332 height 33
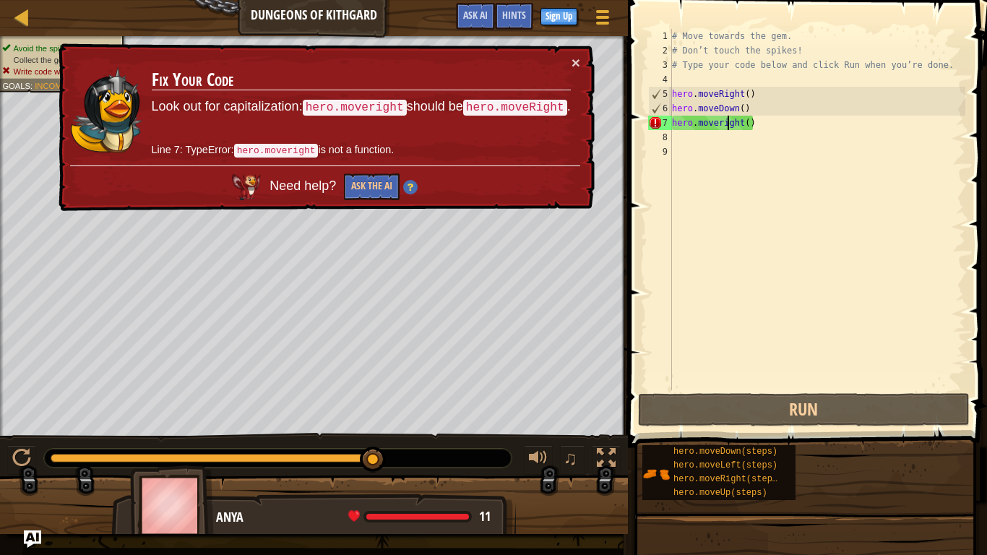
click at [727, 129] on div "# Move towards the gem. # Don’t touch the spikes! # Type your code below and cl…" at bounding box center [817, 224] width 296 height 390
click at [722, 129] on div "# Move towards the gem. # Don’t touch the spikes! # Type your code below and cl…" at bounding box center [817, 224] width 296 height 390
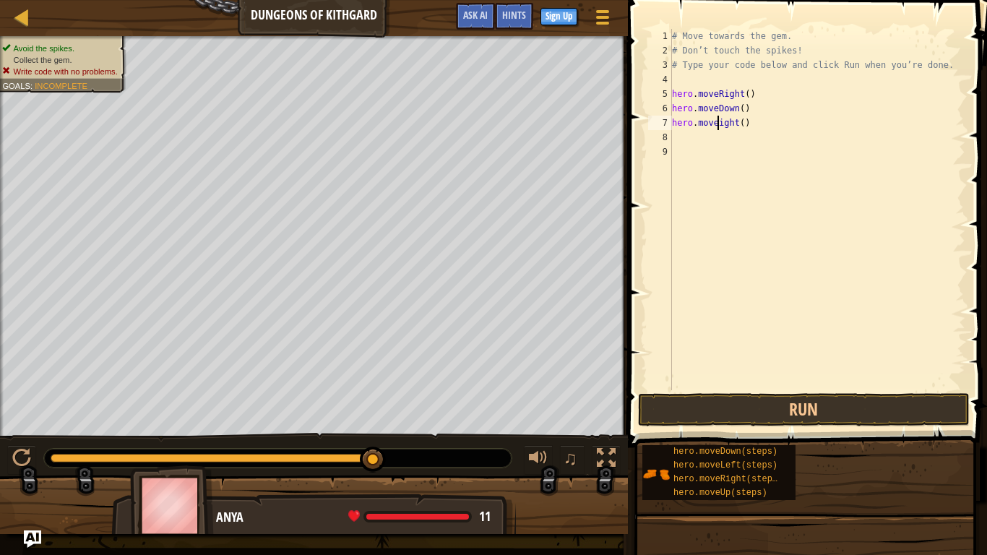
scroll to position [7, 7]
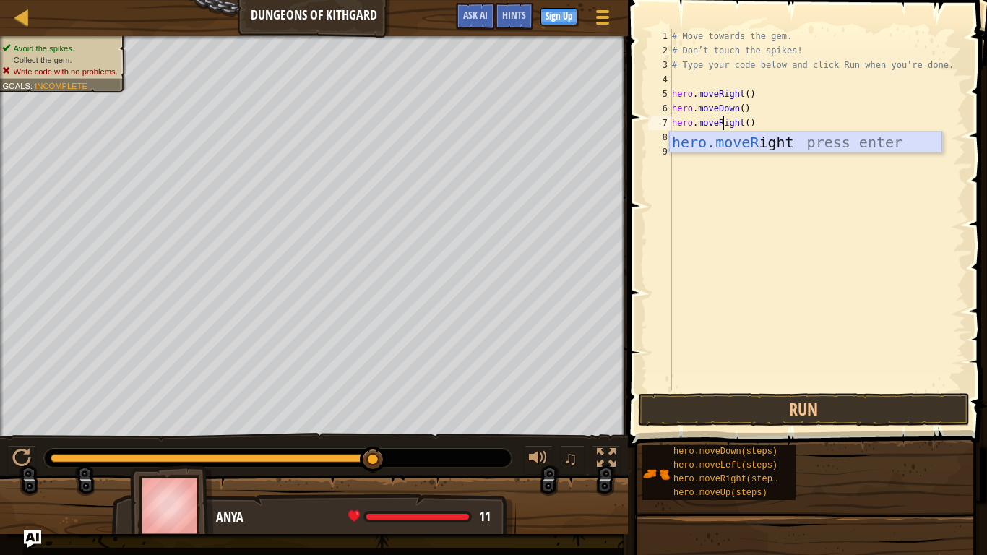
click at [791, 141] on div "hero.moveR ight press enter" at bounding box center [805, 164] width 273 height 65
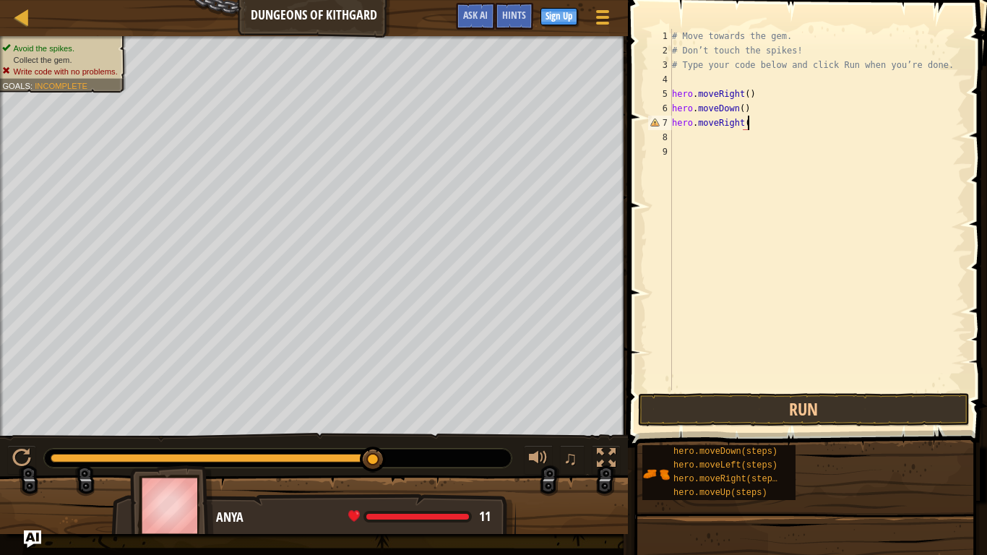
scroll to position [7, 11]
type textarea "hero.moveRight()"
click at [729, 416] on button "Run" at bounding box center [804, 409] width 332 height 33
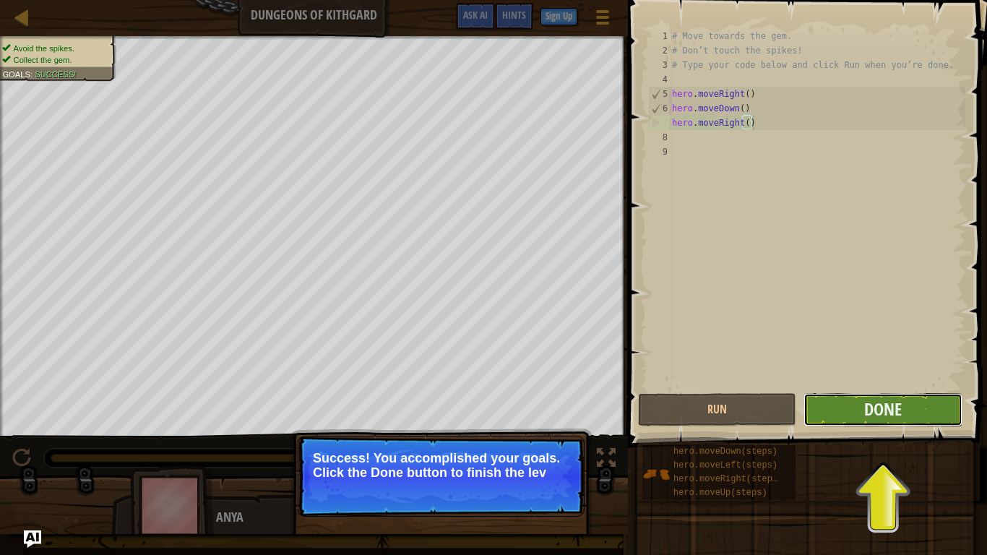
click at [813, 412] on button "Done" at bounding box center [883, 409] width 158 height 33
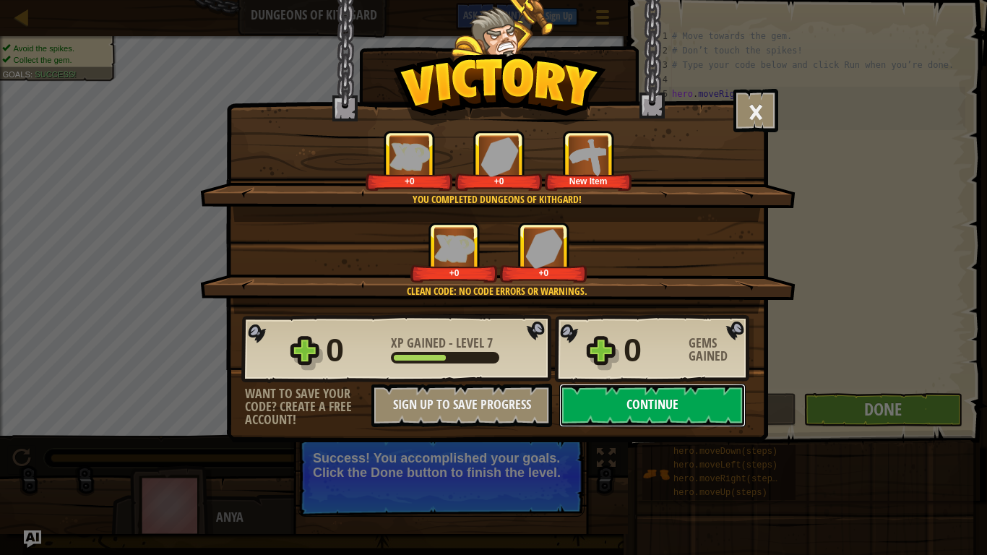
click at [679, 391] on button "Continue" at bounding box center [652, 405] width 186 height 43
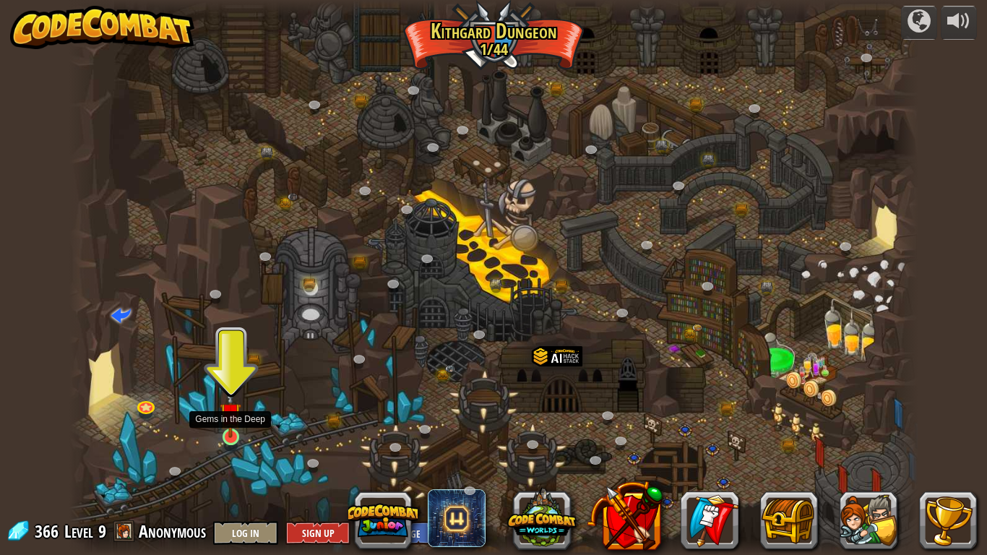
click at [227, 431] on img at bounding box center [231, 413] width 22 height 49
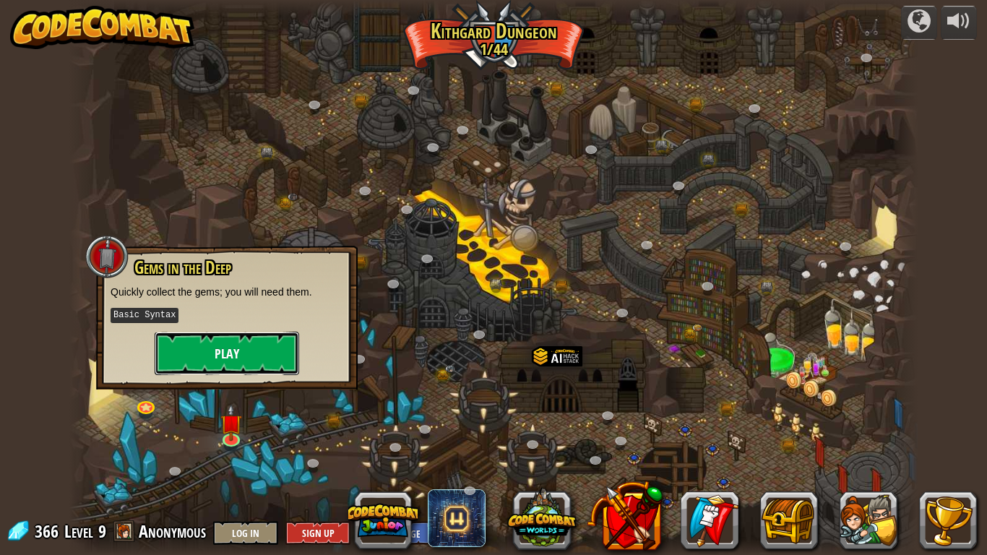
click at [215, 338] on button "Play" at bounding box center [227, 353] width 145 height 43
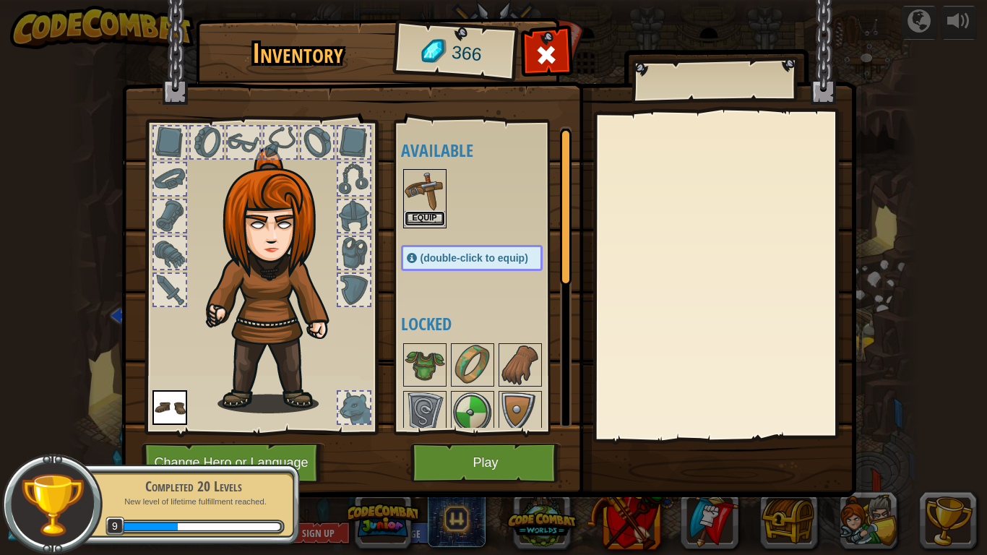
click at [423, 221] on button "Equip" at bounding box center [425, 218] width 40 height 15
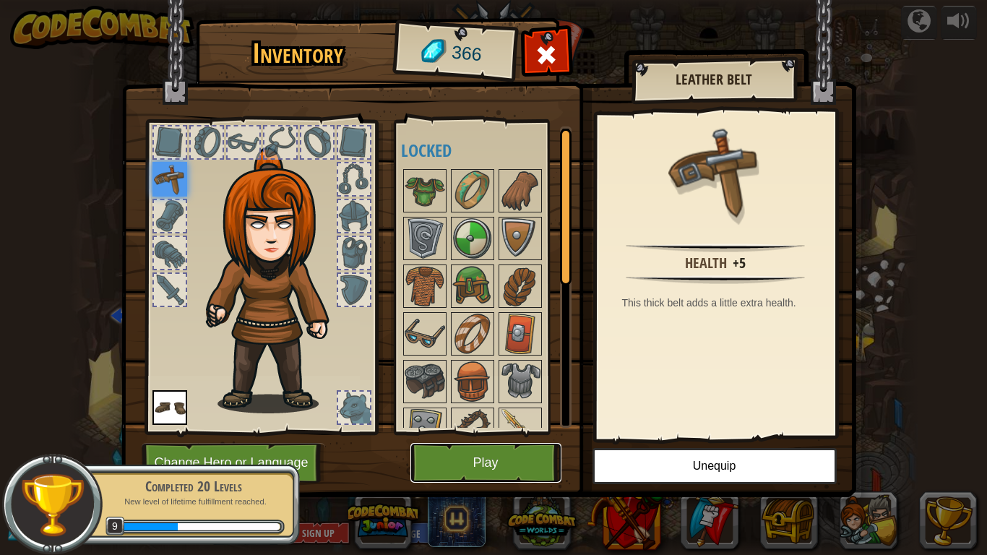
click at [507, 432] on button "Play" at bounding box center [485, 463] width 151 height 40
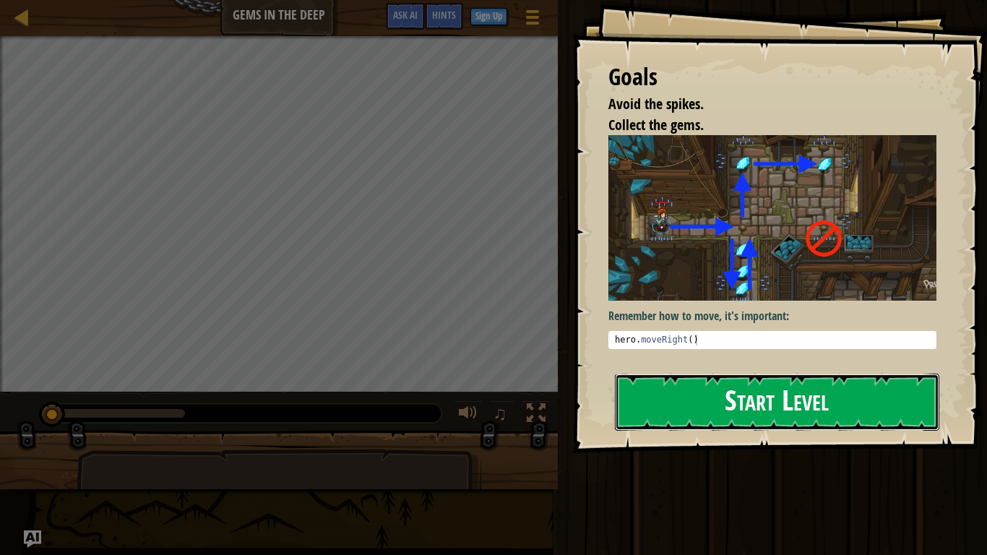
click at [677, 389] on button "Start Level" at bounding box center [777, 402] width 324 height 57
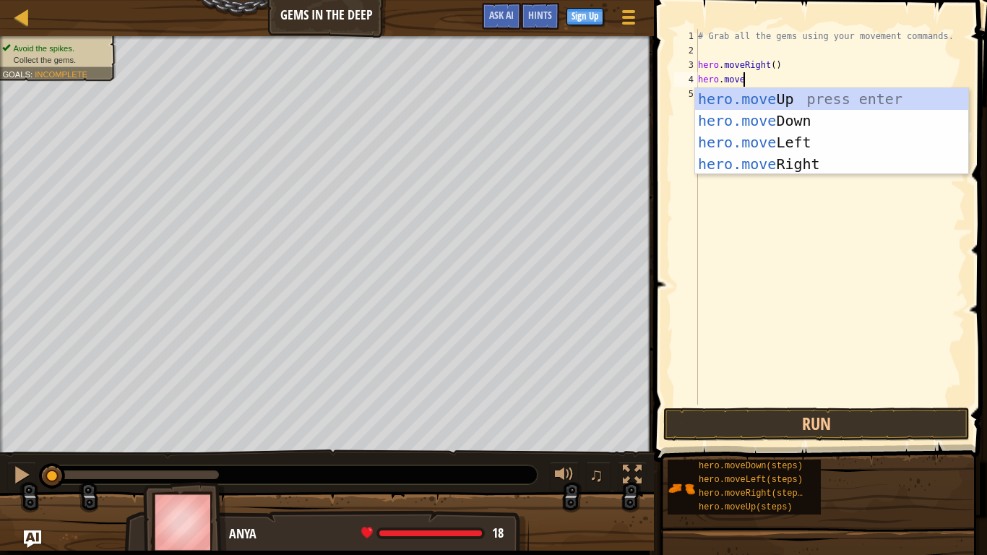
scroll to position [7, 6]
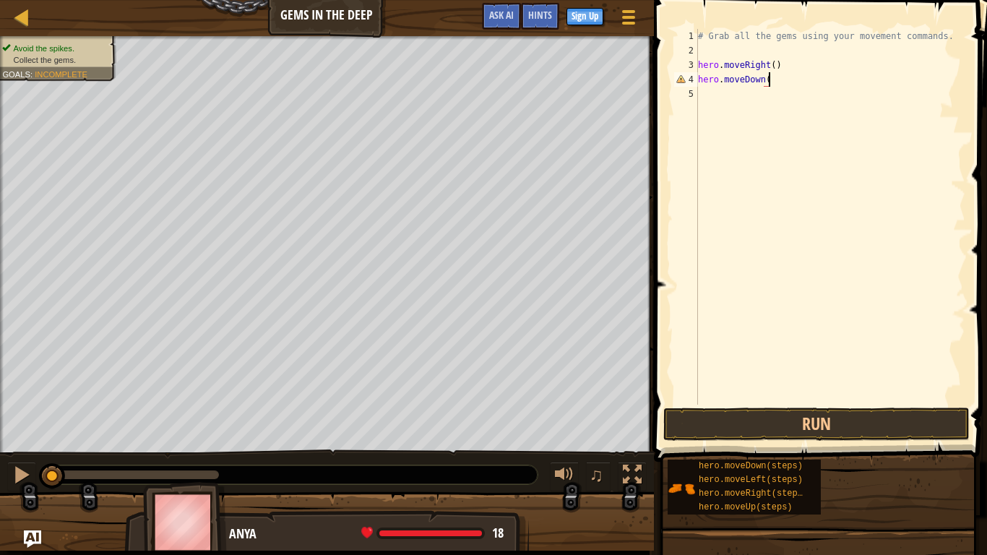
type textarea "hero.moveDown()"
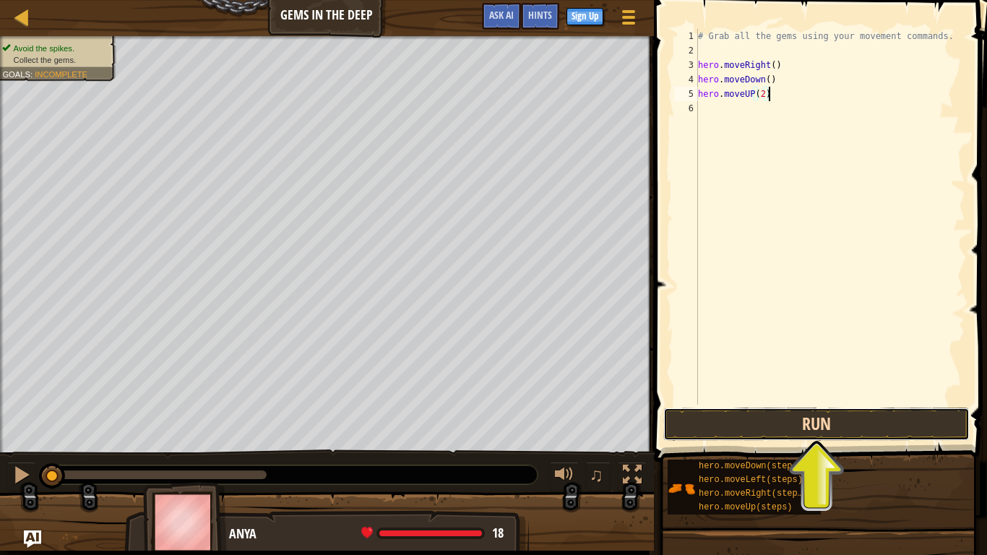
click at [756, 425] on button "Run" at bounding box center [816, 424] width 306 height 33
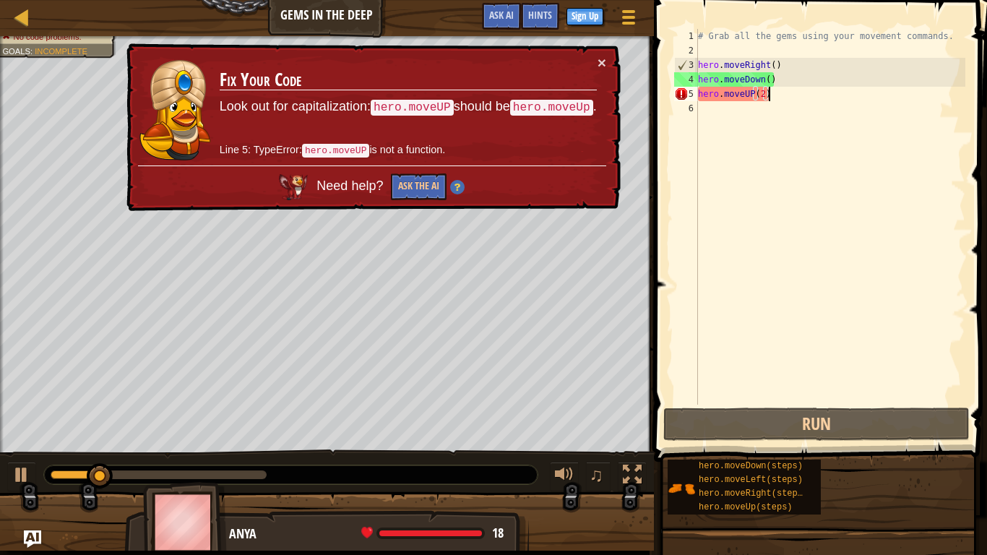
click at [790, 96] on div "# Grab all the gems using your movement commands. hero . moveRight ( ) hero . m…" at bounding box center [830, 231] width 270 height 405
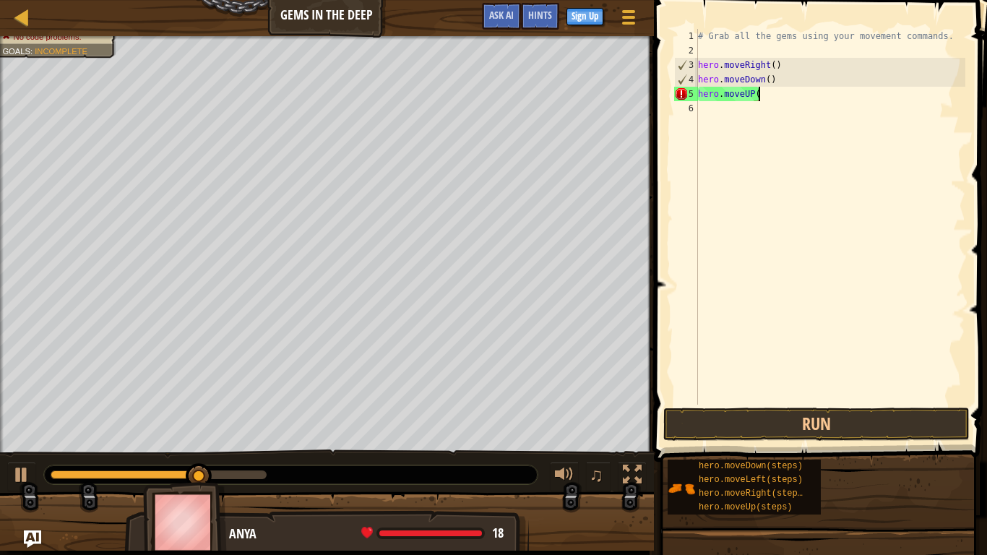
scroll to position [7, 9]
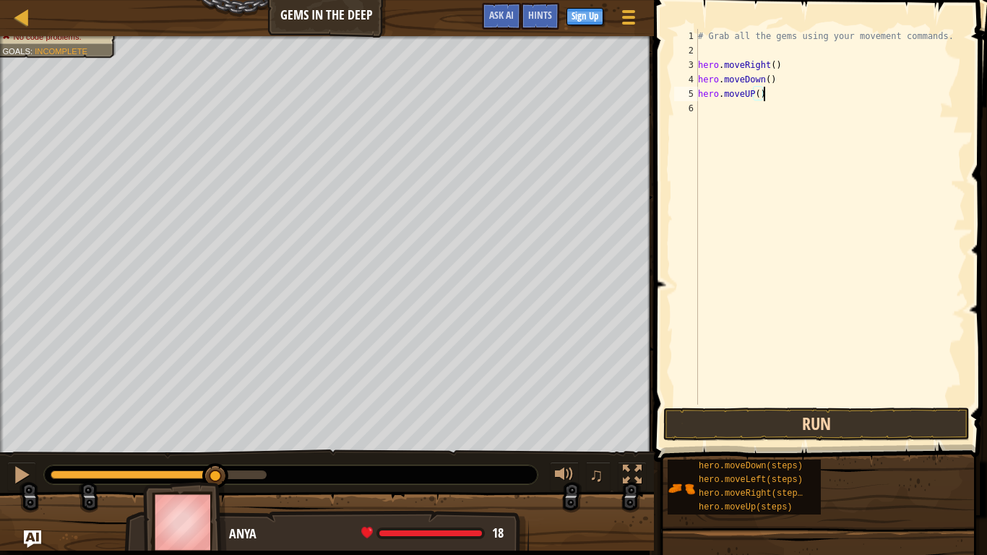
type textarea "hero.moveUP()"
click at [733, 420] on button "Run" at bounding box center [816, 424] width 306 height 33
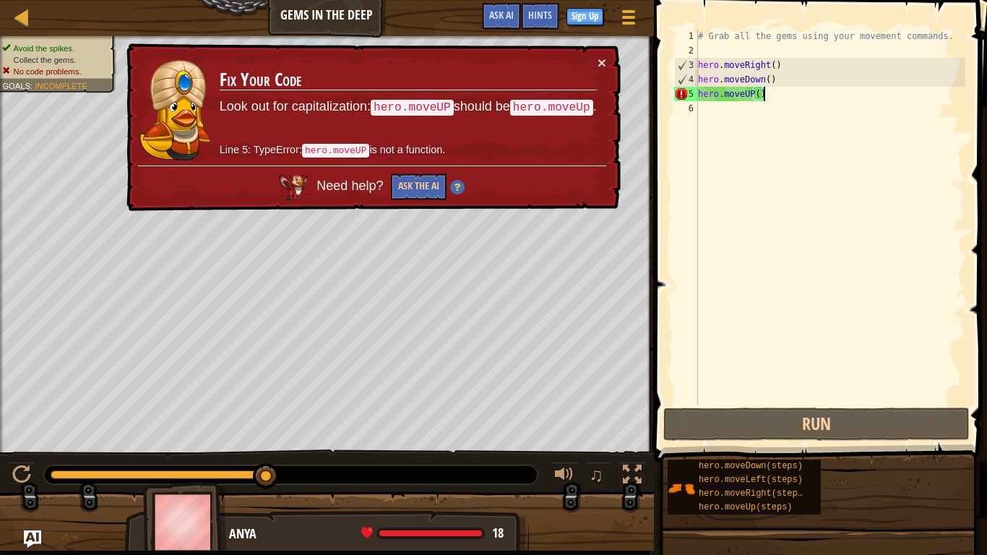
click at [728, 103] on div "# Grab all the gems using your movement commands. hero . moveRight ( ) hero . m…" at bounding box center [830, 231] width 270 height 405
click at [728, 93] on div "# Grab all the gems using your movement commands. hero . moveRight ( ) hero . m…" at bounding box center [830, 231] width 270 height 405
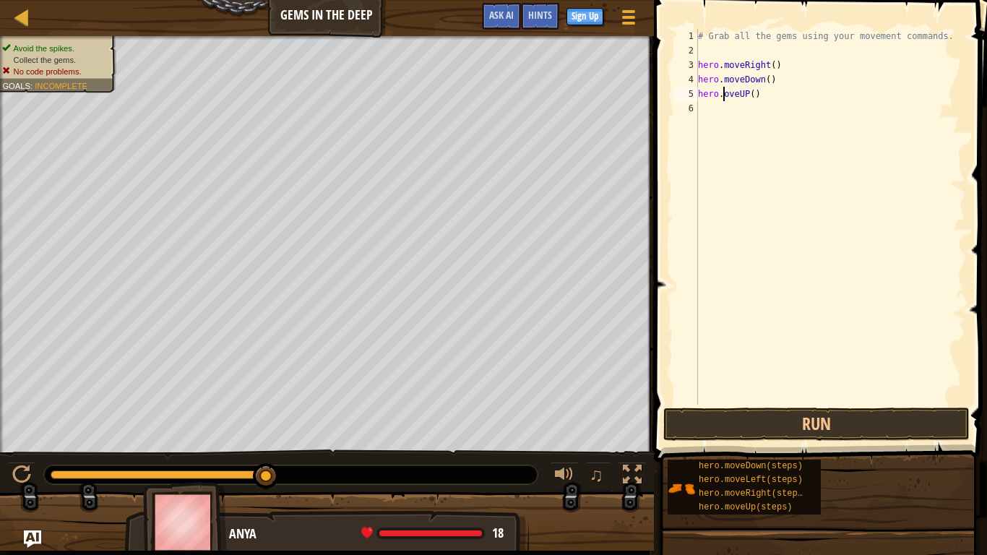
scroll to position [7, 4]
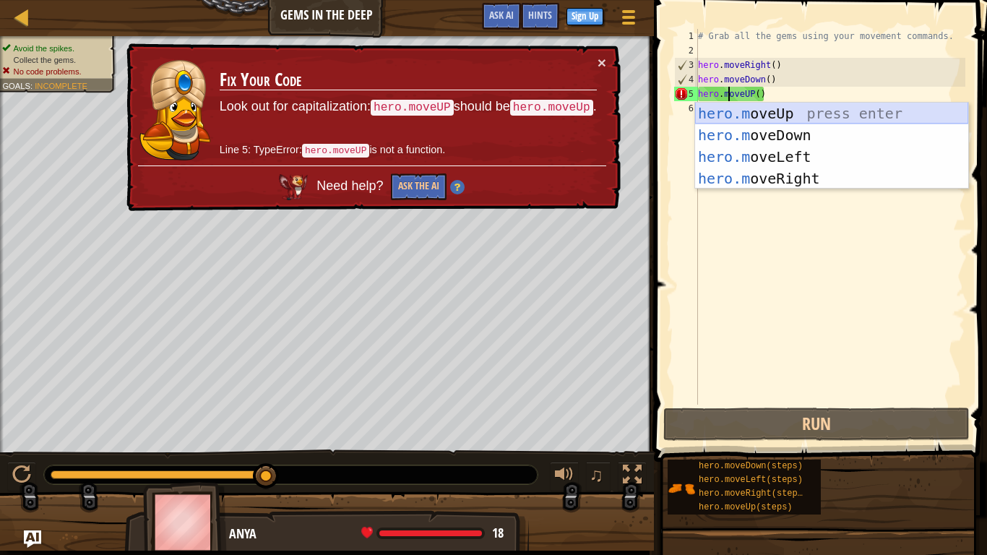
click at [754, 113] on div "hero.m oveUp press enter hero.m oveDown press enter hero.m oveLeft press enter …" at bounding box center [831, 168] width 273 height 130
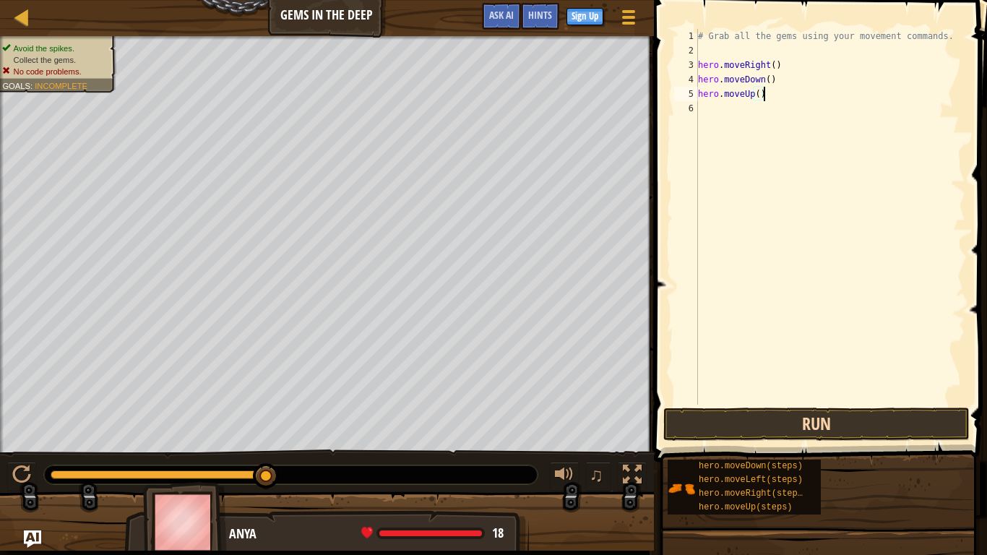
type textarea "hero.moveUp()"
click at [791, 430] on button "Run" at bounding box center [816, 424] width 306 height 33
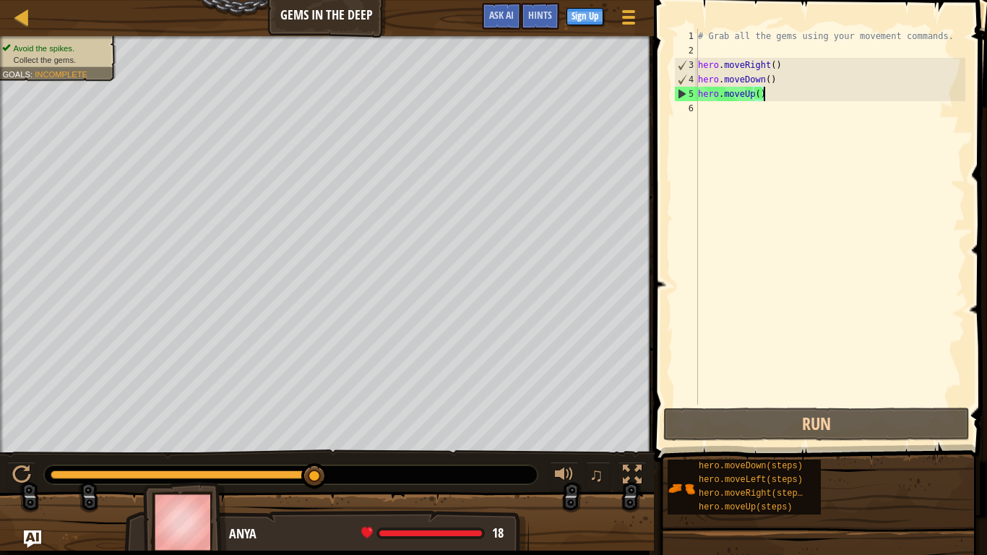
click at [741, 115] on div "# Grab all the gems using your movement commands. hero . moveRight ( ) hero . m…" at bounding box center [830, 231] width 270 height 405
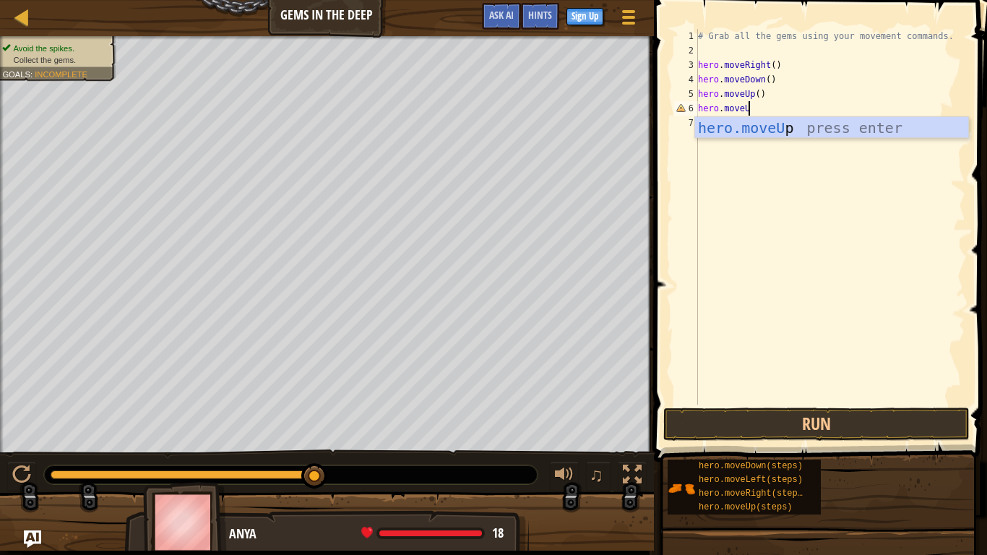
scroll to position [7, 7]
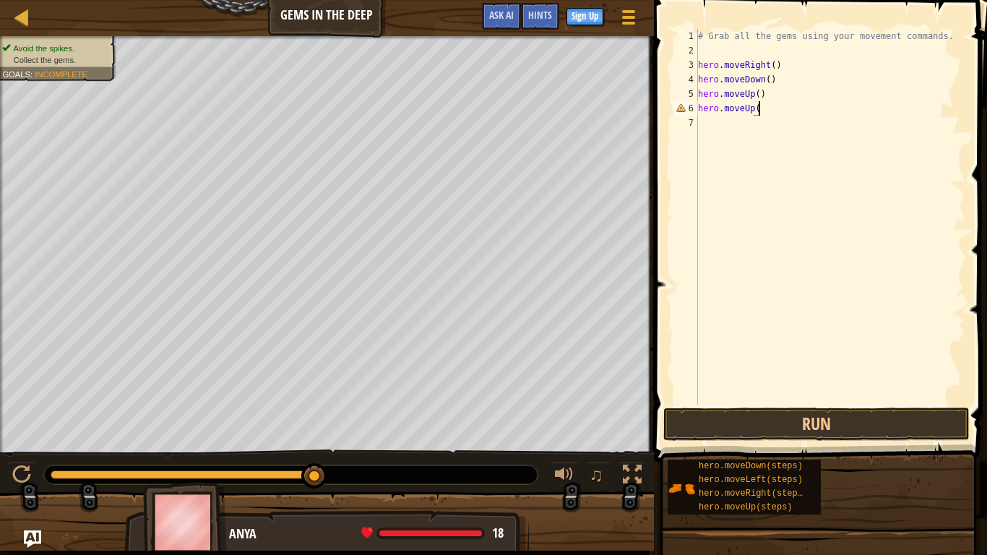
type textarea "hero.moveUp()"
click at [740, 143] on div "# Grab all the gems using your movement commands. hero . moveRight ( ) hero . m…" at bounding box center [830, 231] width 270 height 405
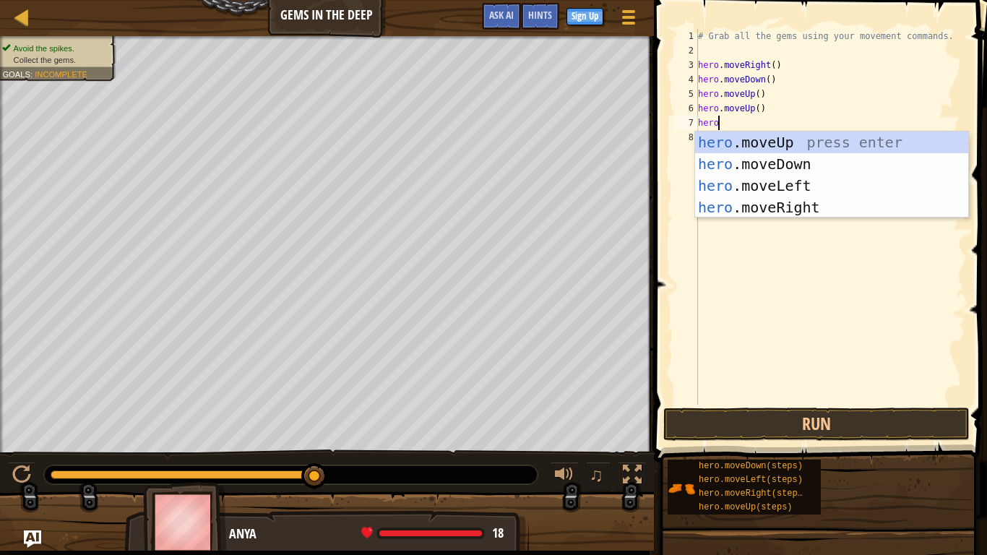
scroll to position [7, 2]
type textarea "[DOMAIN_NAME]"
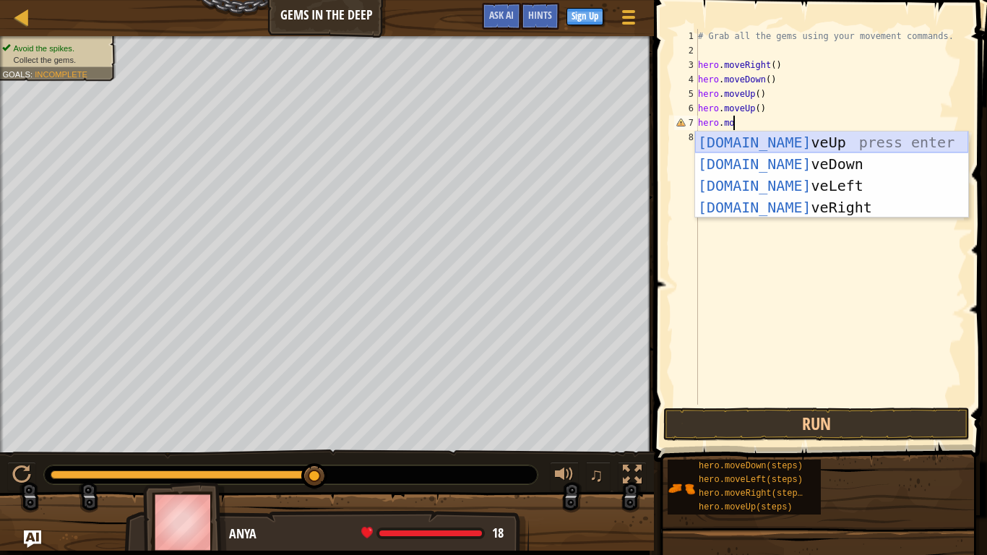
click at [749, 149] on div "[DOMAIN_NAME] veUp press enter [DOMAIN_NAME] veDown press enter [DOMAIN_NAME] v…" at bounding box center [831, 197] width 273 height 130
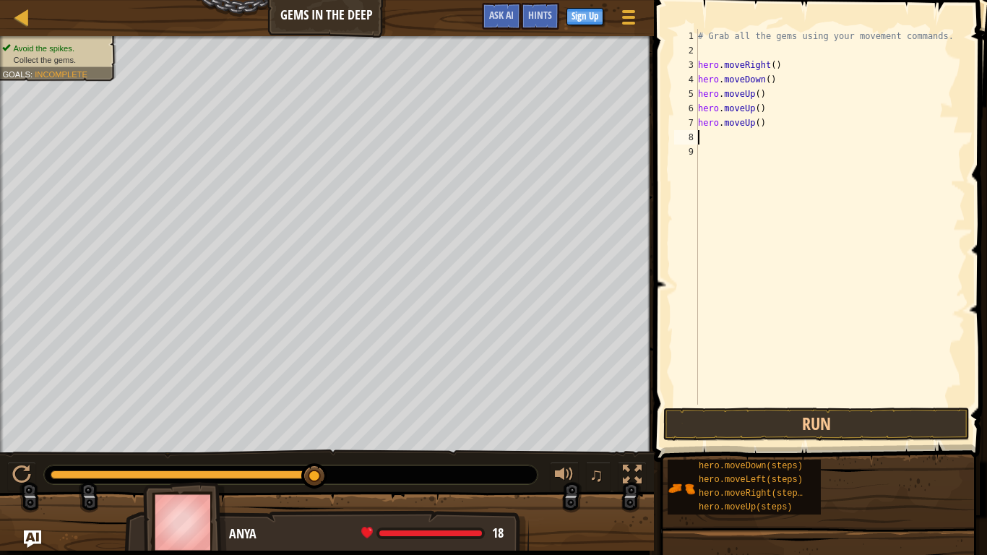
scroll to position [7, 0]
type textarea "h"
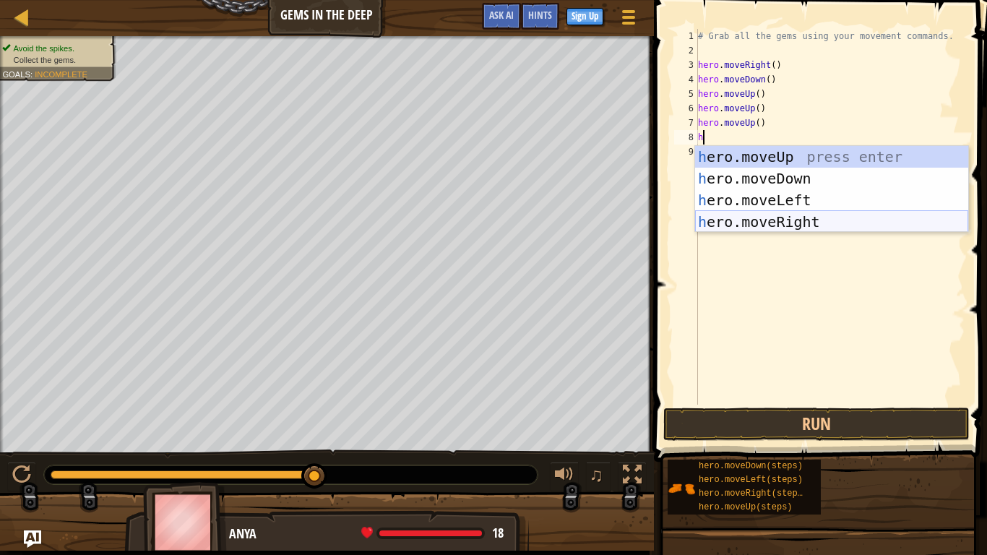
click at [755, 218] on div "h ero.moveUp press enter h ero.moveDown press enter h ero.moveLeft press enter …" at bounding box center [831, 211] width 273 height 130
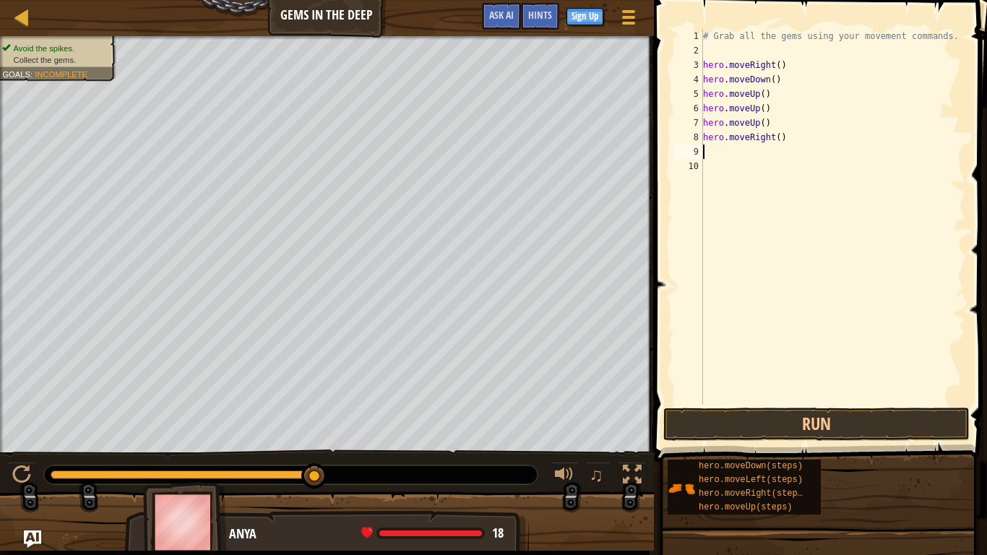
type textarea "m"
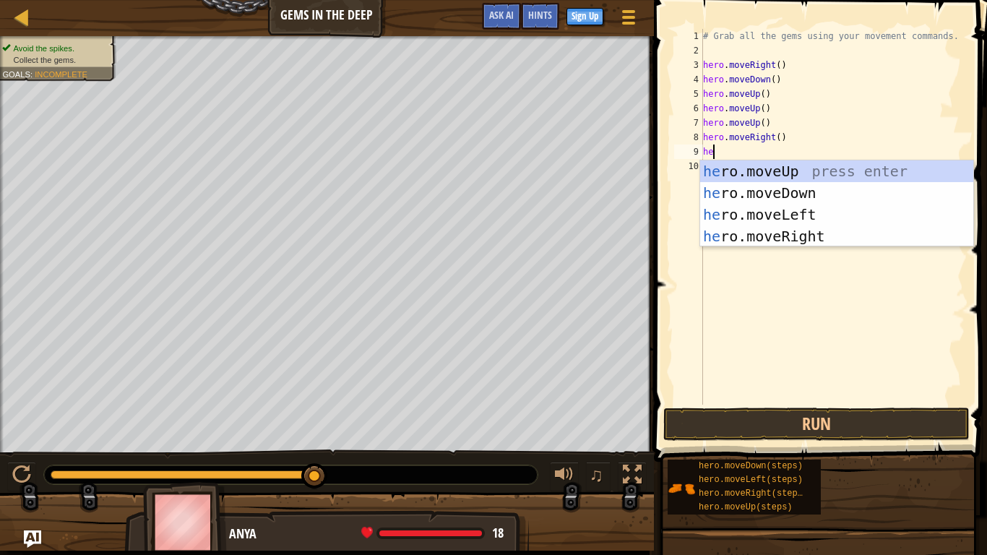
type textarea "her"
click at [783, 196] on div "her o.moveUp press enter her o.moveDown press enter her o.moveLeft press enter …" at bounding box center [836, 225] width 273 height 130
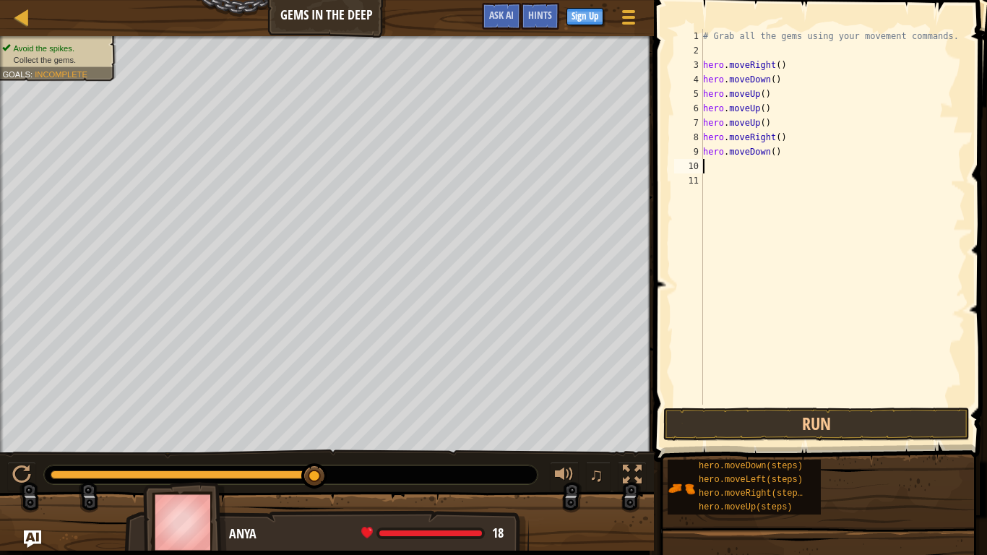
scroll to position [7, 0]
click at [686, 417] on button "Run" at bounding box center [816, 424] width 306 height 33
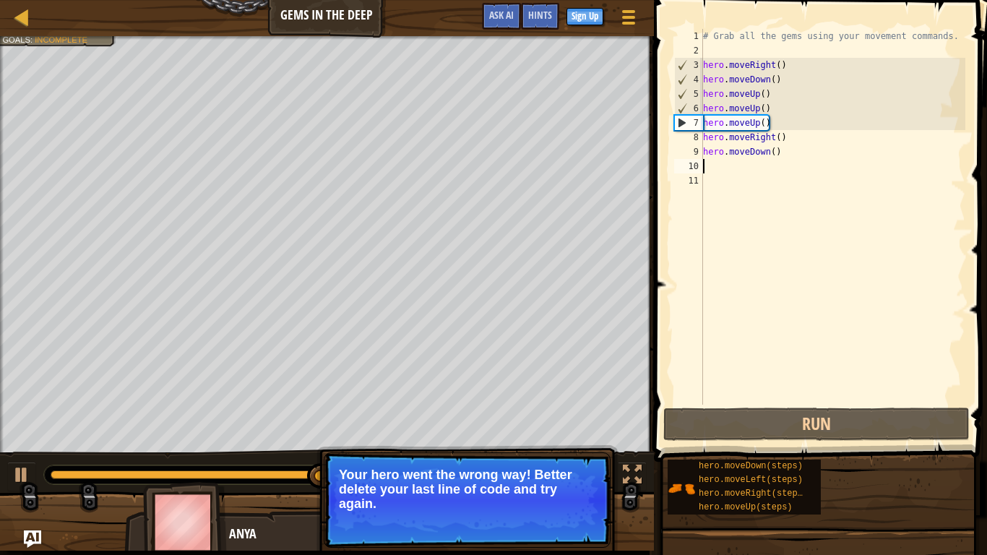
click at [775, 124] on div "# Grab all the gems using your movement commands. hero . moveRight ( ) hero . m…" at bounding box center [832, 231] width 265 height 405
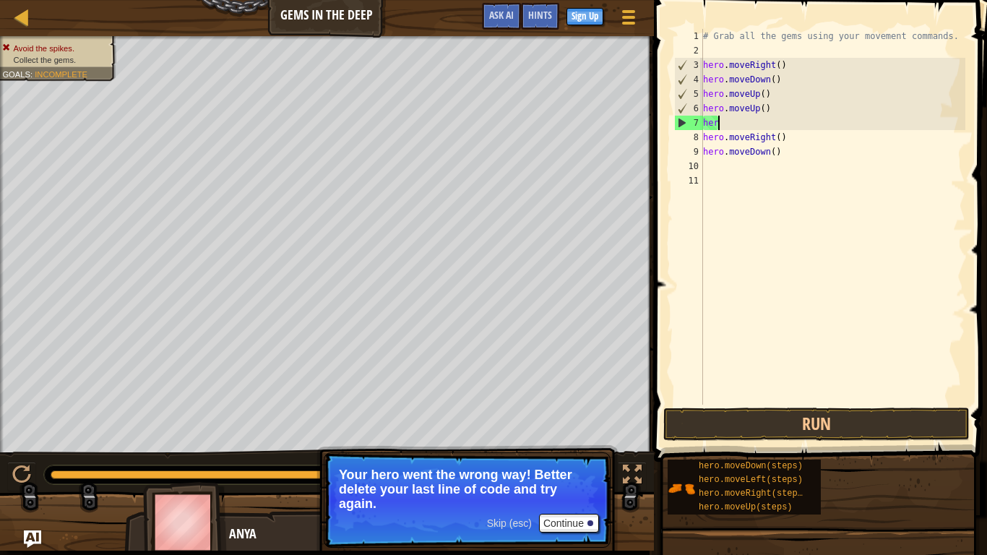
type textarea "h"
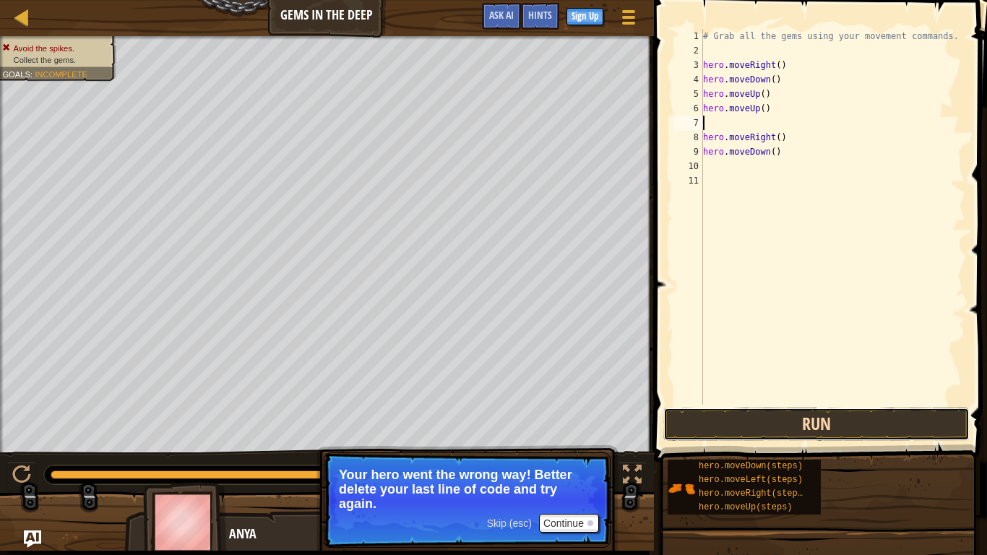
click at [786, 423] on button "Run" at bounding box center [816, 424] width 306 height 33
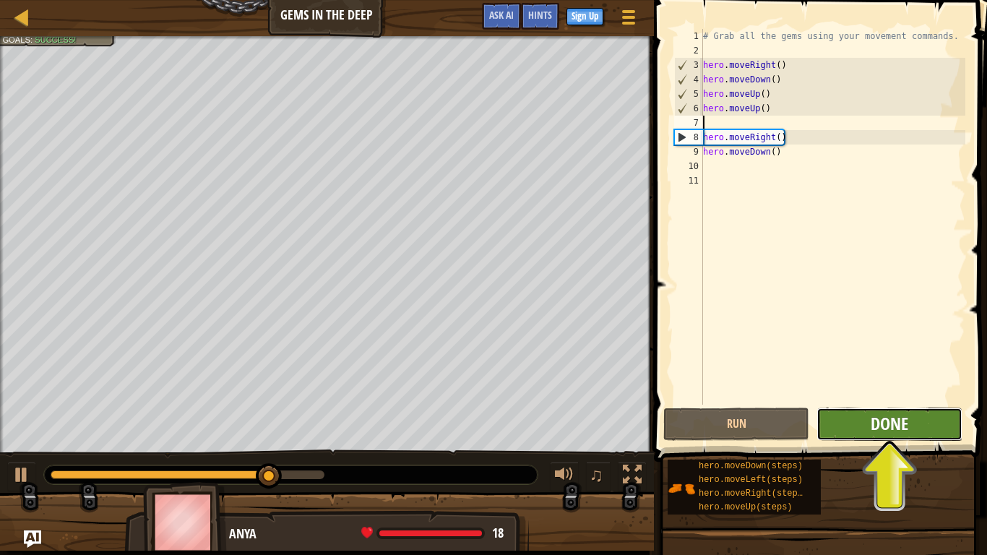
click at [893, 431] on span "Done" at bounding box center [890, 423] width 38 height 23
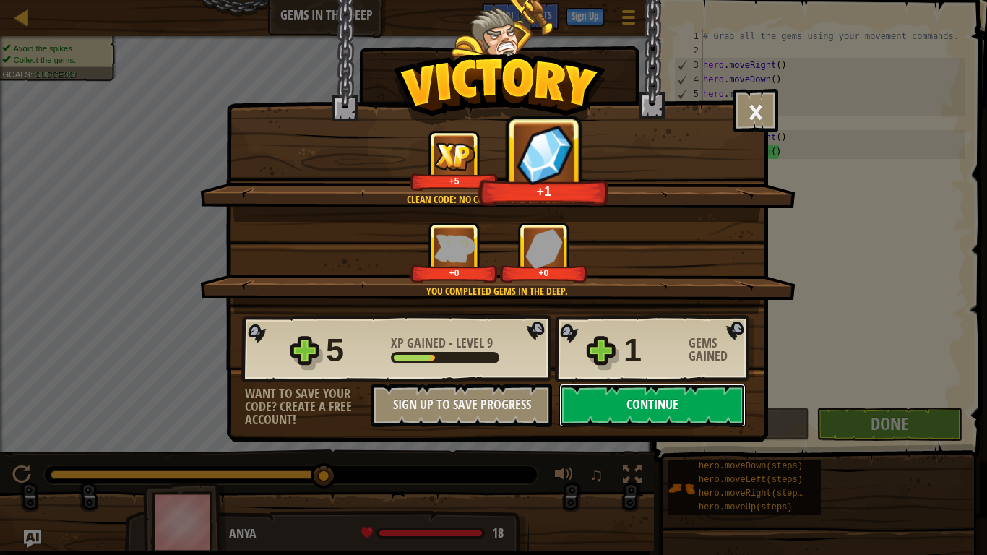
click at [692, 399] on button "Continue" at bounding box center [652, 405] width 186 height 43
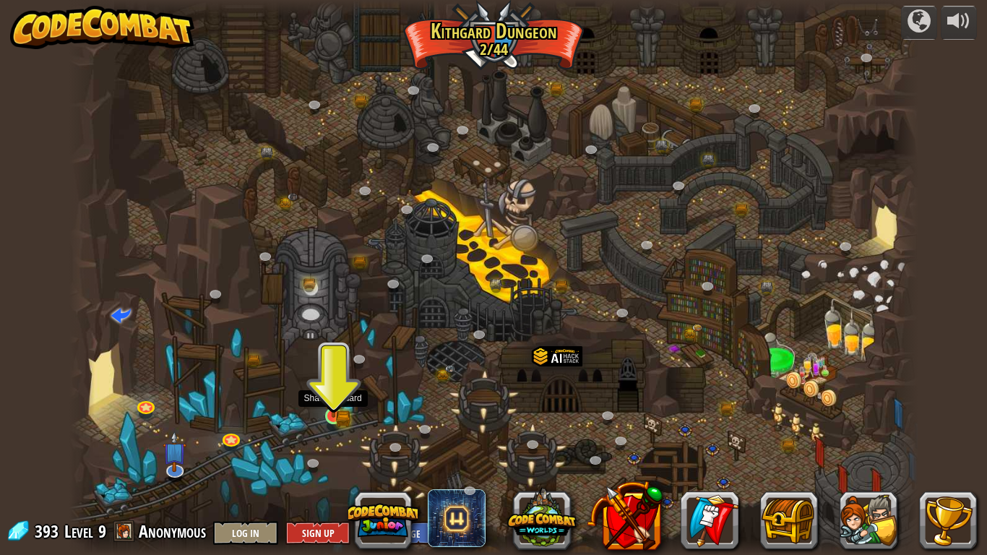
click at [331, 409] on img at bounding box center [334, 393] width 22 height 47
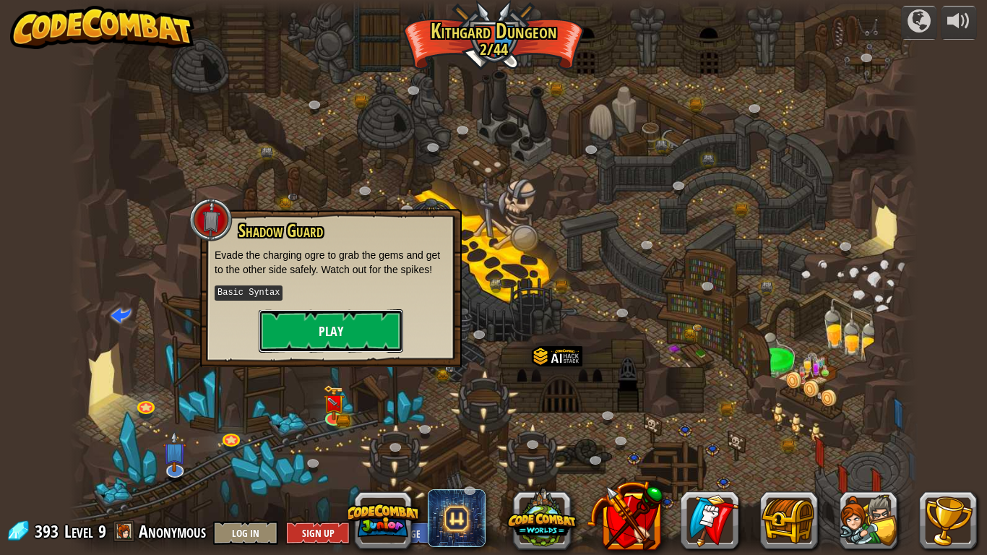
click at [296, 321] on button "Play" at bounding box center [331, 330] width 145 height 43
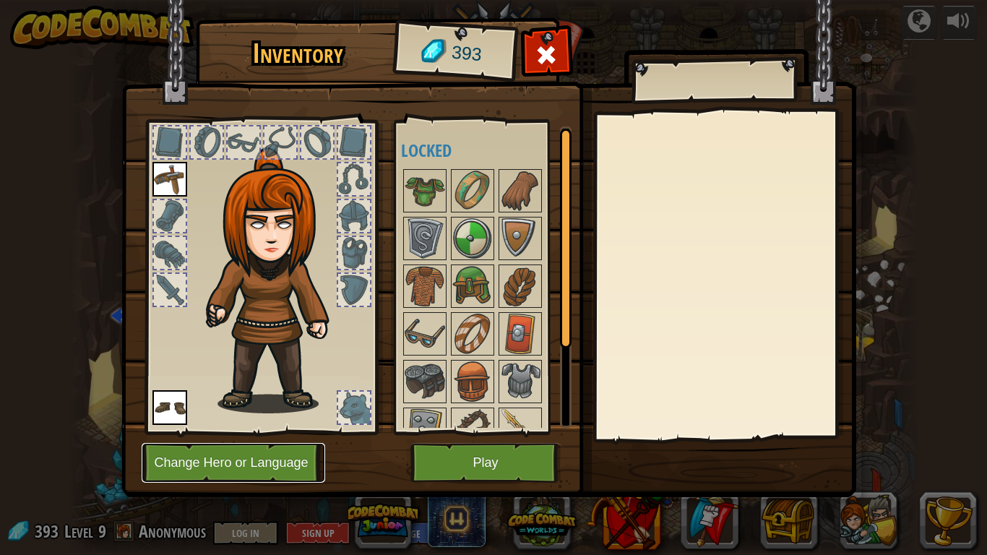
click at [301, 432] on button "Change Hero or Language" at bounding box center [234, 463] width 184 height 40
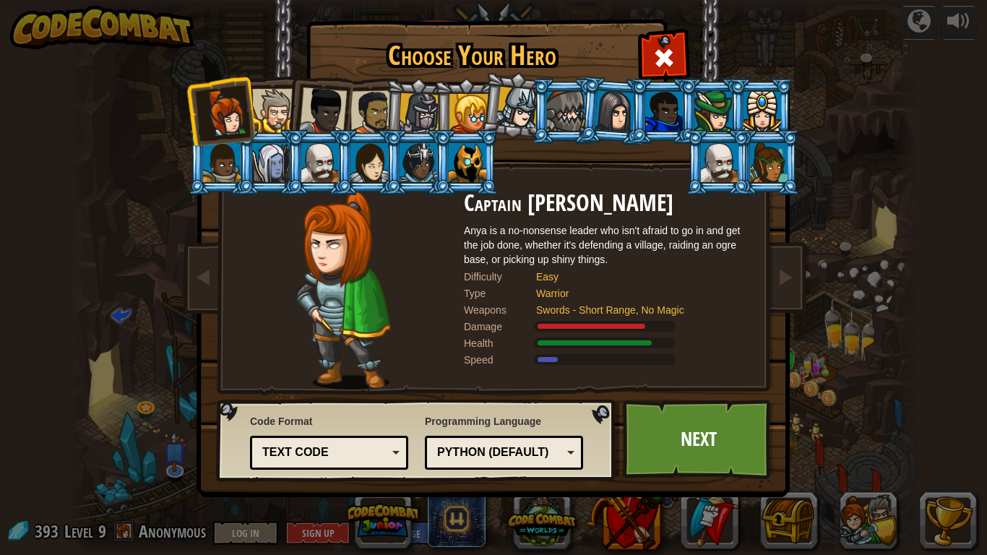
click at [285, 117] on li at bounding box center [318, 108] width 71 height 71
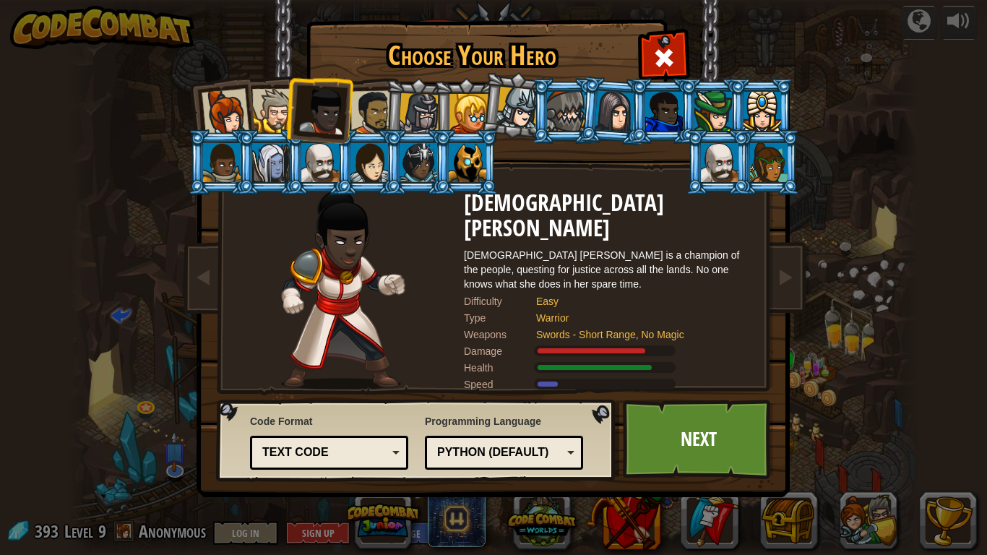
click at [256, 107] on div at bounding box center [274, 111] width 44 height 44
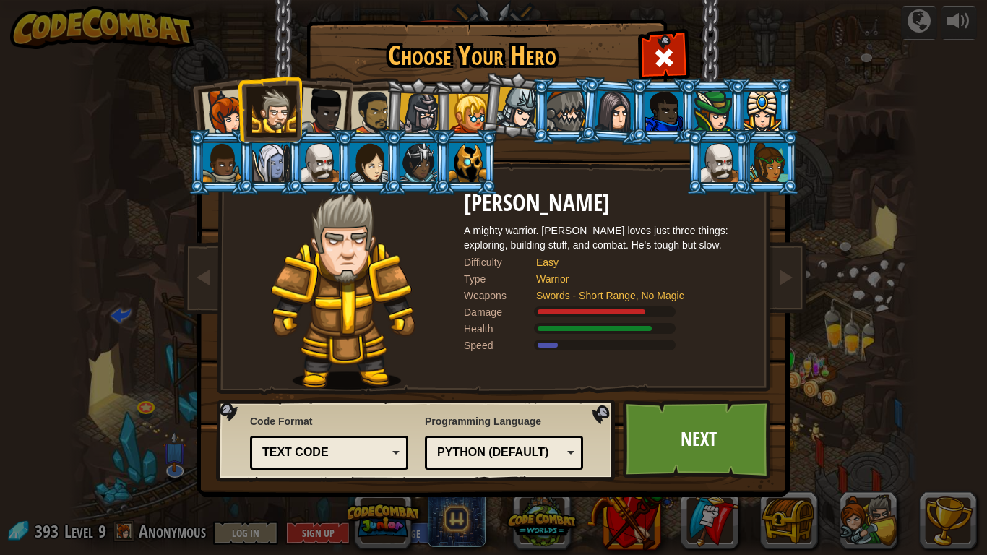
click at [364, 117] on div at bounding box center [372, 112] width 45 height 45
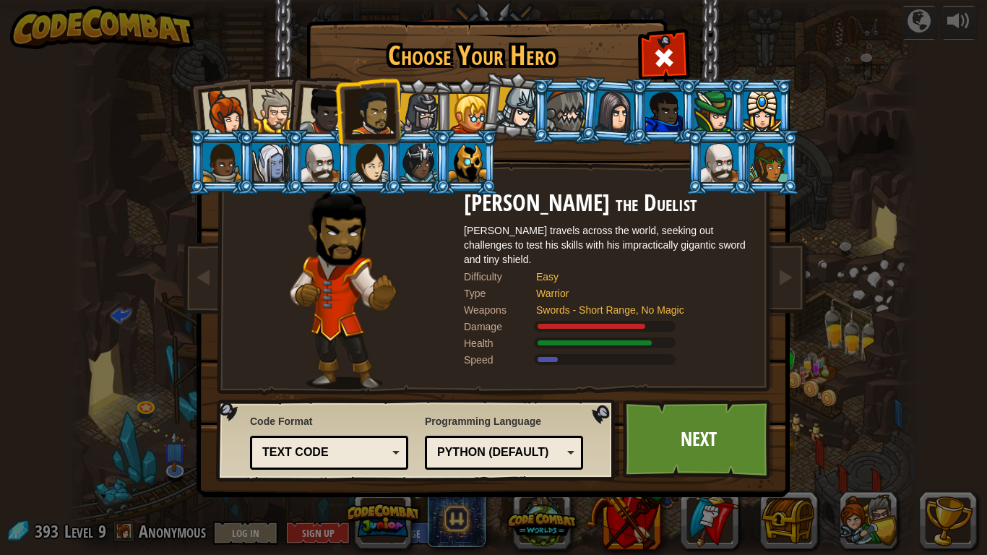
click at [309, 95] on div at bounding box center [323, 111] width 48 height 48
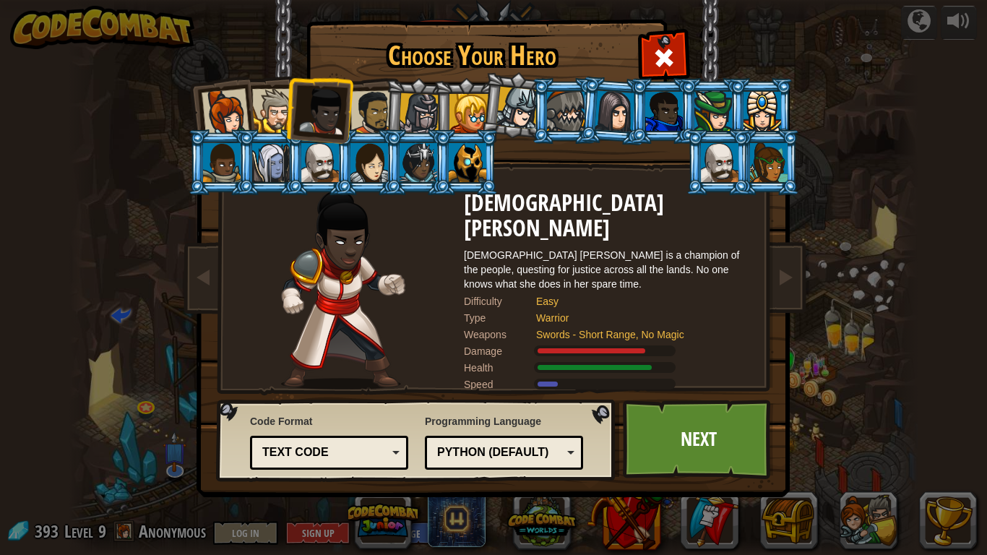
click at [225, 102] on div at bounding box center [226, 113] width 48 height 48
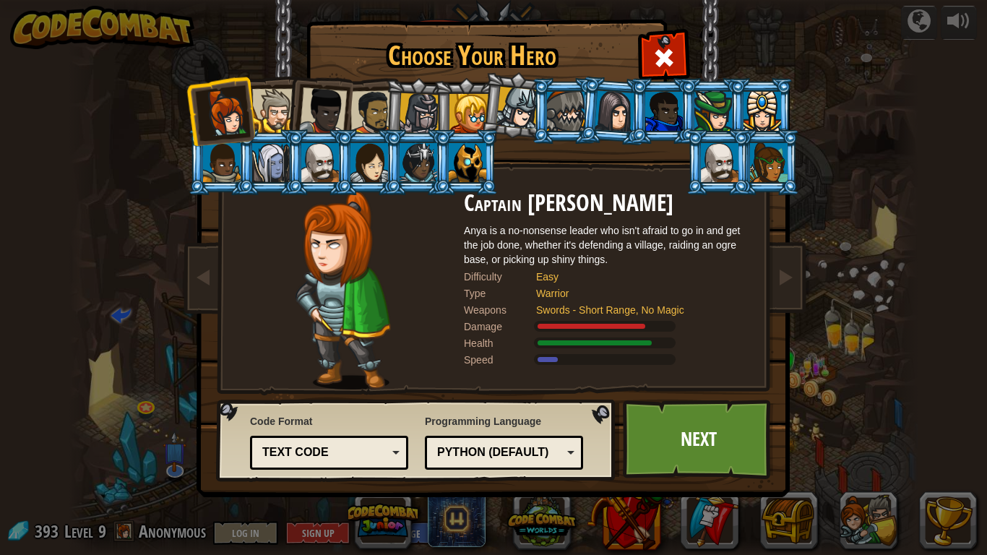
click at [311, 117] on div at bounding box center [323, 111] width 48 height 48
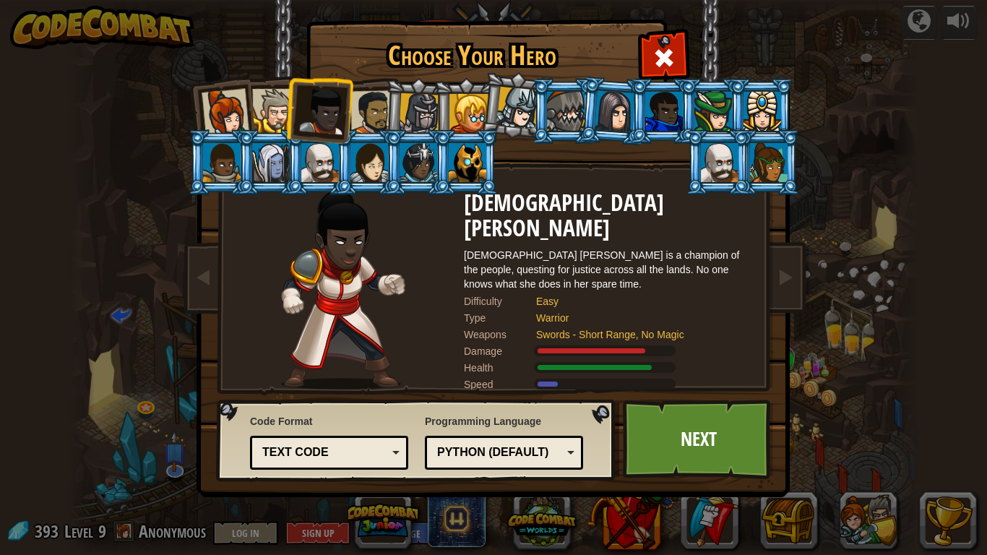
click at [285, 113] on li at bounding box center [318, 108] width 71 height 71
click at [266, 108] on div at bounding box center [274, 111] width 44 height 44
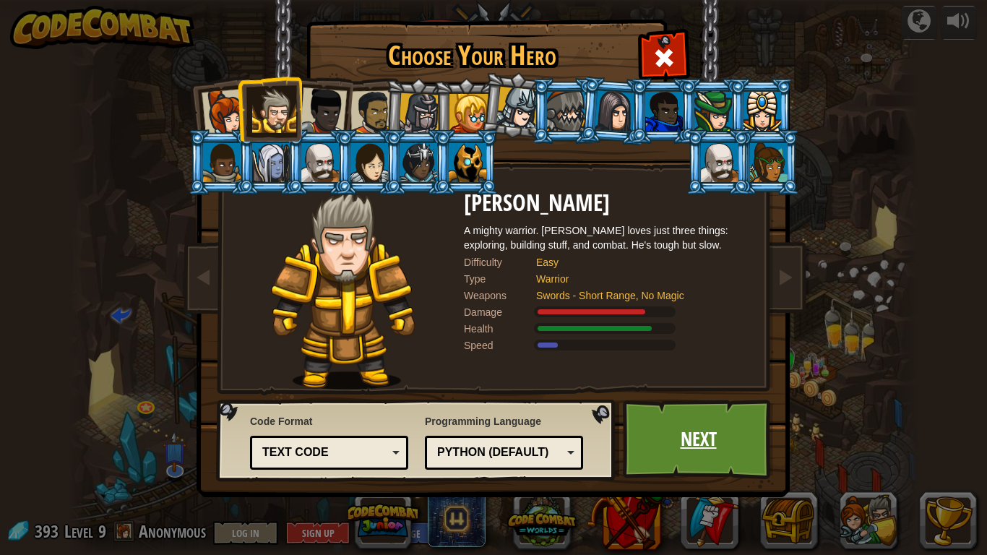
click at [695, 421] on link "Next" at bounding box center [698, 439] width 151 height 79
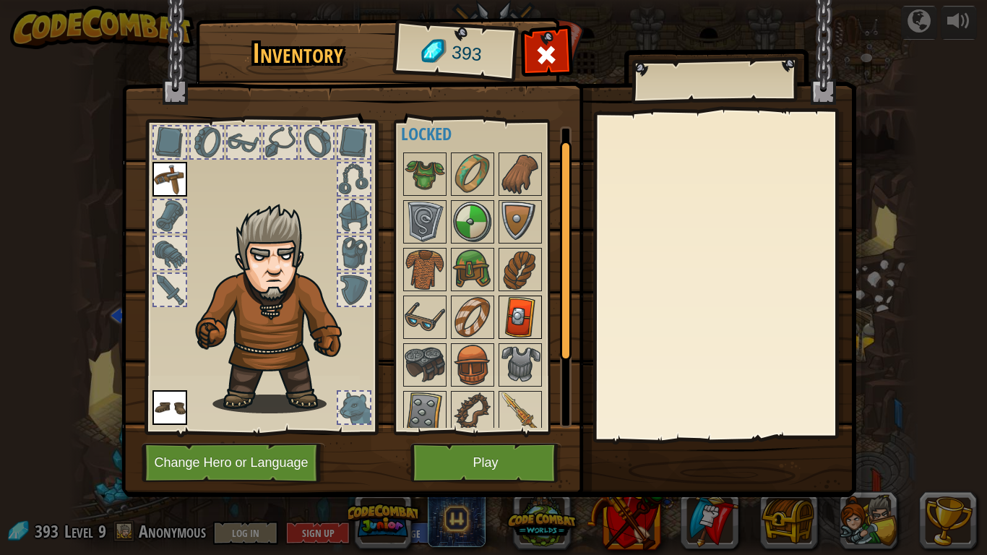
scroll to position [17, 0]
click at [482, 432] on button "Play" at bounding box center [485, 463] width 151 height 40
